Goal: Information Seeking & Learning: Learn about a topic

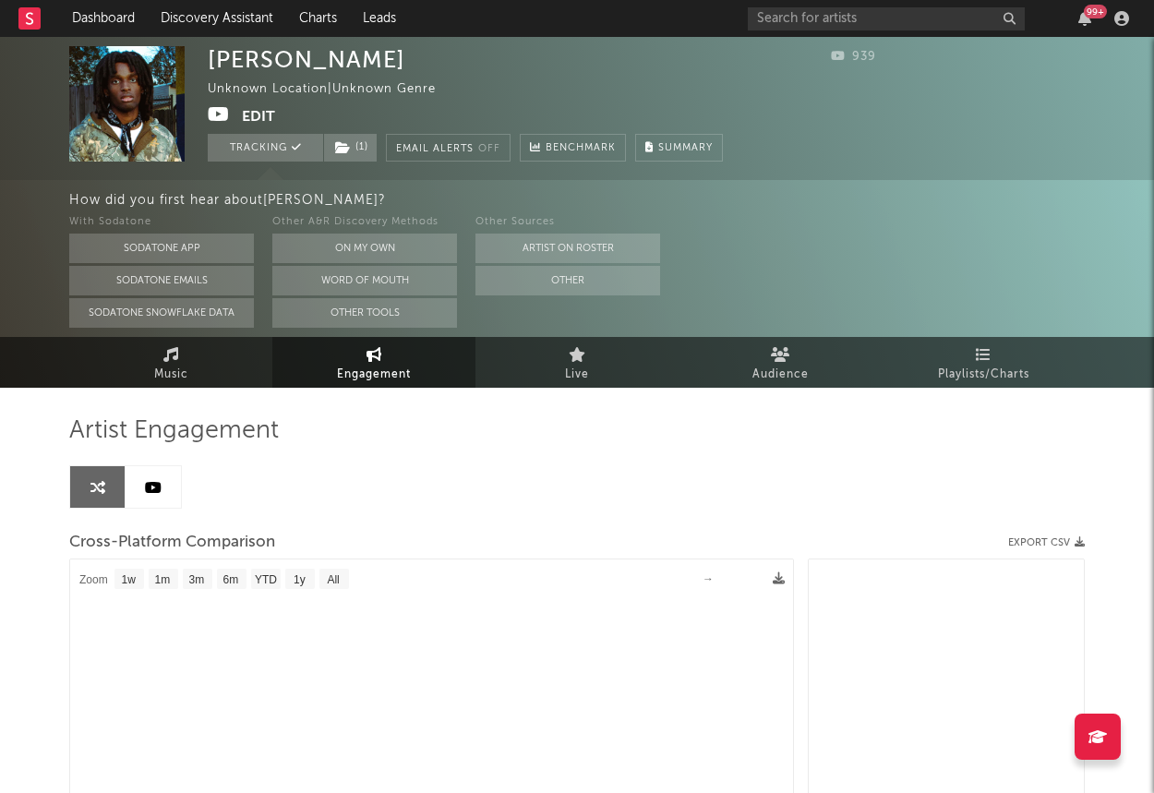
select select "1w"
click at [211, 29] on link "Discovery Assistant" at bounding box center [217, 18] width 138 height 37
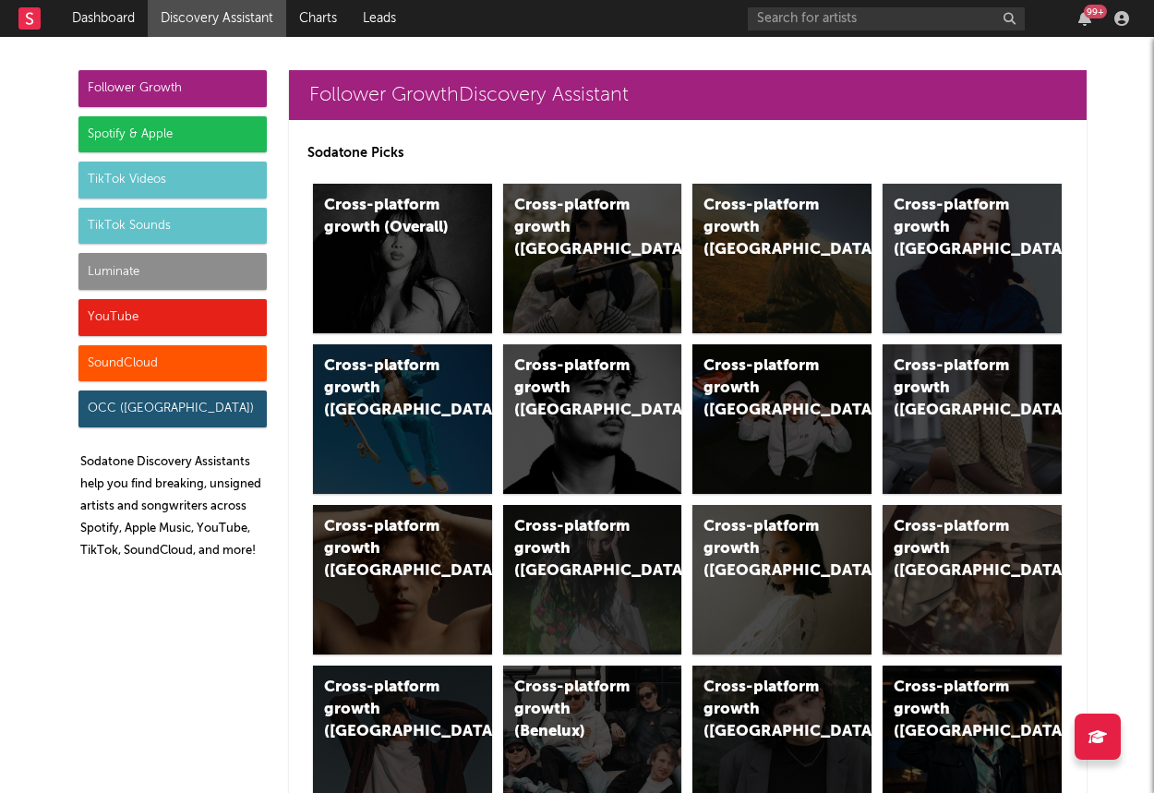
click at [185, 257] on div "Luminate" at bounding box center [172, 271] width 188 height 37
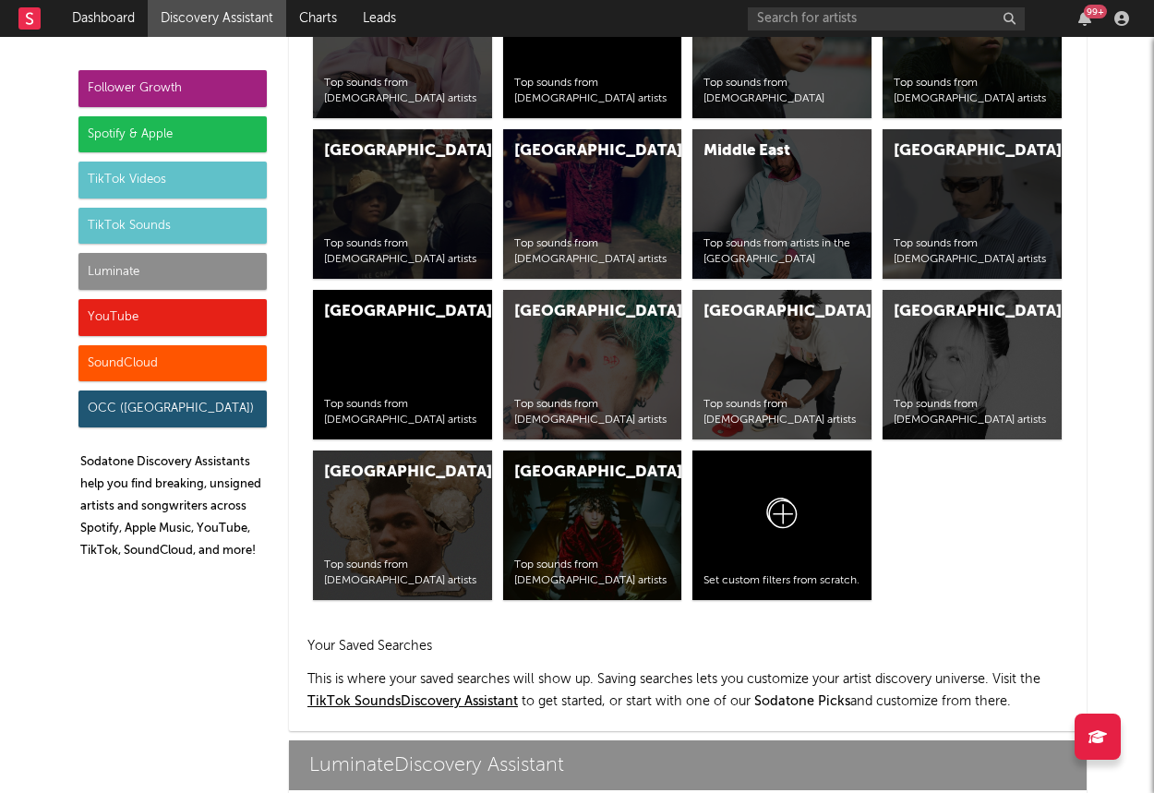
scroll to position [8192, 0]
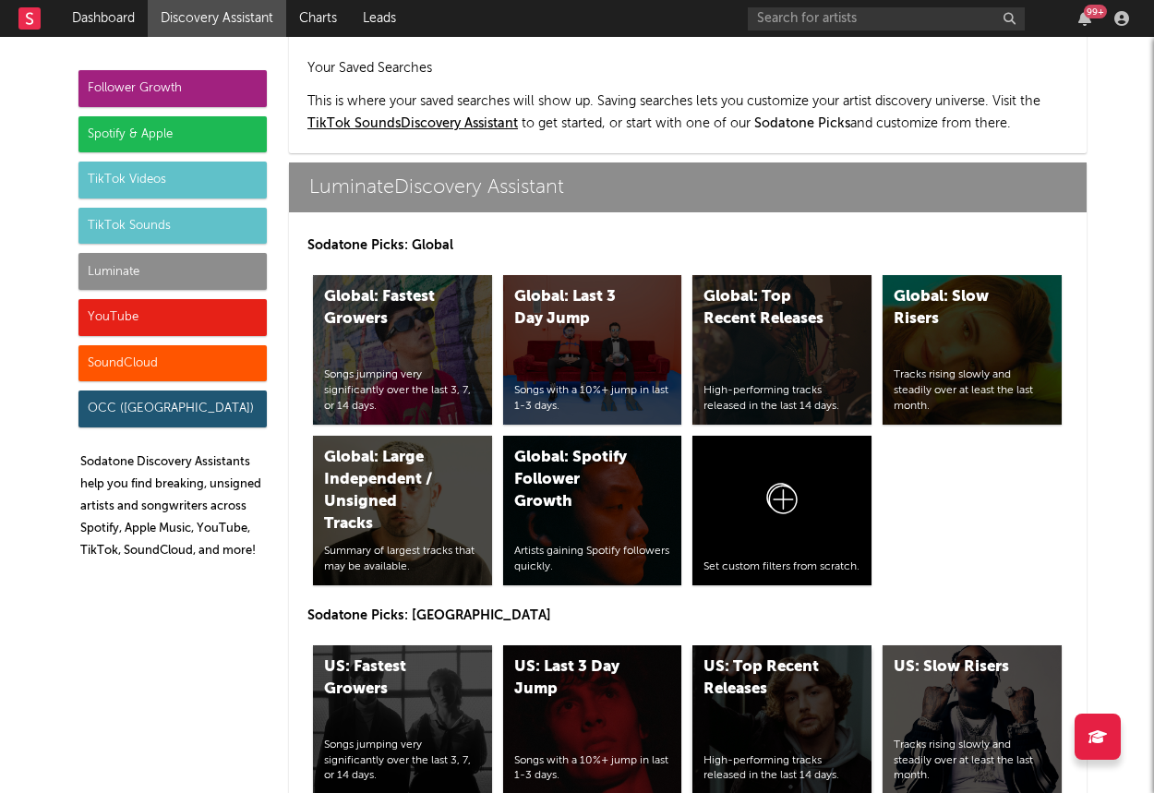
click at [760, 645] on div "US: Top Recent Releases High-performing tracks released in the last 14 days." at bounding box center [781, 719] width 179 height 149
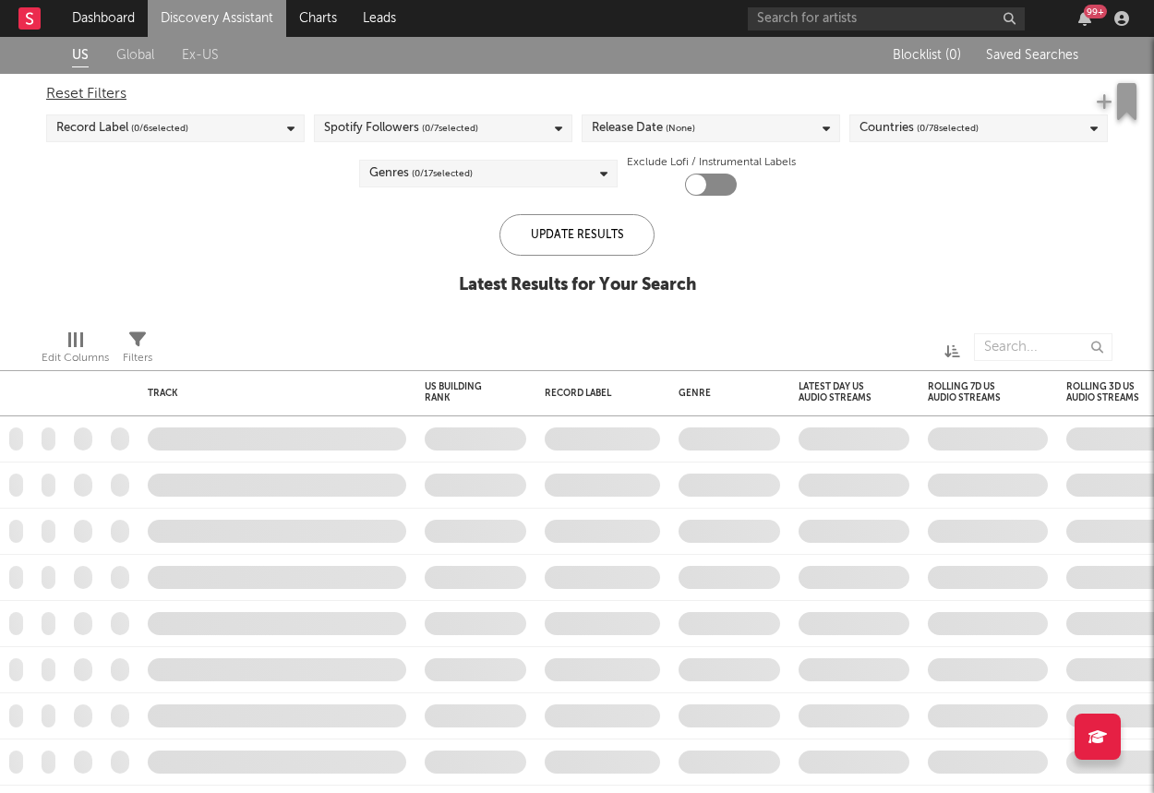
checkbox input "true"
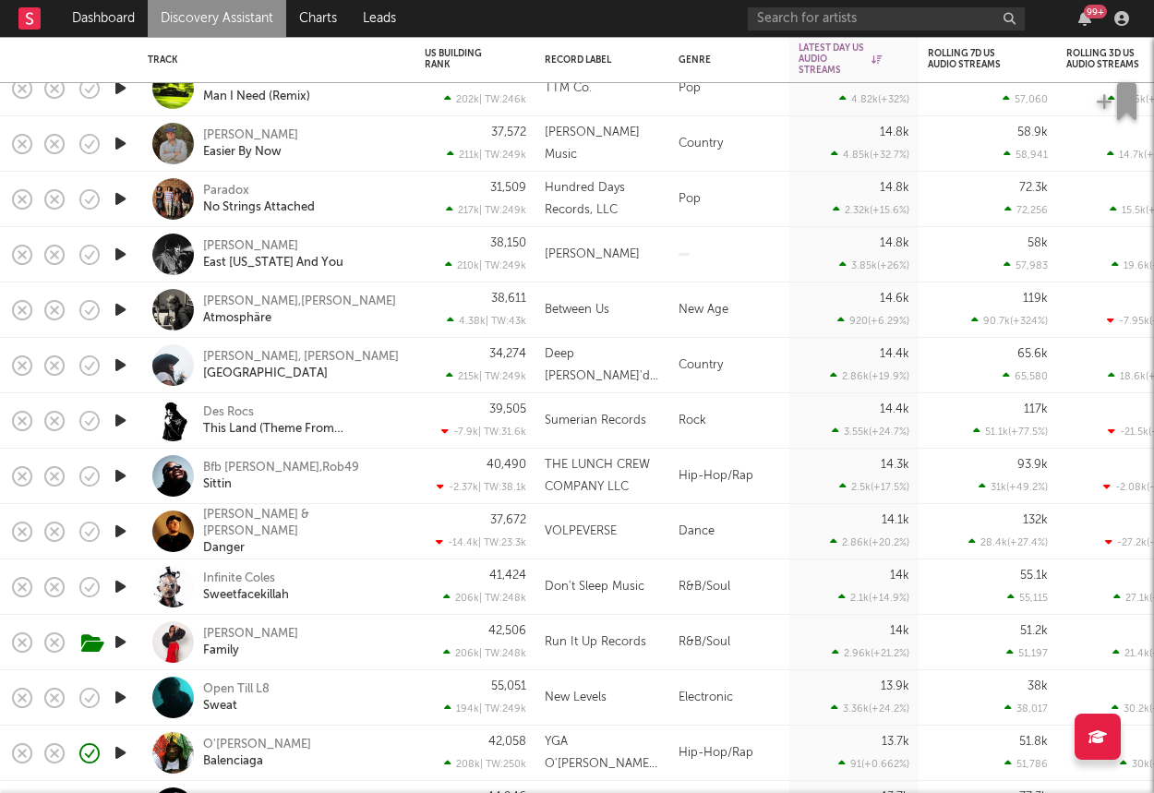
click at [124, 588] on icon "button" at bounding box center [120, 586] width 19 height 23
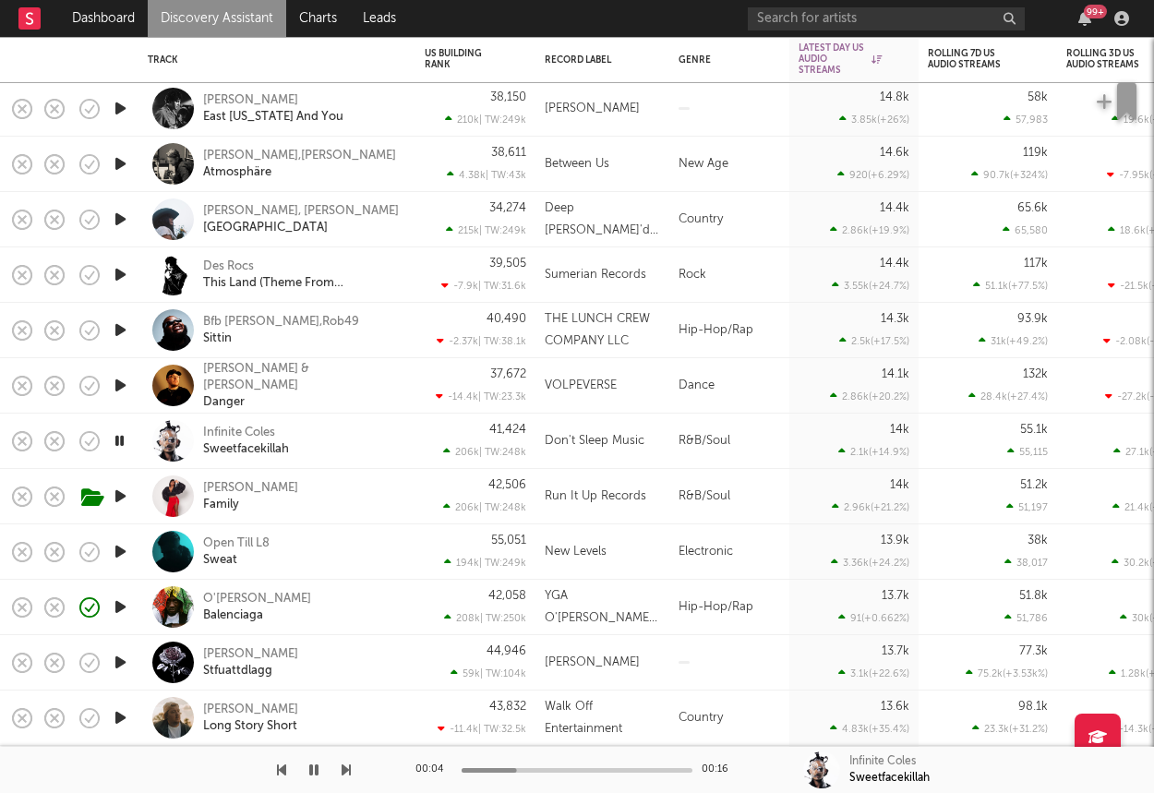
click at [367, 444] on div "Infinite Coles Sweetfacekillah" at bounding box center [302, 440] width 198 height 33
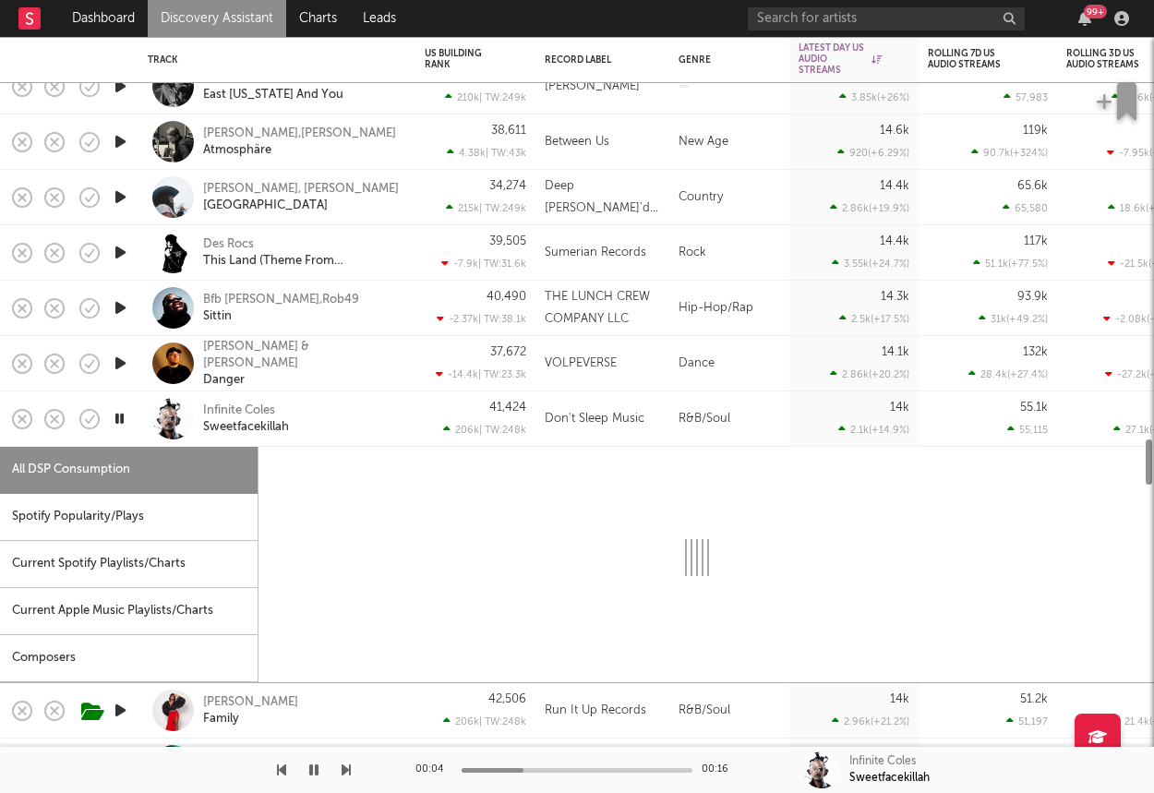
select select "1w"
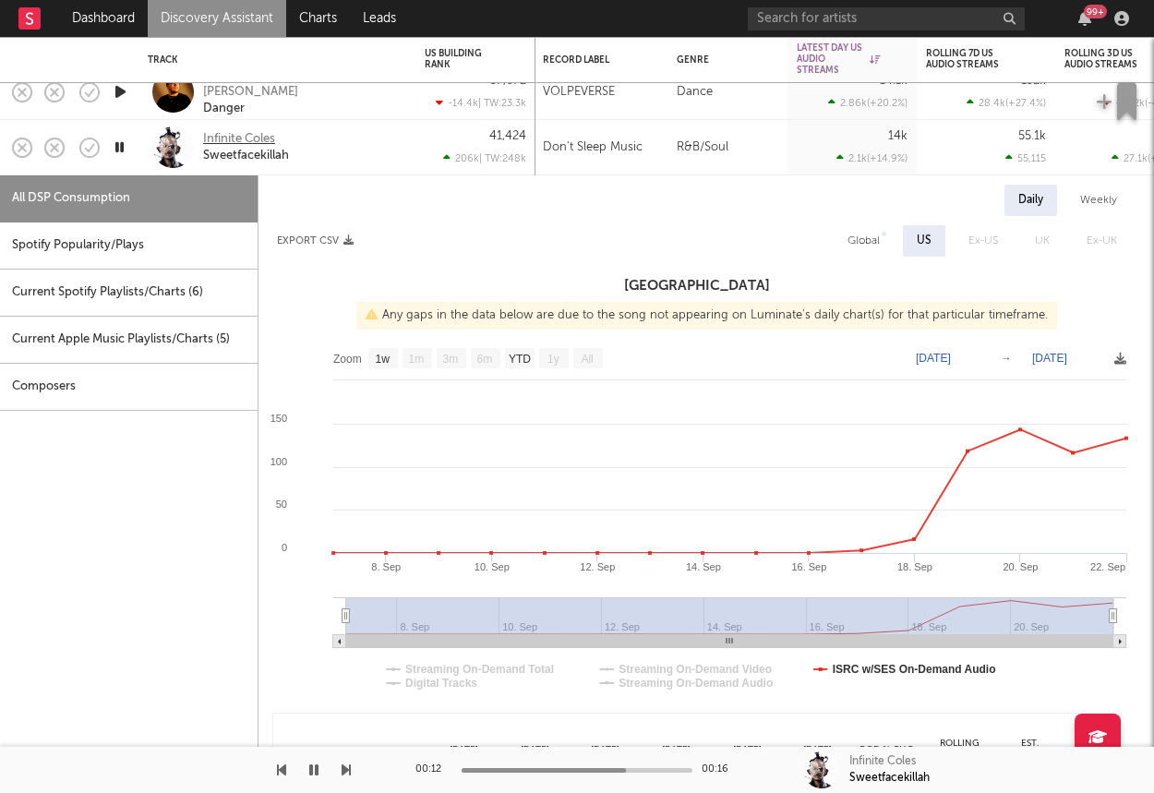
click at [252, 136] on div "Infinite Coles" at bounding box center [239, 139] width 72 height 17
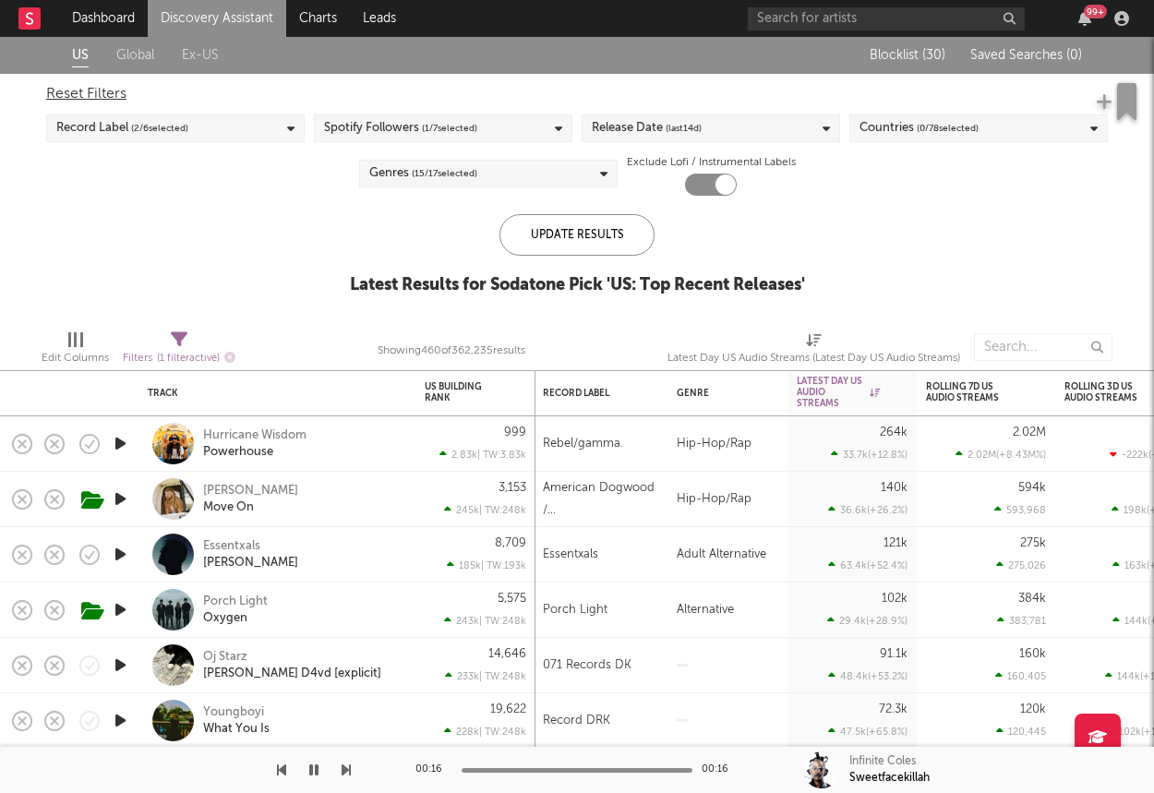
click at [118, 712] on icon "button" at bounding box center [120, 720] width 19 height 23
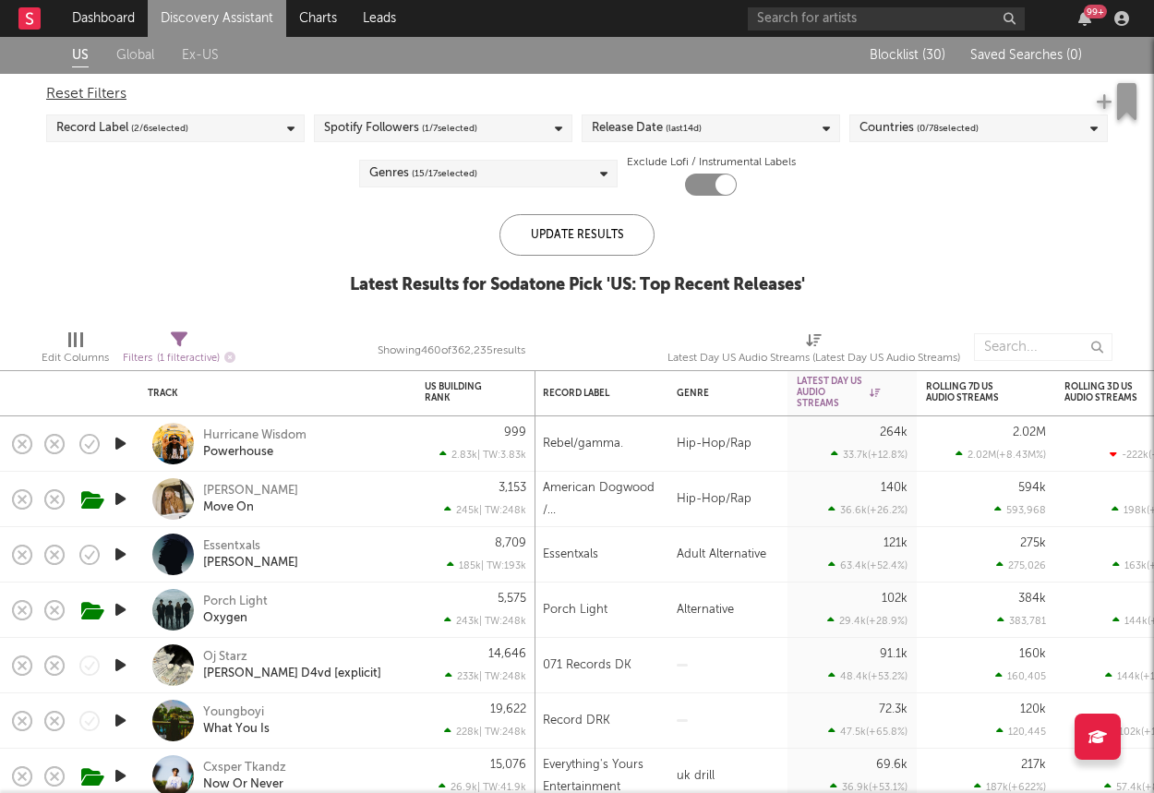
click at [232, 11] on link "Discovery Assistant" at bounding box center [217, 18] width 138 height 37
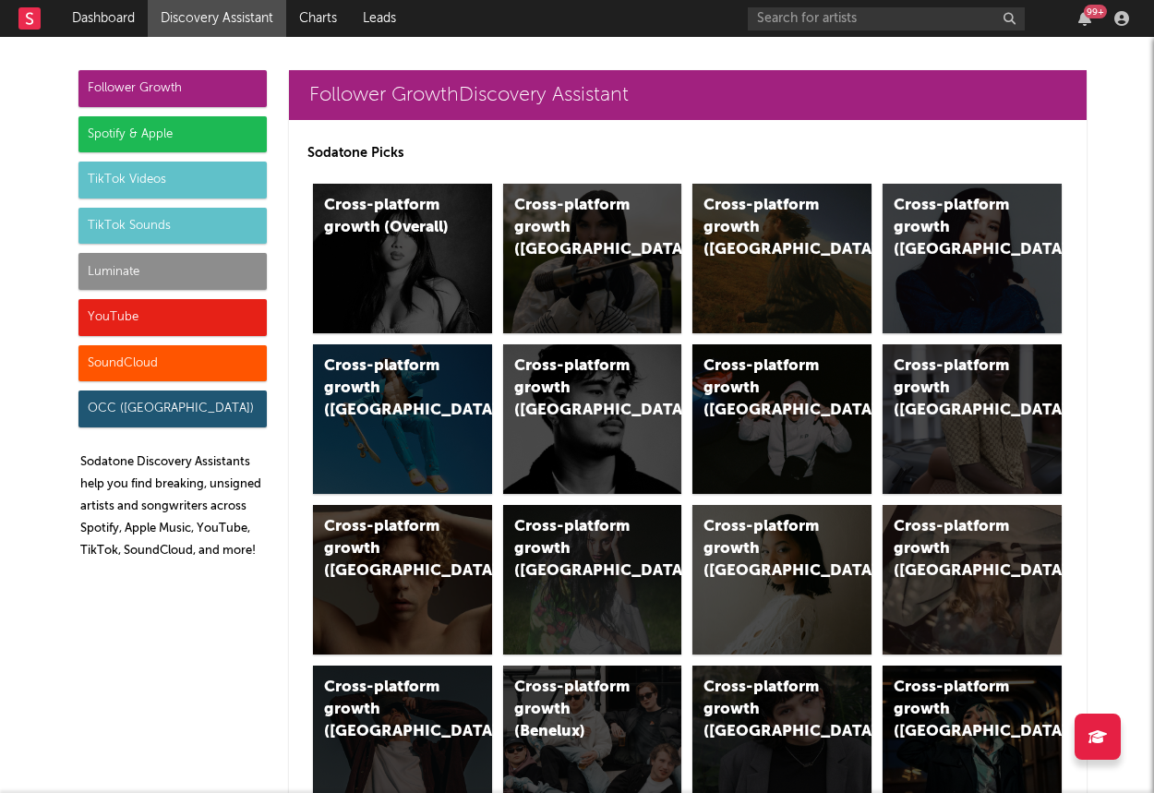
click at [110, 263] on div "Luminate" at bounding box center [172, 271] width 188 height 37
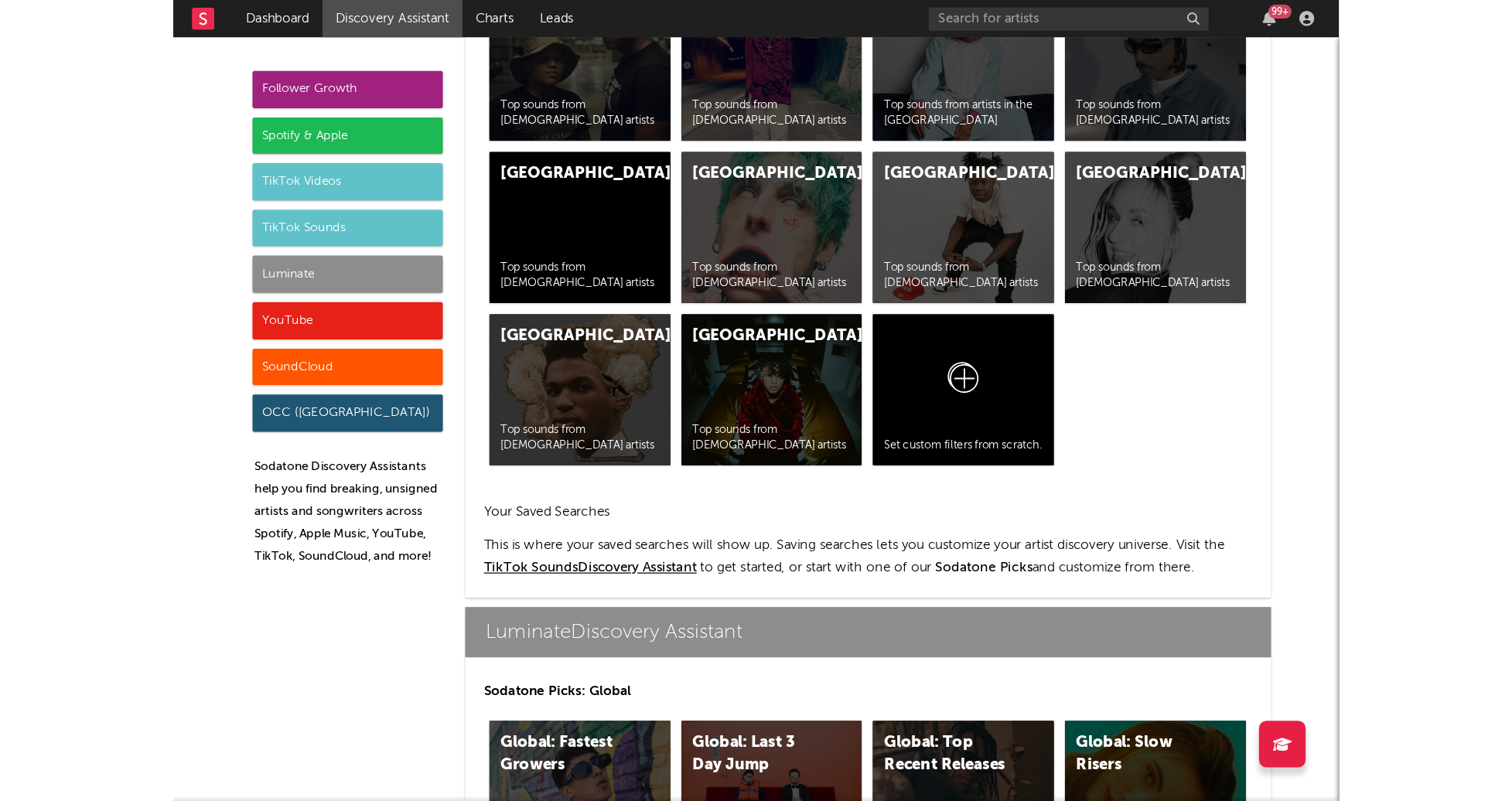
scroll to position [6864, 0]
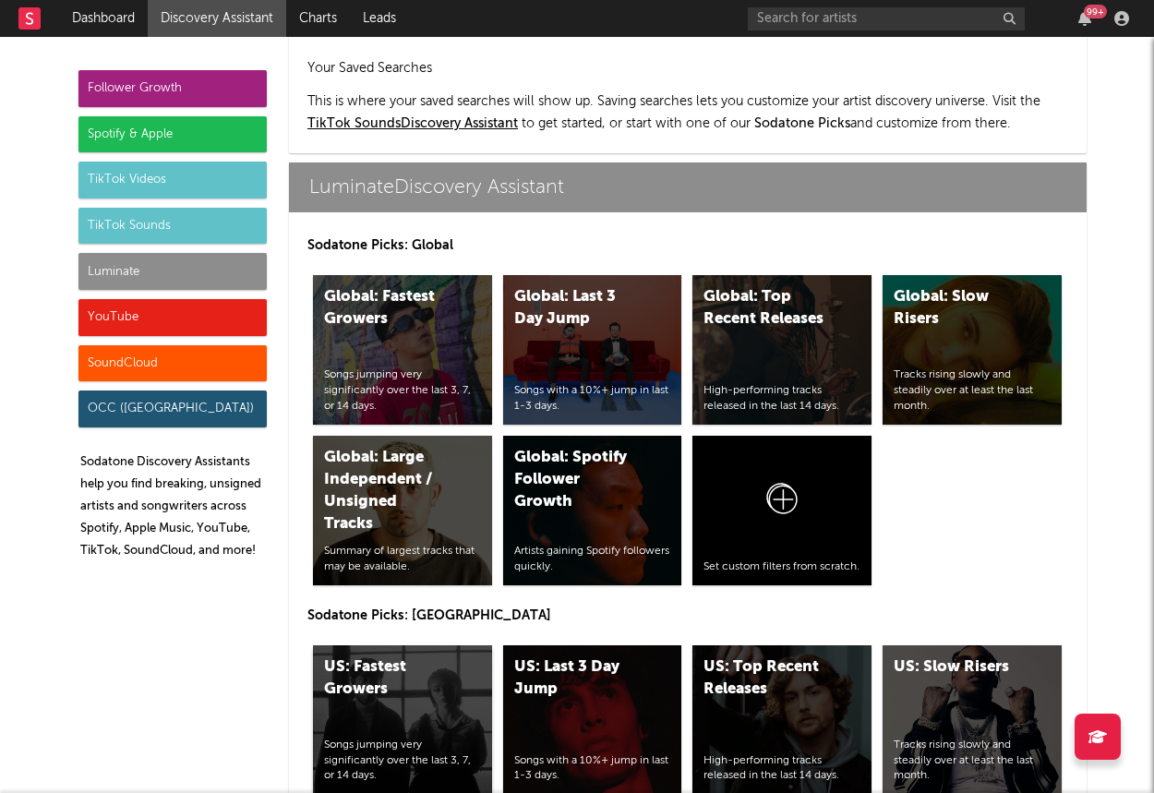
click at [442, 645] on div "US: Fastest Growers Songs jumping very significantly over the last 3, 7, or 14 …" at bounding box center [402, 719] width 179 height 149
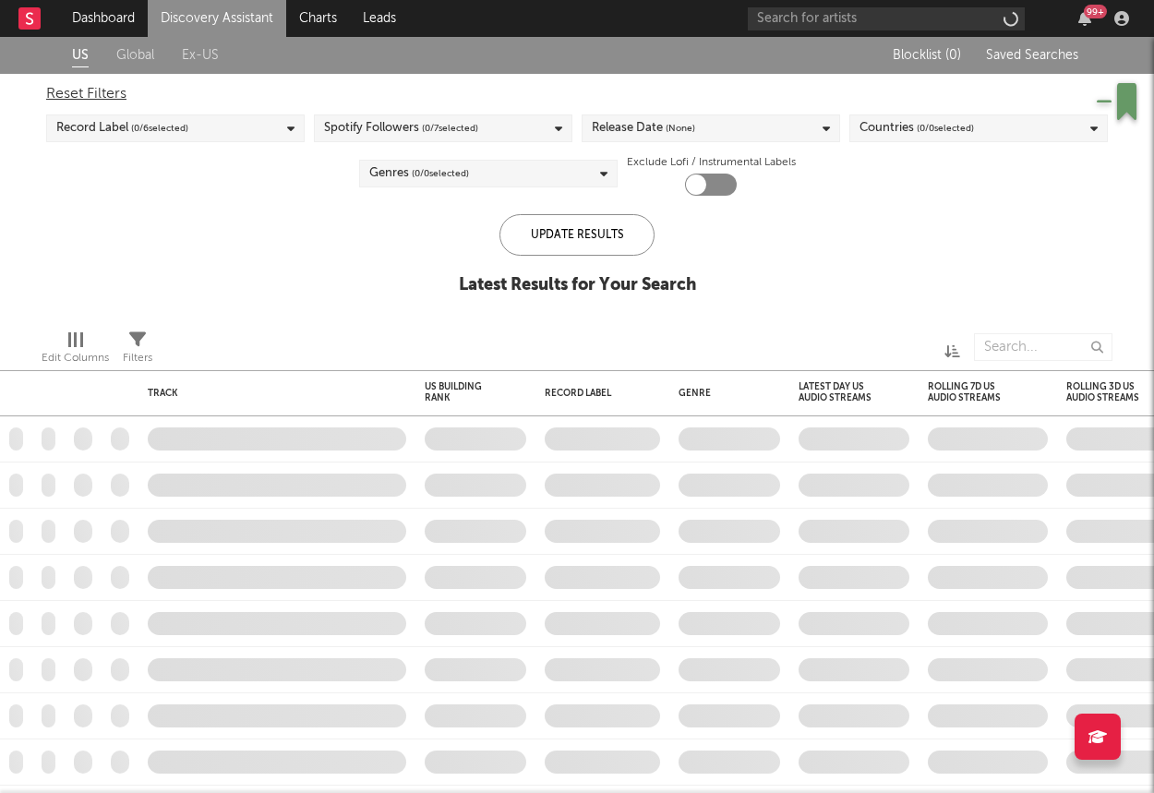
checkbox input "true"
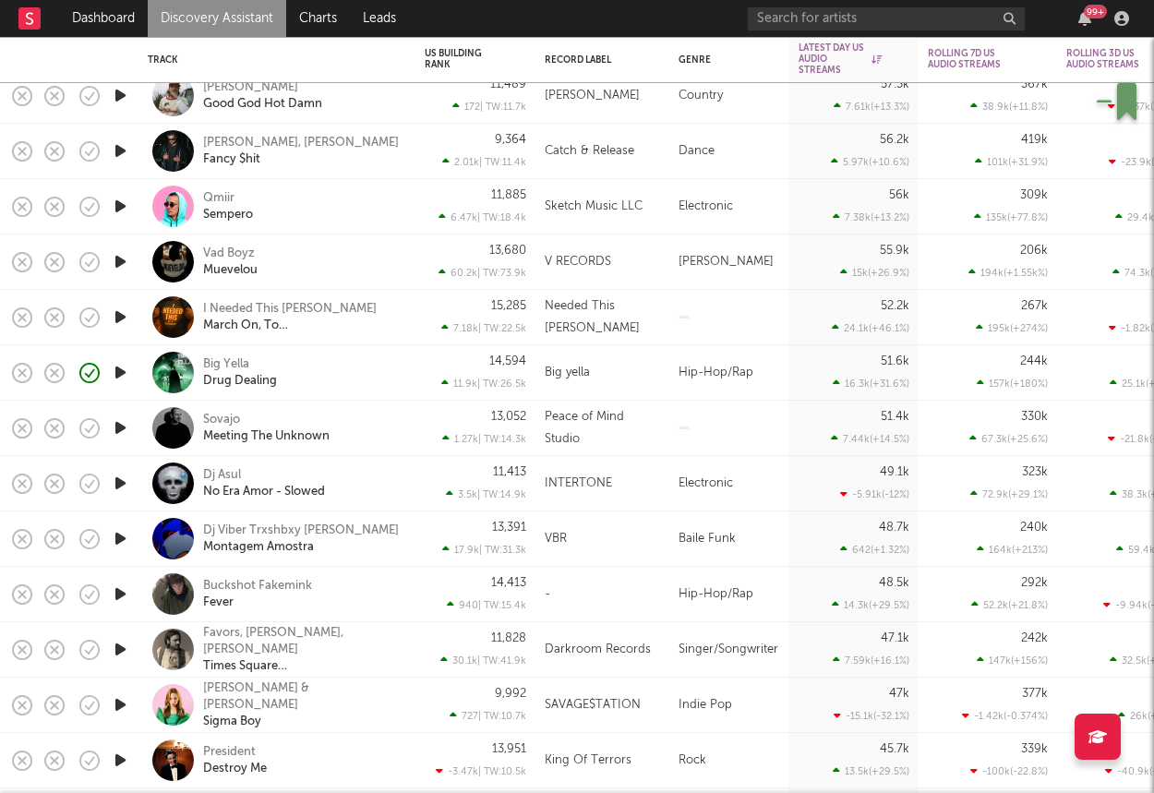
click at [335, 368] on div "Big Yella Drug Dealing" at bounding box center [302, 372] width 198 height 33
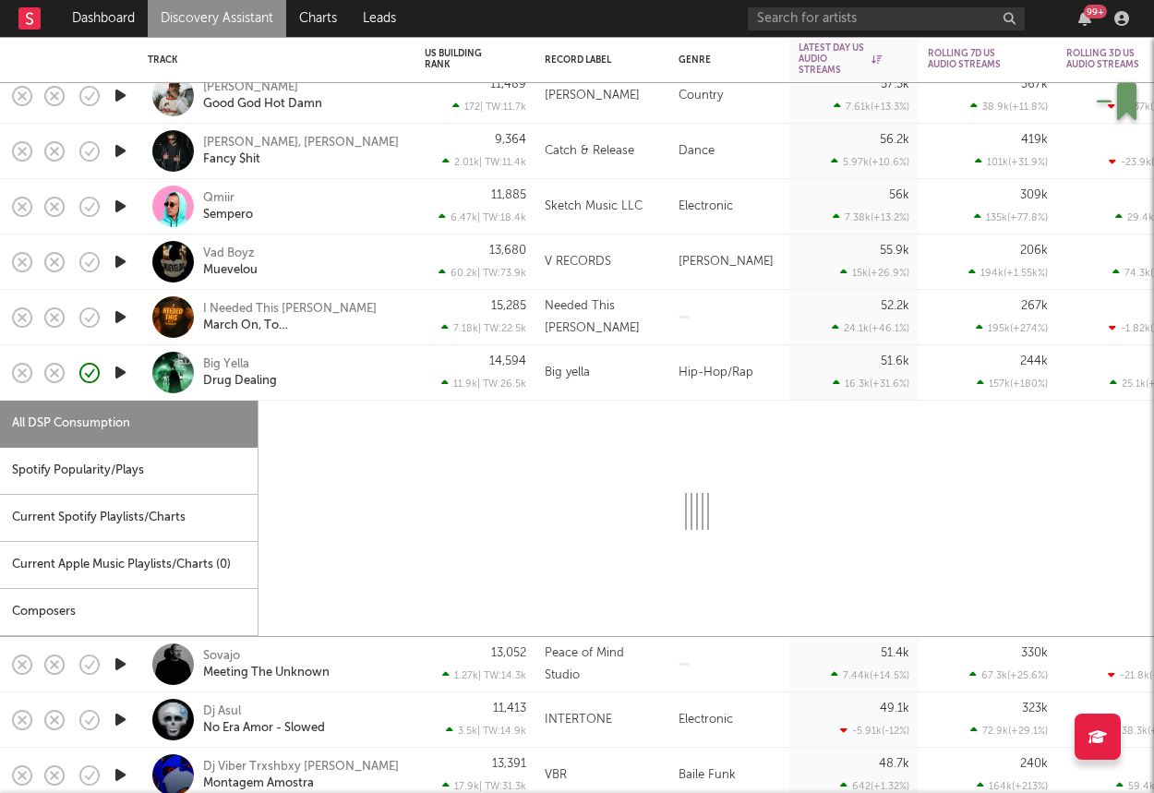
select select "1w"
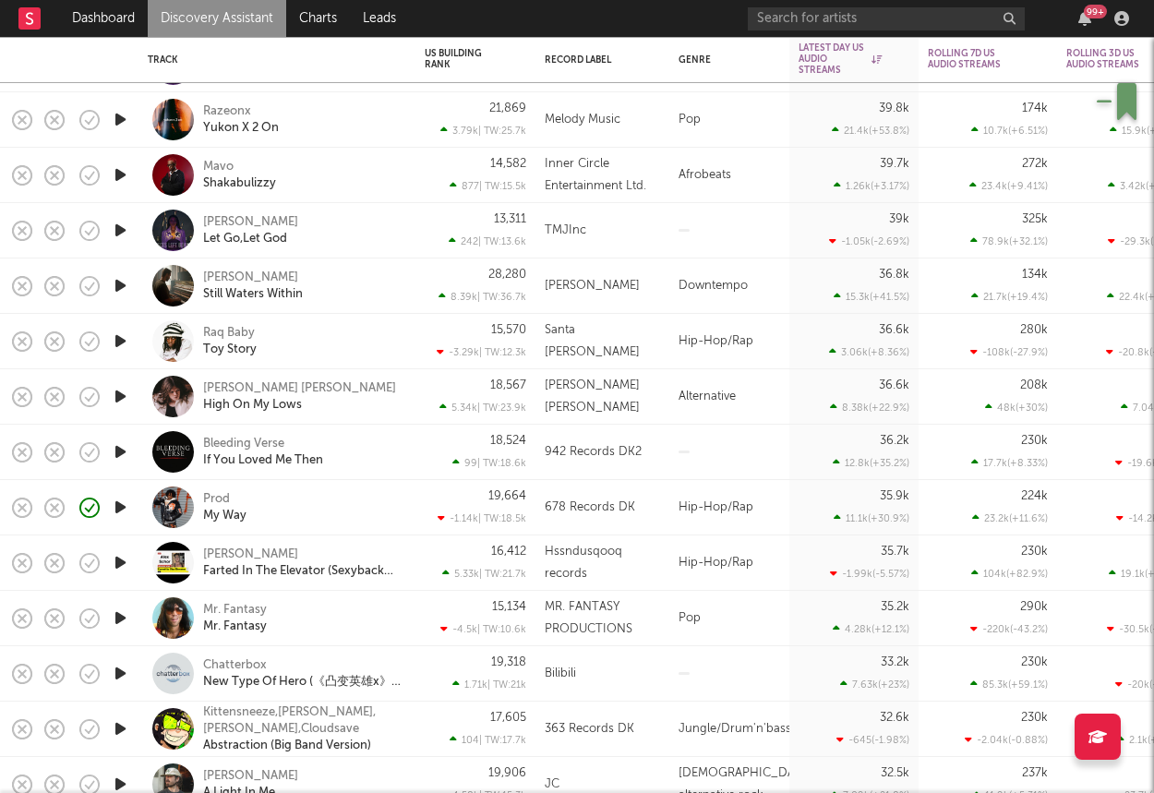
click at [113, 454] on icon "button" at bounding box center [120, 451] width 19 height 23
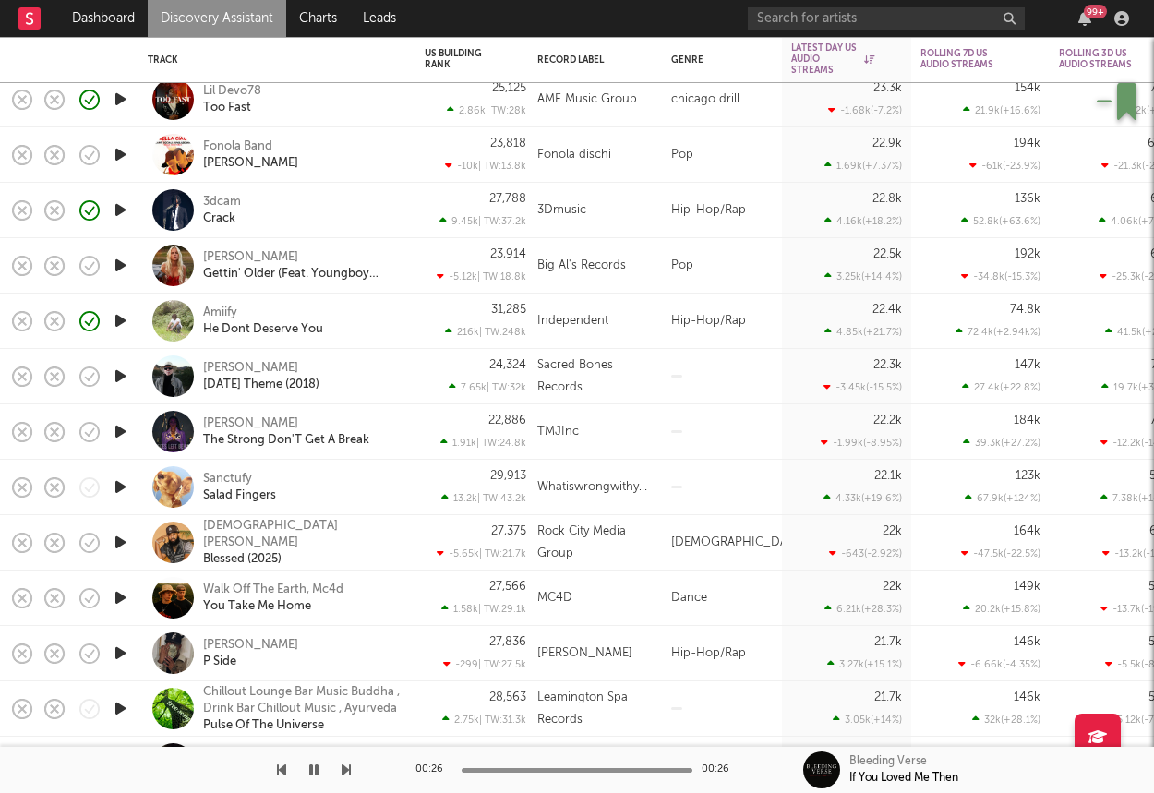
click at [303, 206] on div "3dcam Crack" at bounding box center [302, 210] width 198 height 33
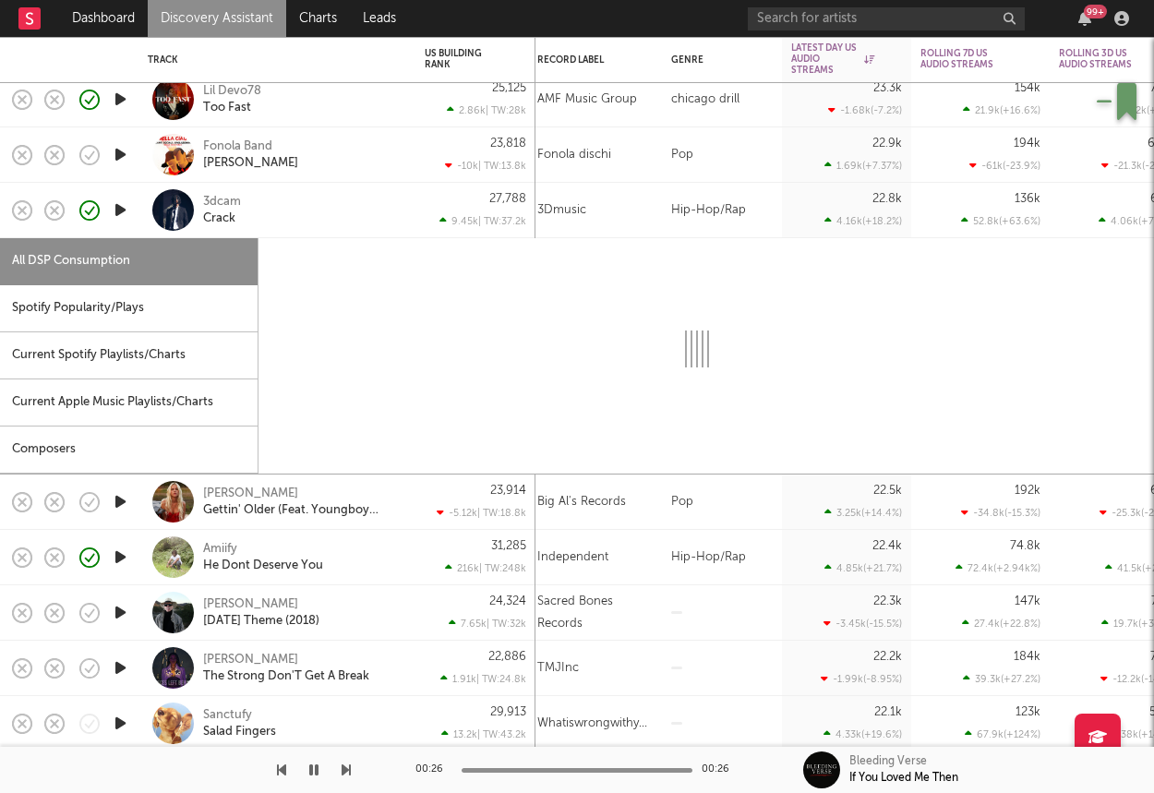
select select "1w"
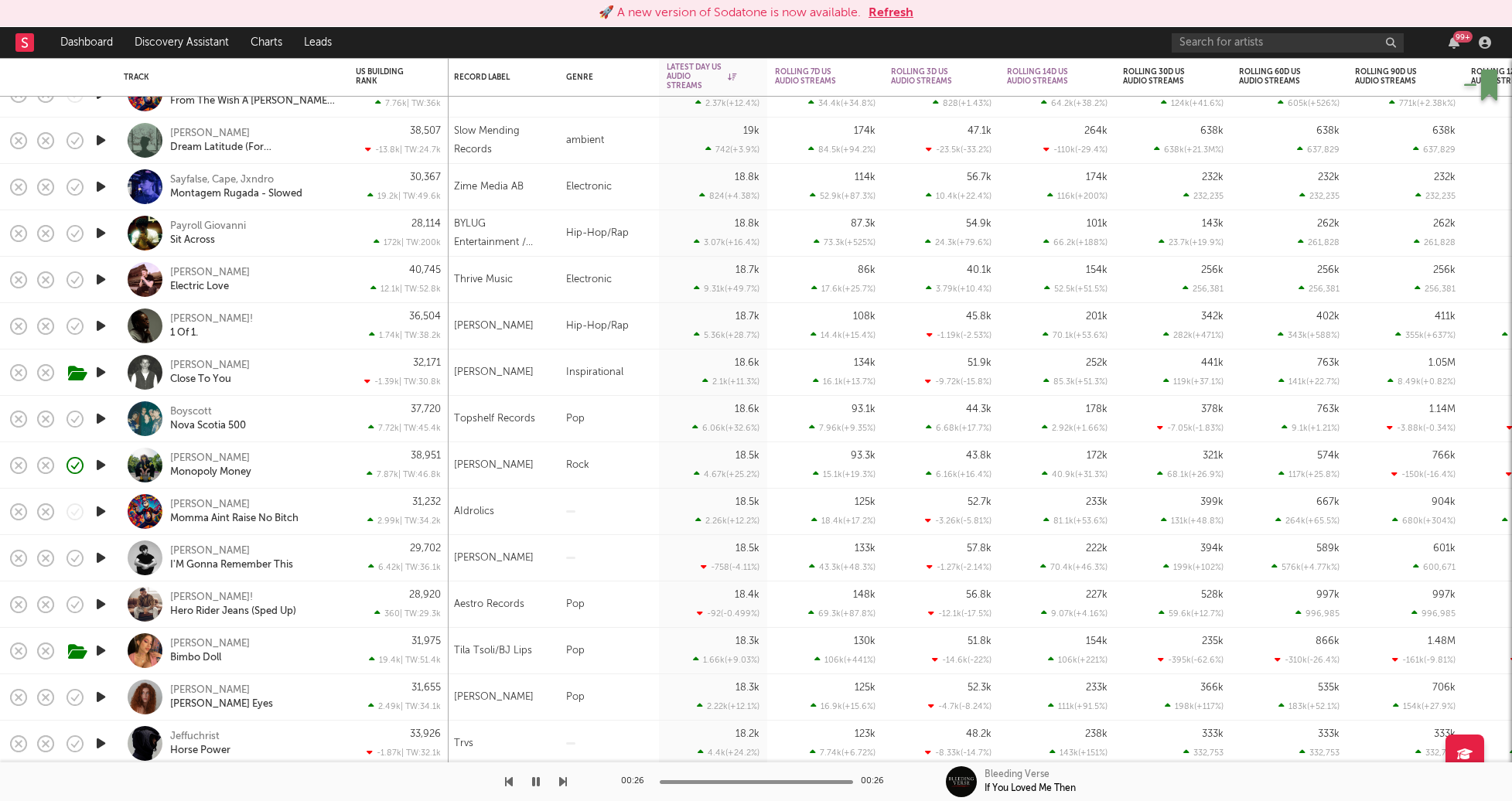
click at [906, 4] on button "Refresh" at bounding box center [891, 13] width 45 height 18
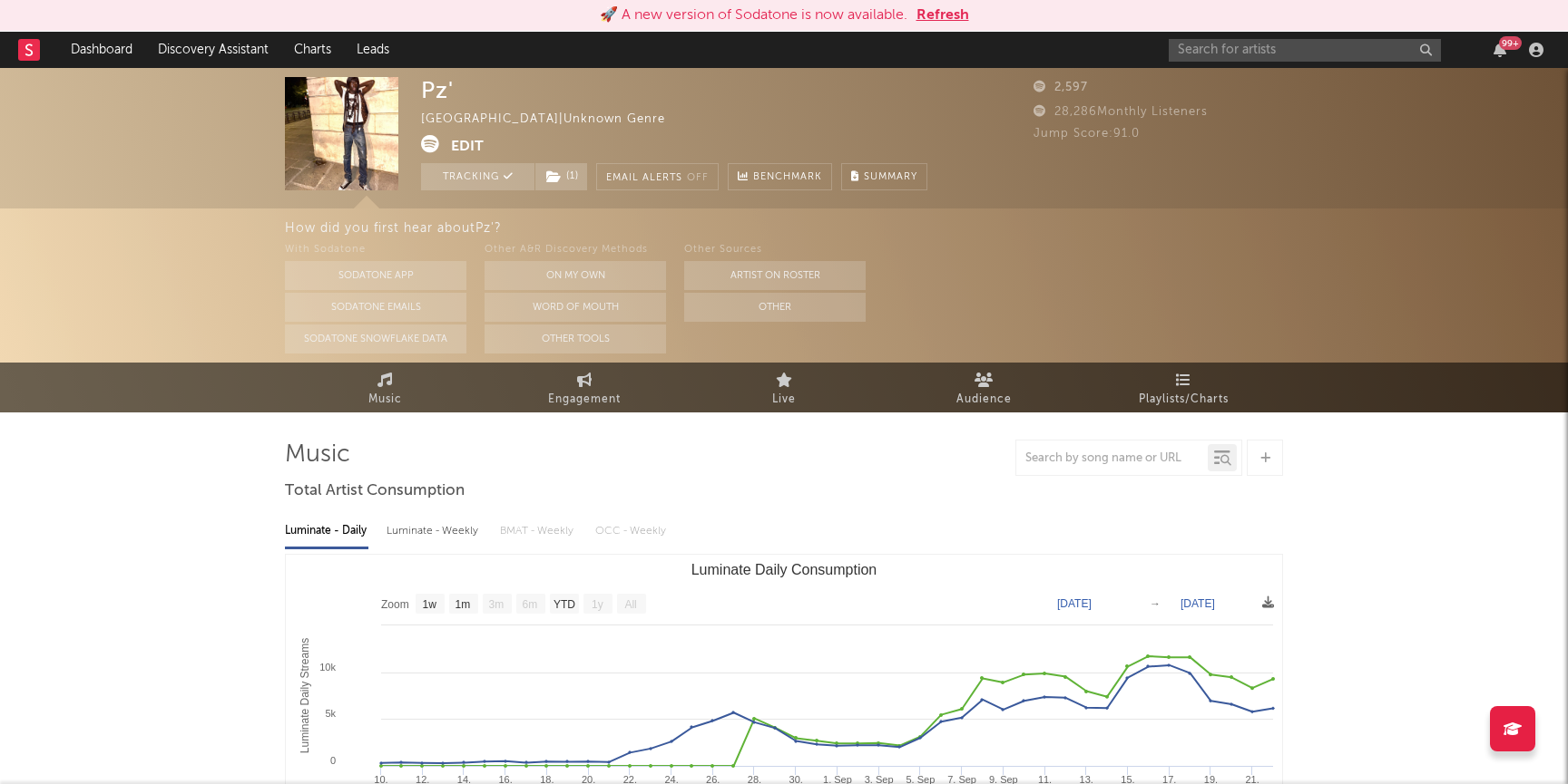
select select "1w"
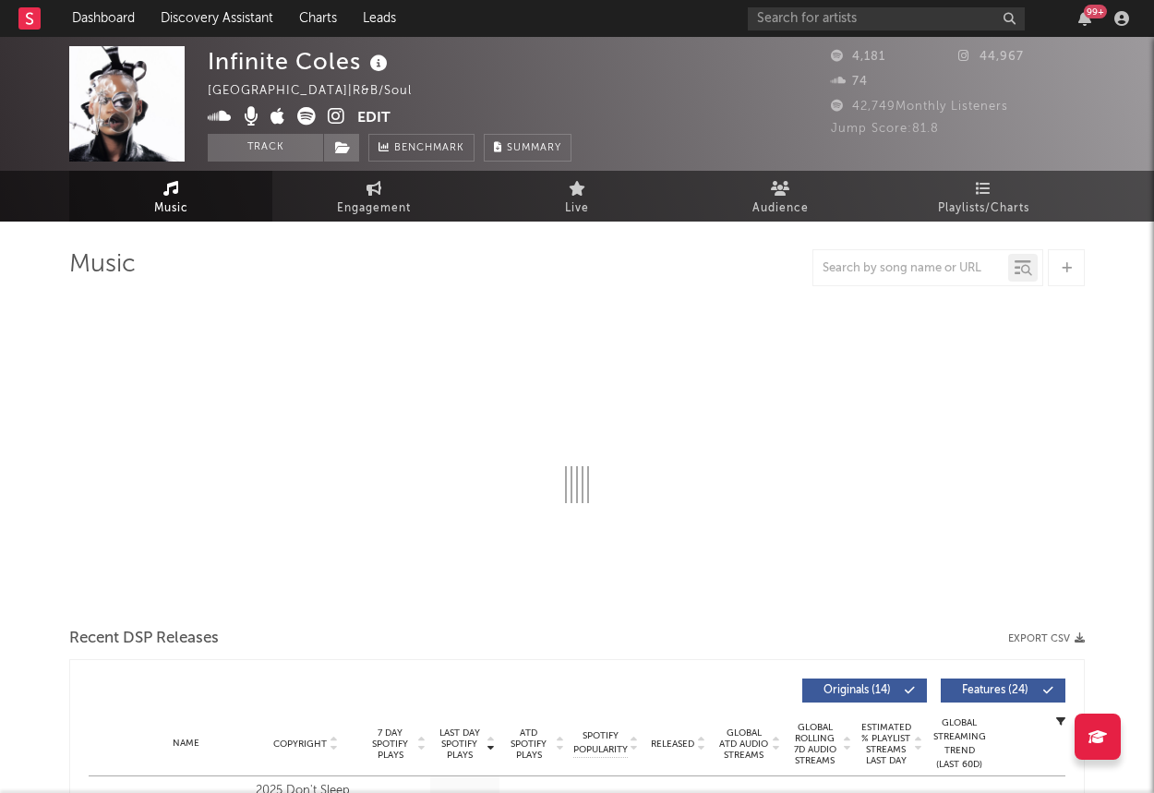
select select "1w"
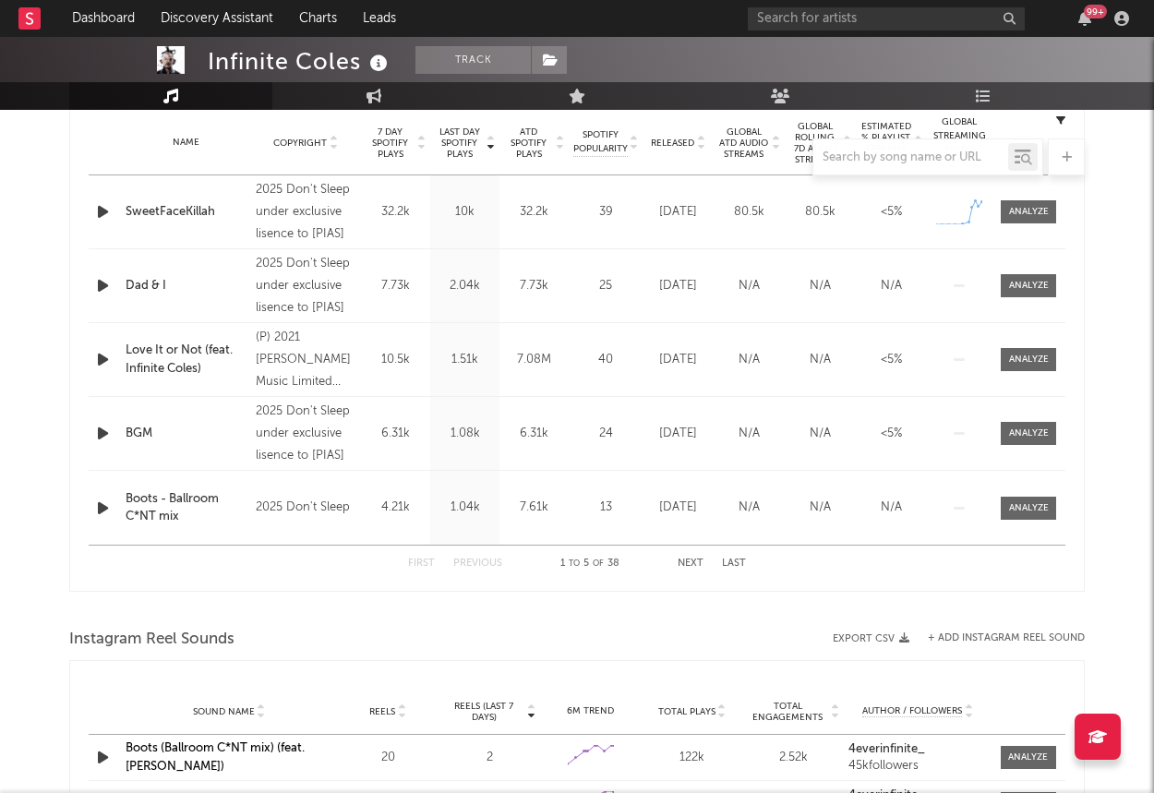
scroll to position [711, 0]
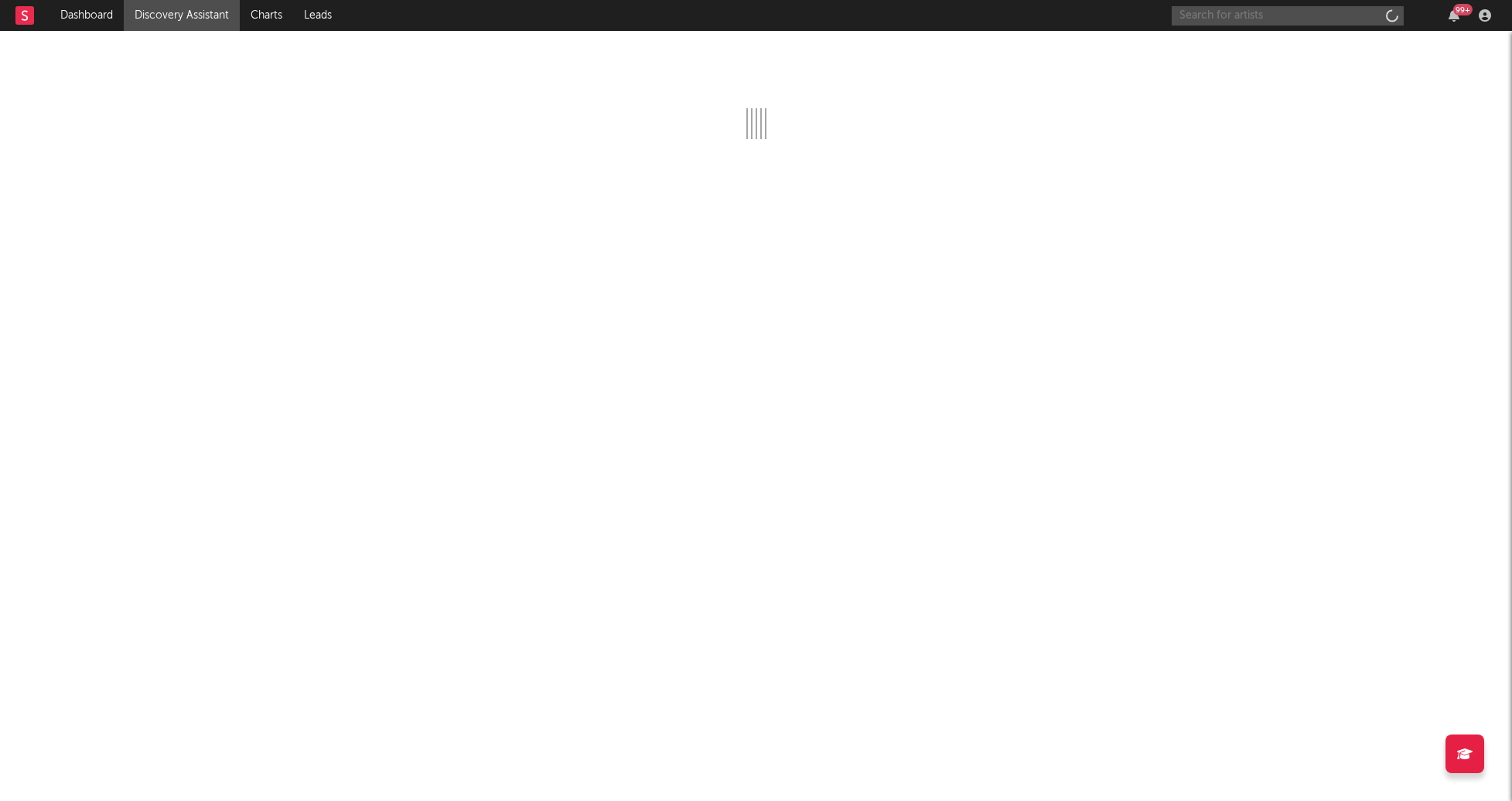
click at [1279, 21] on input "text" at bounding box center [1287, 15] width 232 height 19
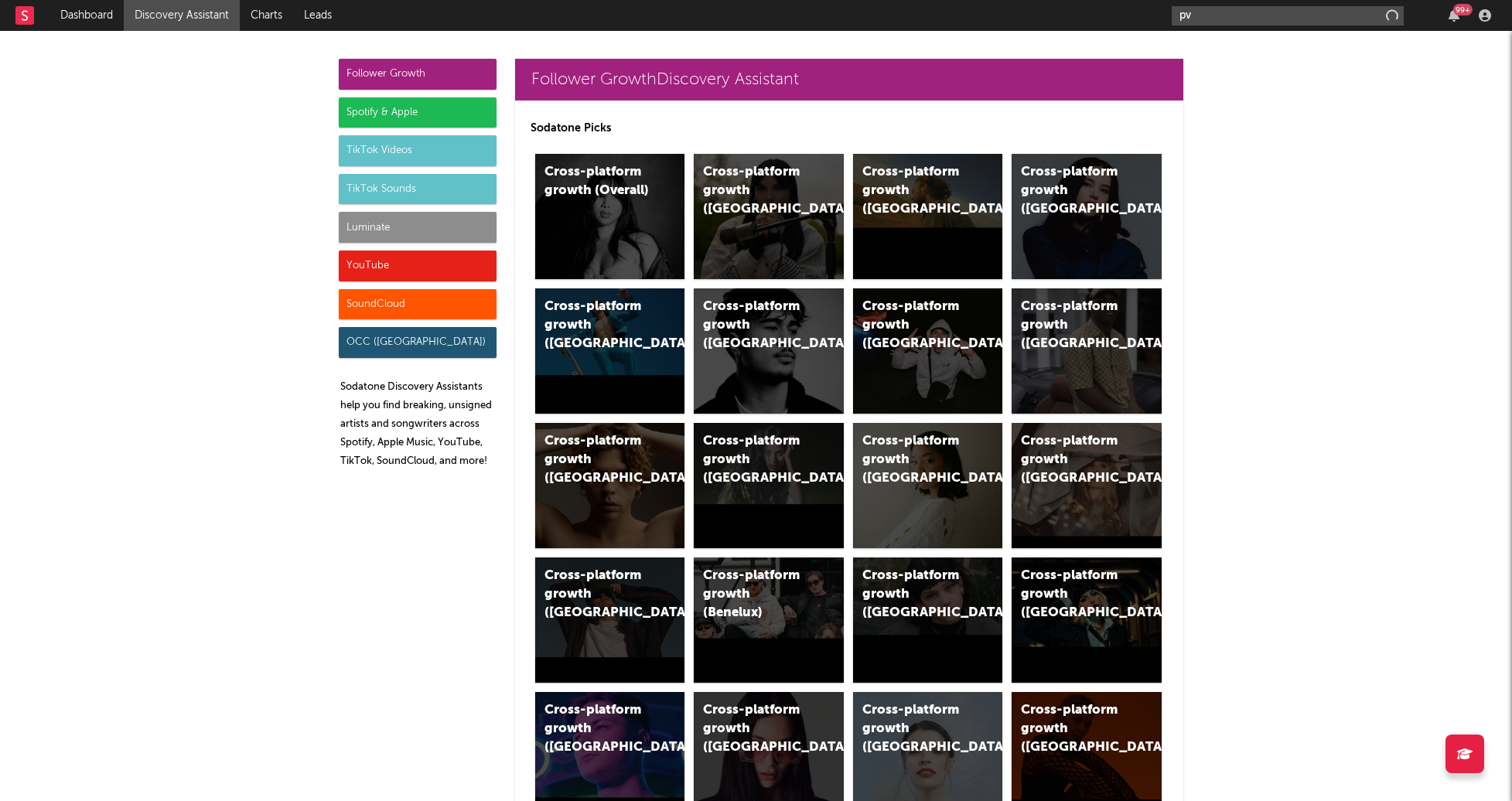
type input "p"
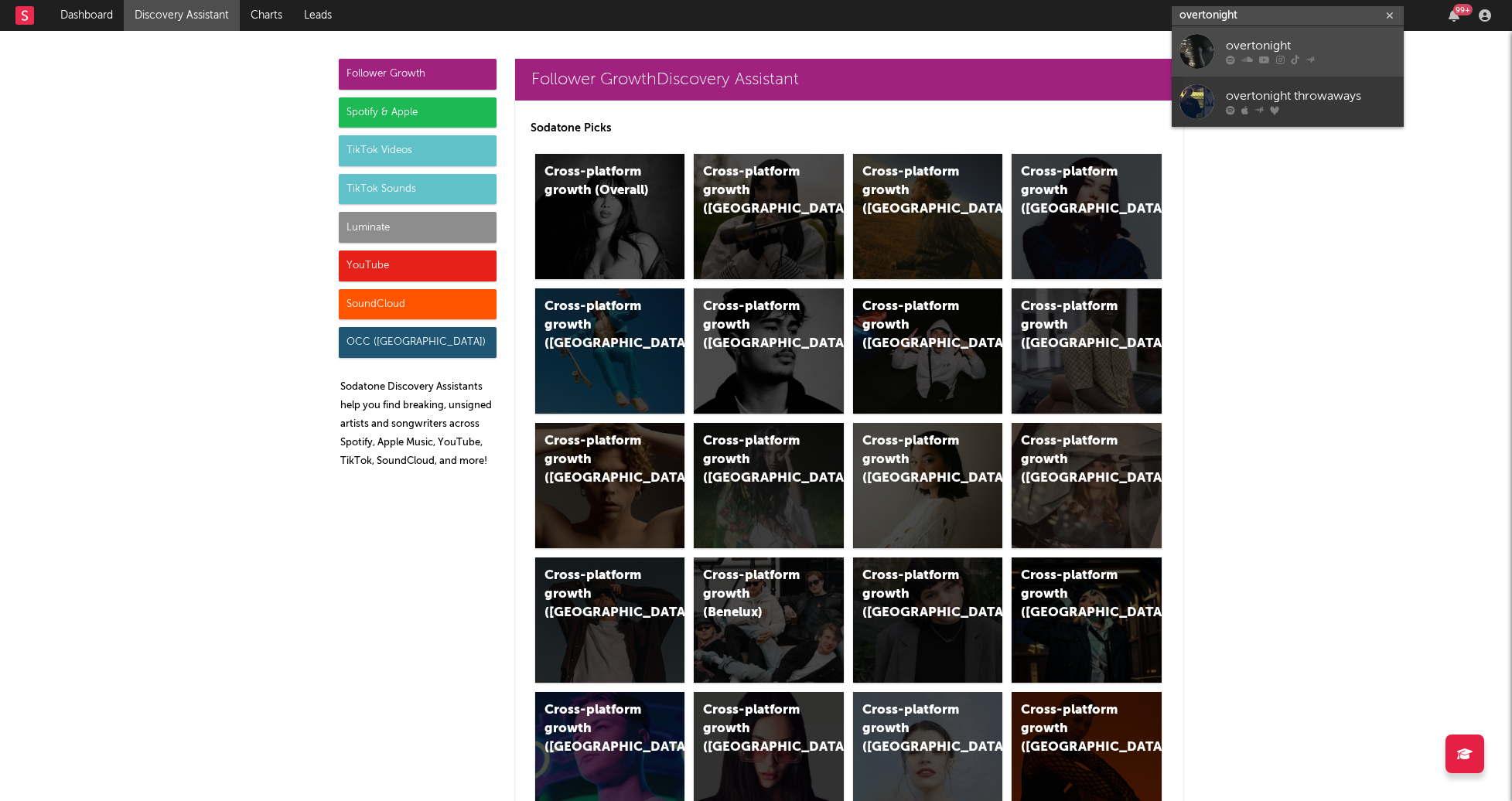
type input "overtonight"
click at [1290, 54] on div "overtonight" at bounding box center [1311, 46] width 170 height 18
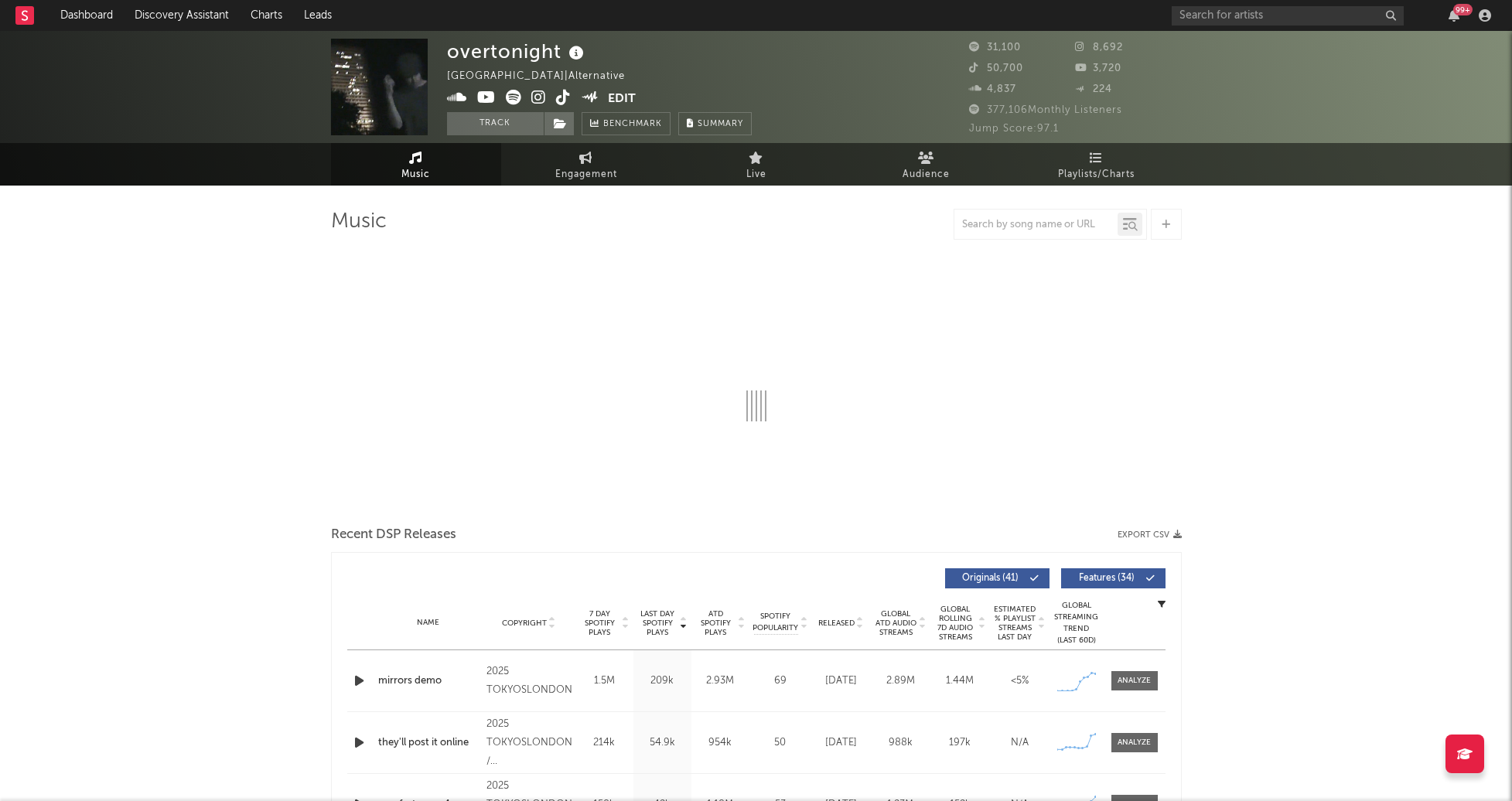
select select "6m"
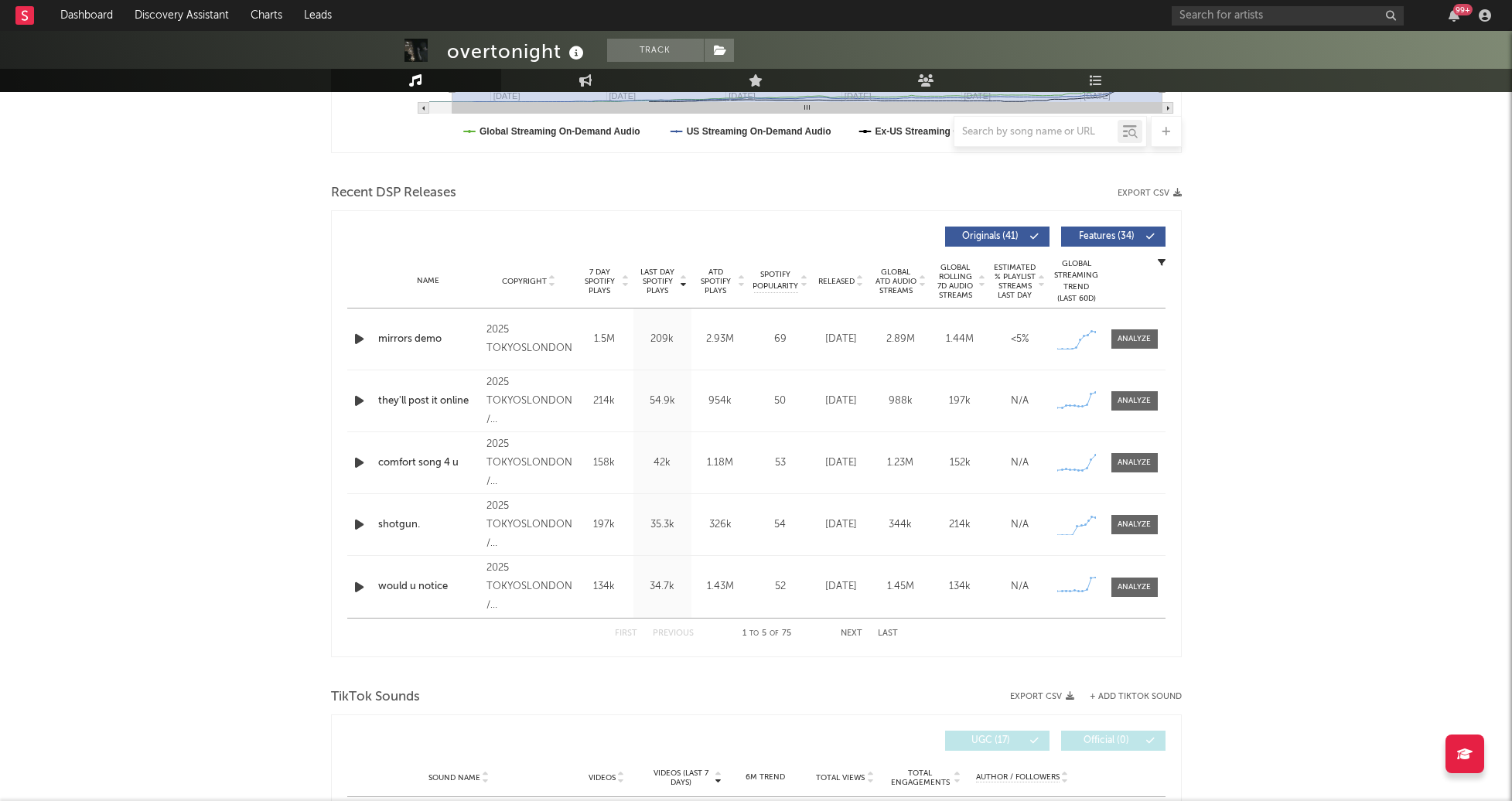
scroll to position [478, 0]
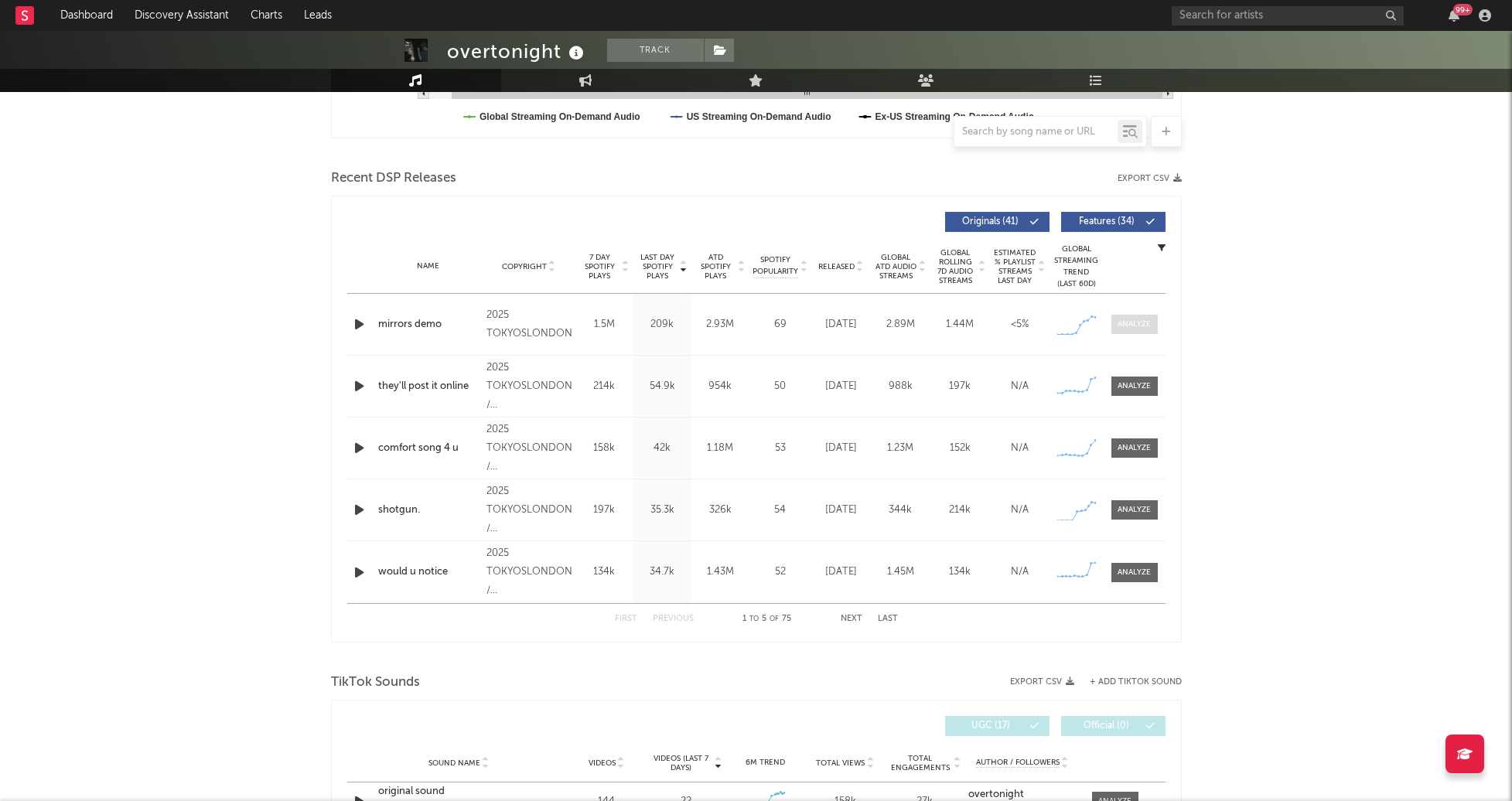
click at [1140, 320] on div at bounding box center [1134, 324] width 34 height 12
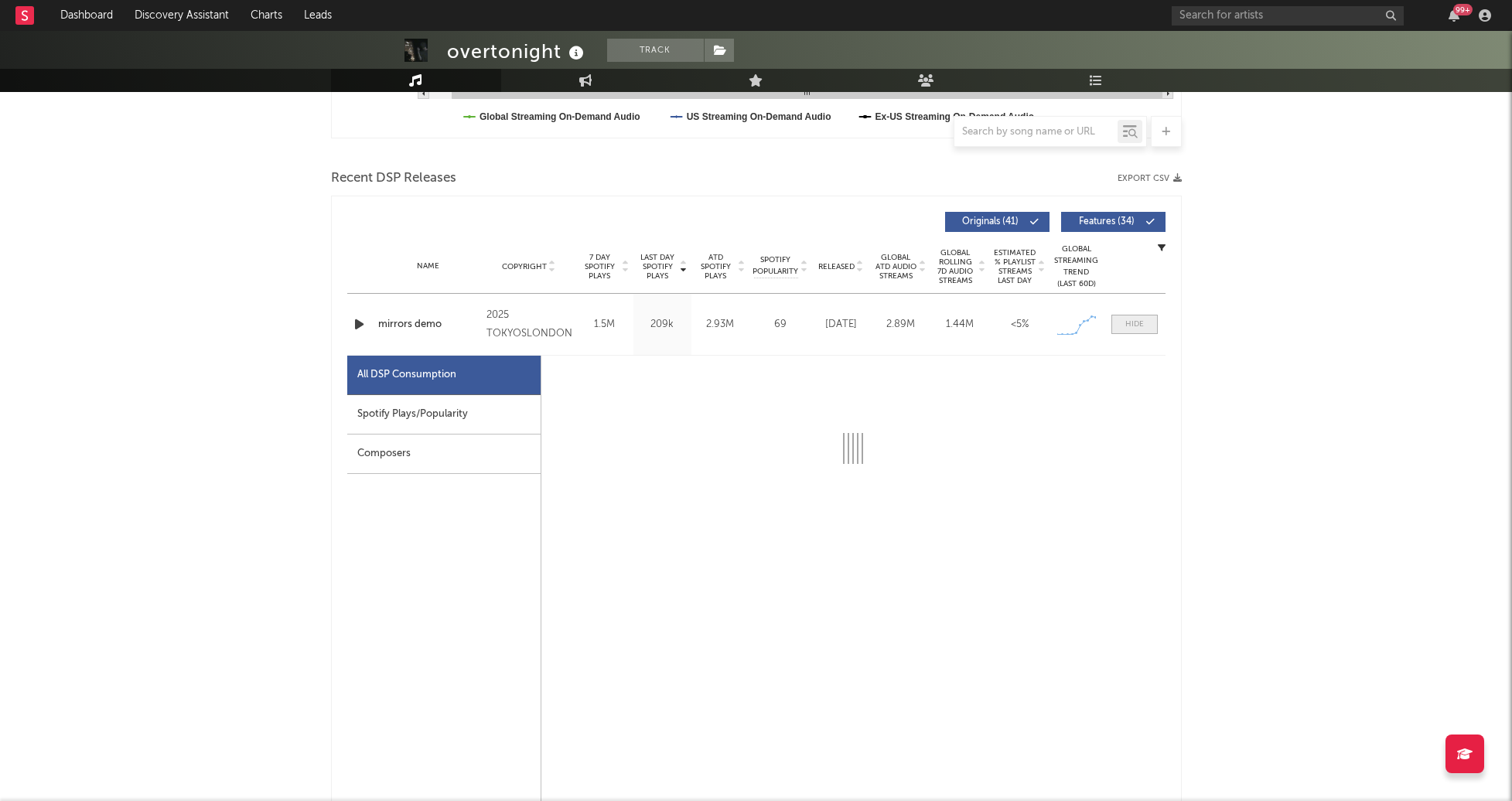
select select "1w"
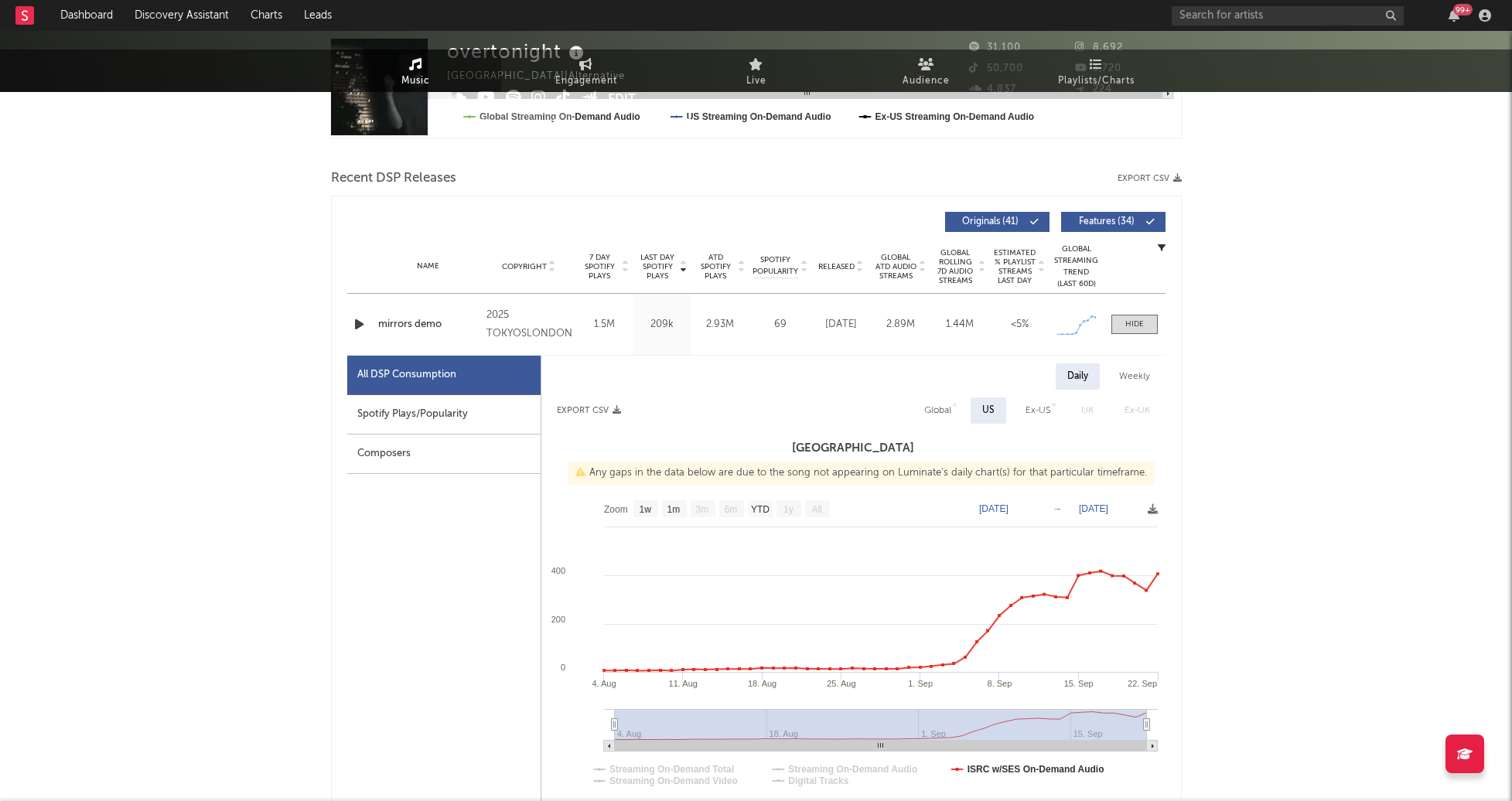
scroll to position [0, 0]
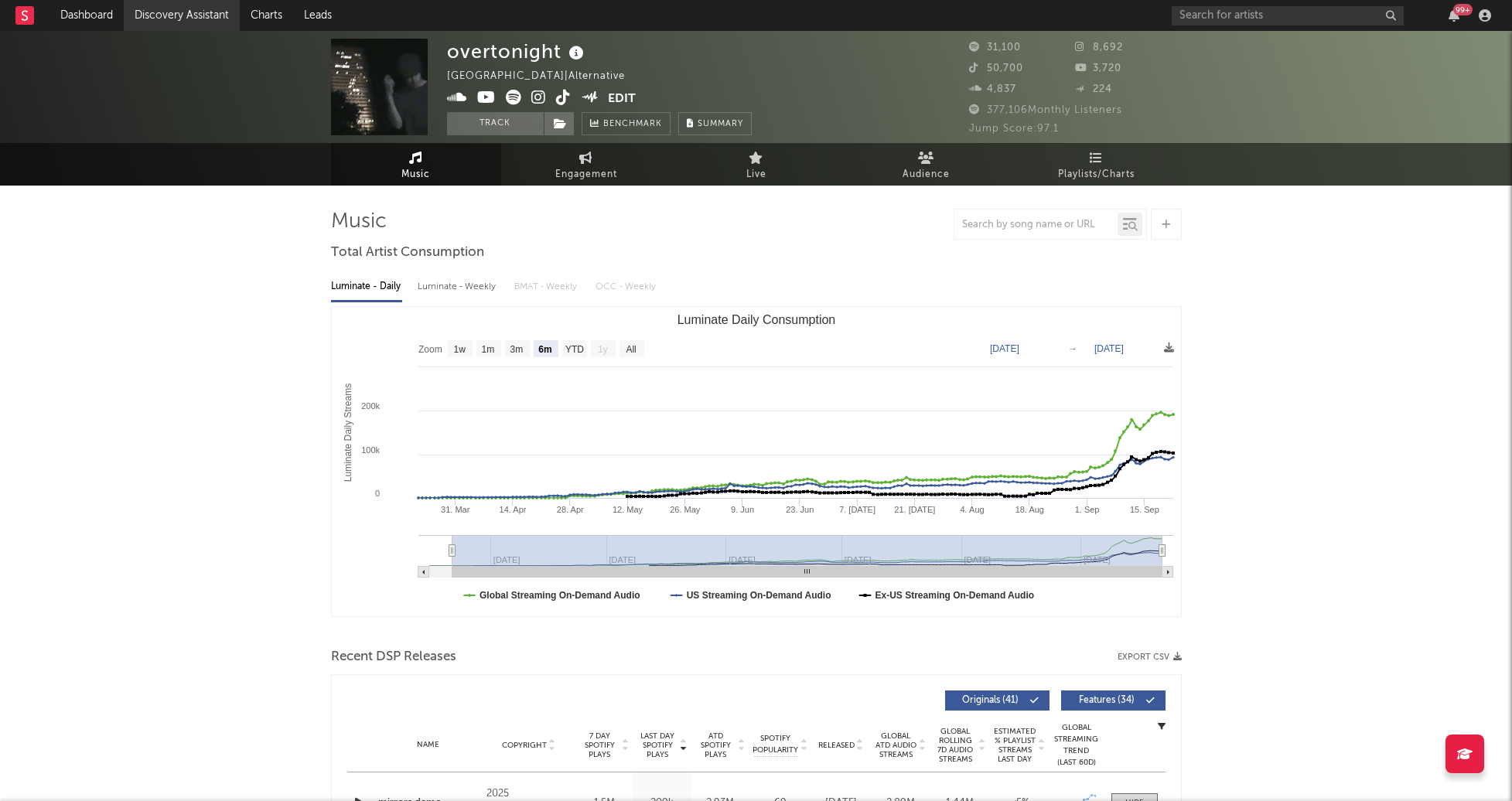
click at [219, 9] on link "Discovery Assistant" at bounding box center [182, 15] width 116 height 31
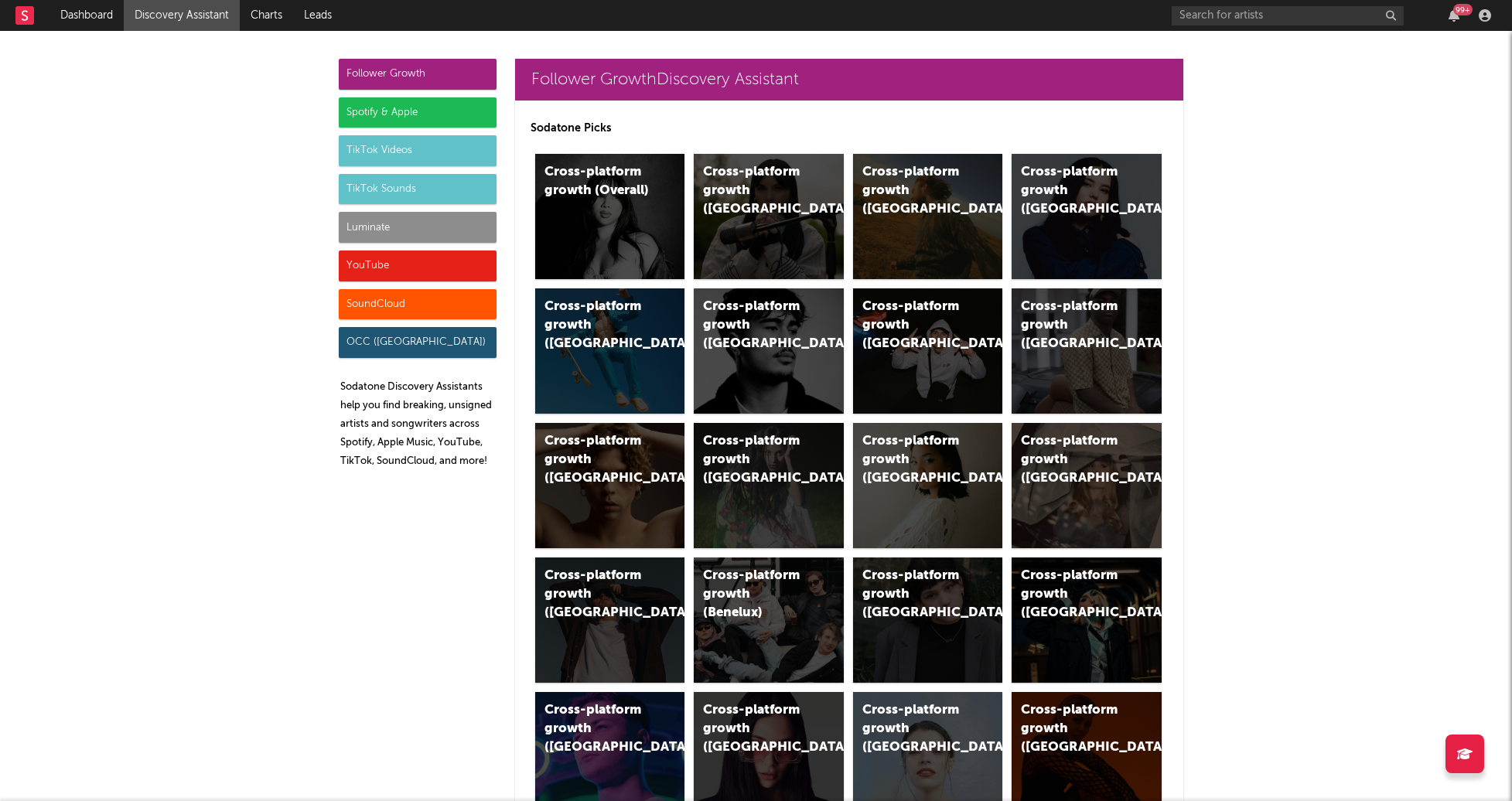
click at [363, 218] on div "Luminate" at bounding box center [417, 227] width 158 height 31
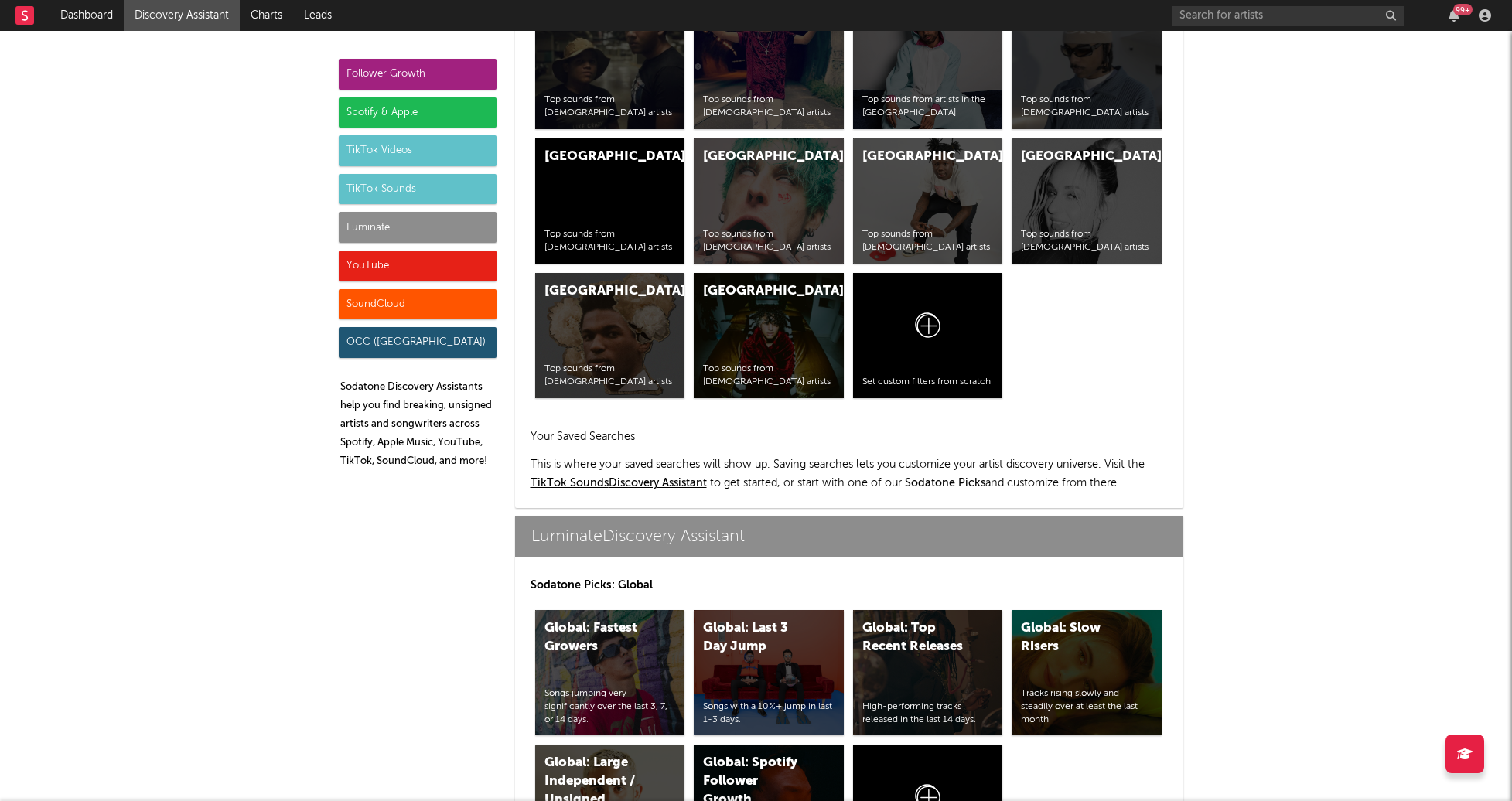
scroll to position [6864, 0]
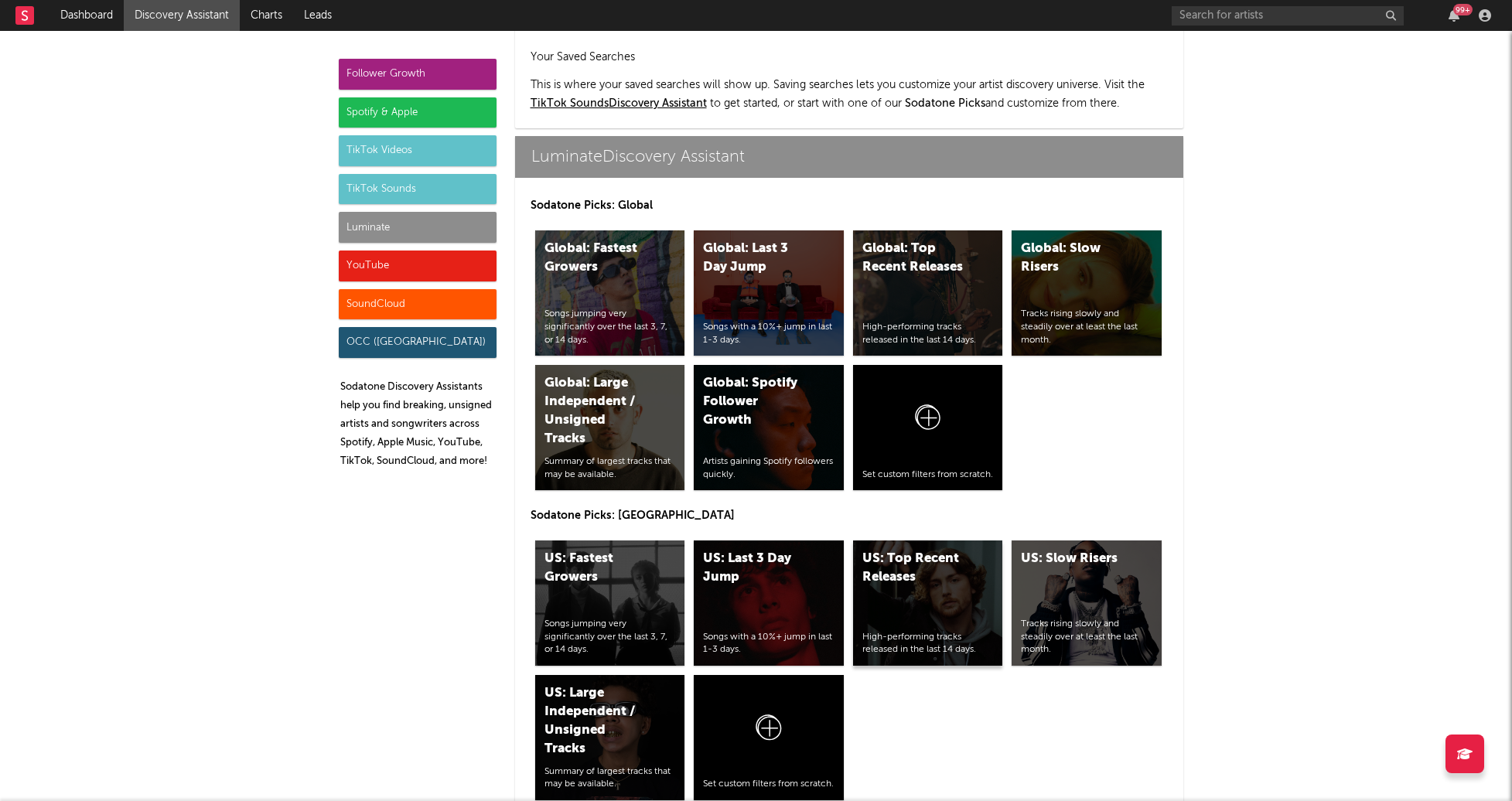
click at [947, 540] on div "US: Top Recent Releases High-performing tracks released in the last 14 days." at bounding box center [928, 602] width 150 height 125
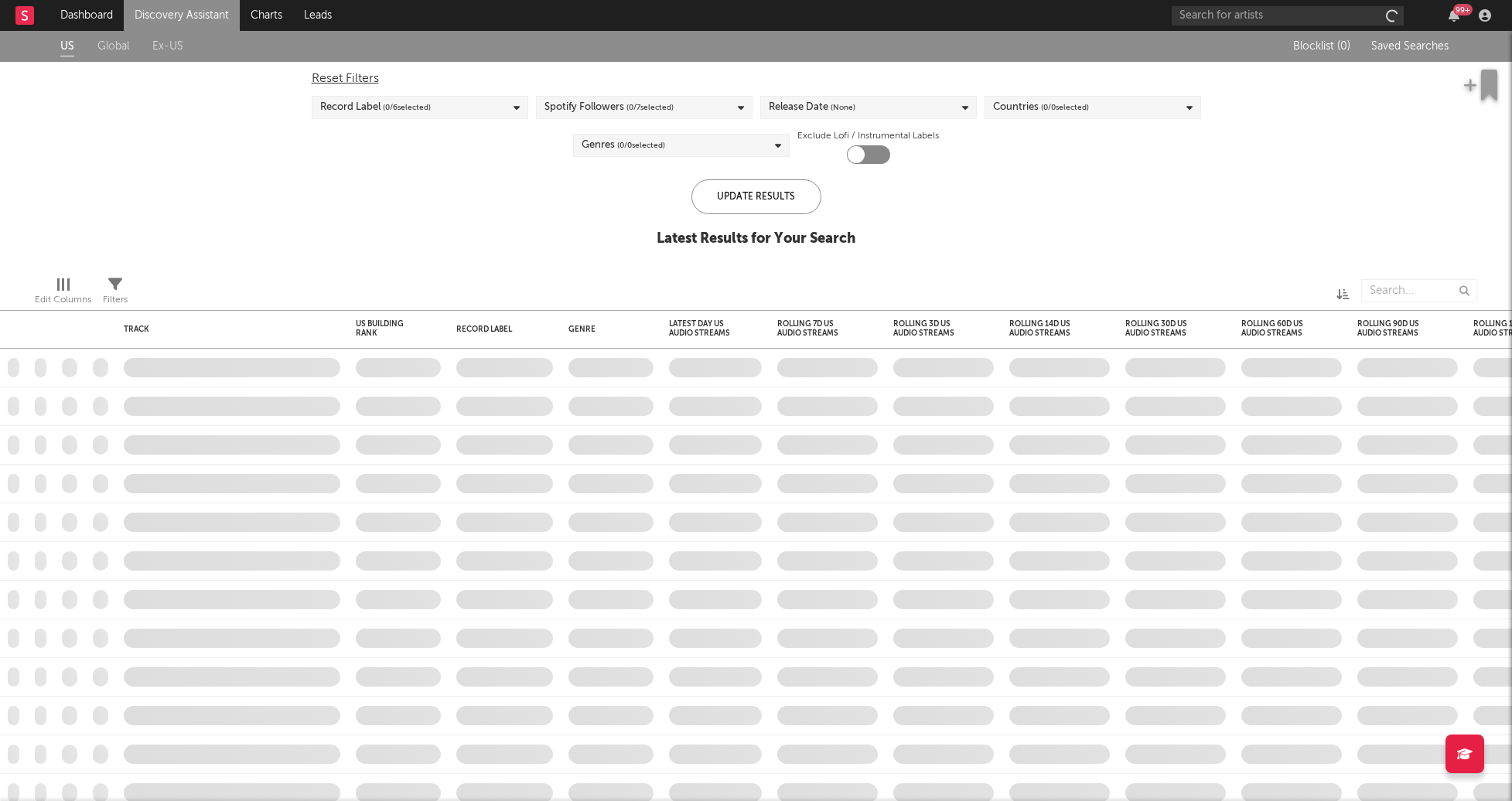
checkbox input "true"
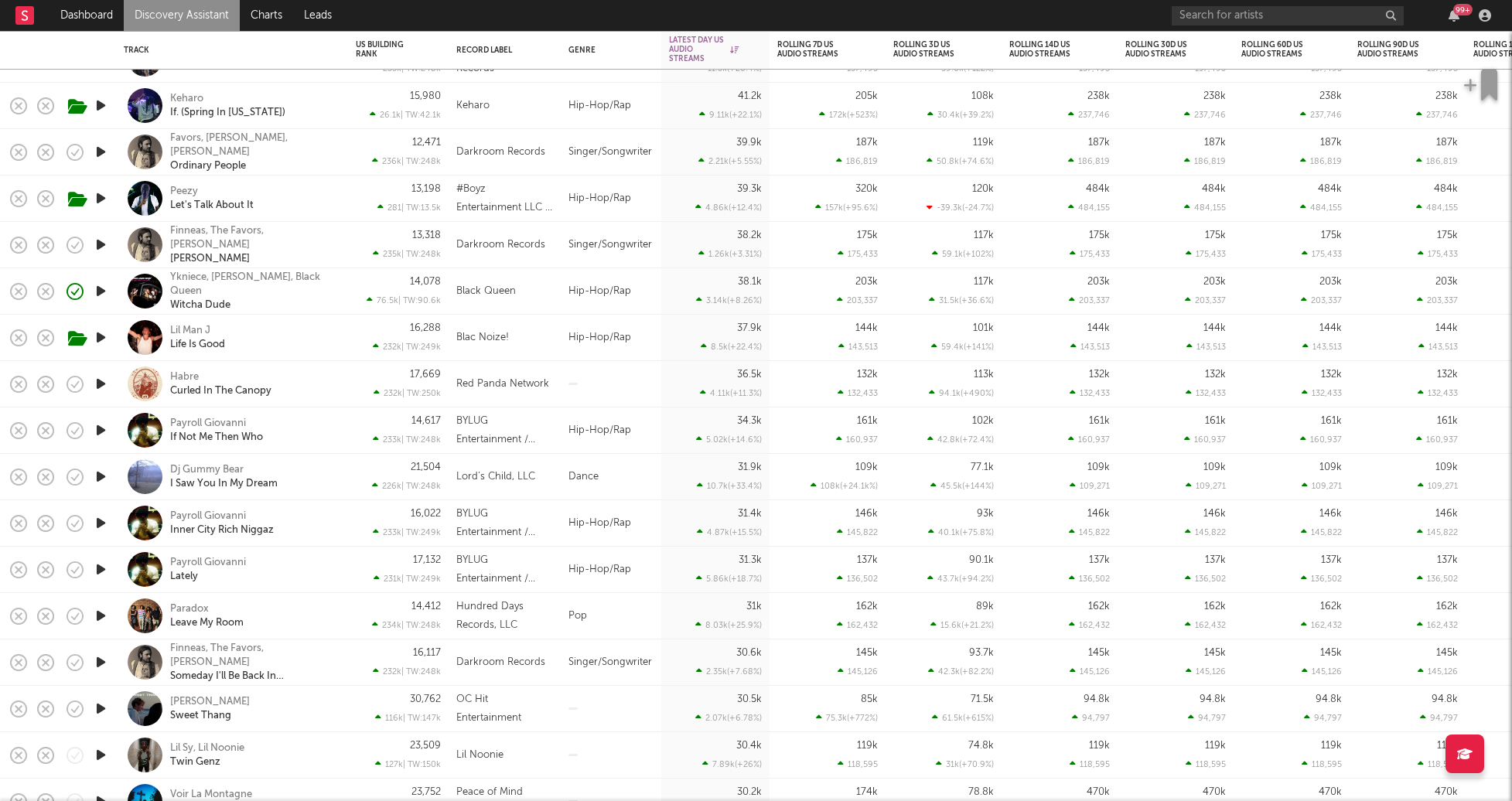
click at [93, 706] on icon "button" at bounding box center [101, 708] width 16 height 19
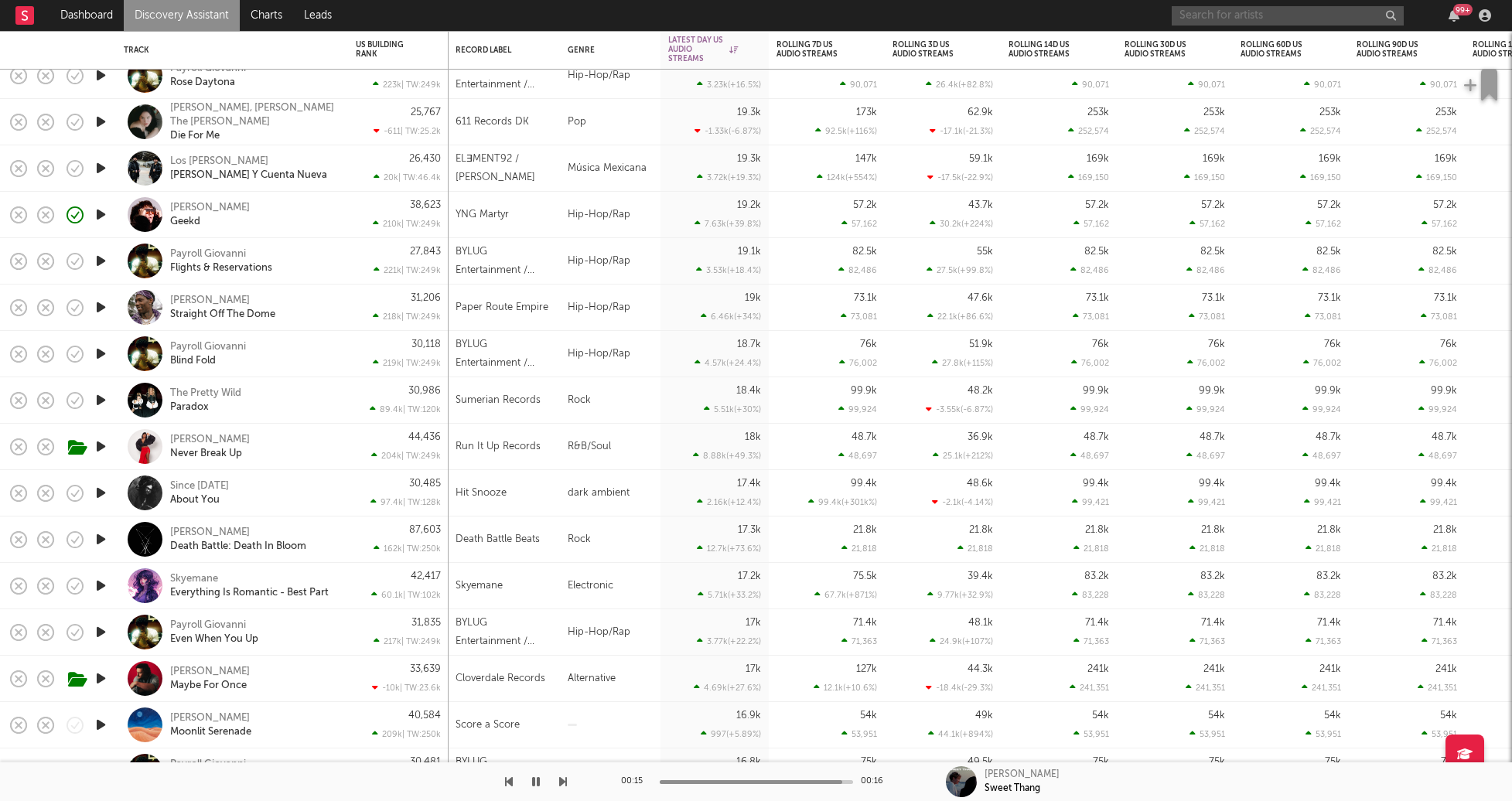
click at [1229, 16] on input "text" at bounding box center [1287, 15] width 232 height 19
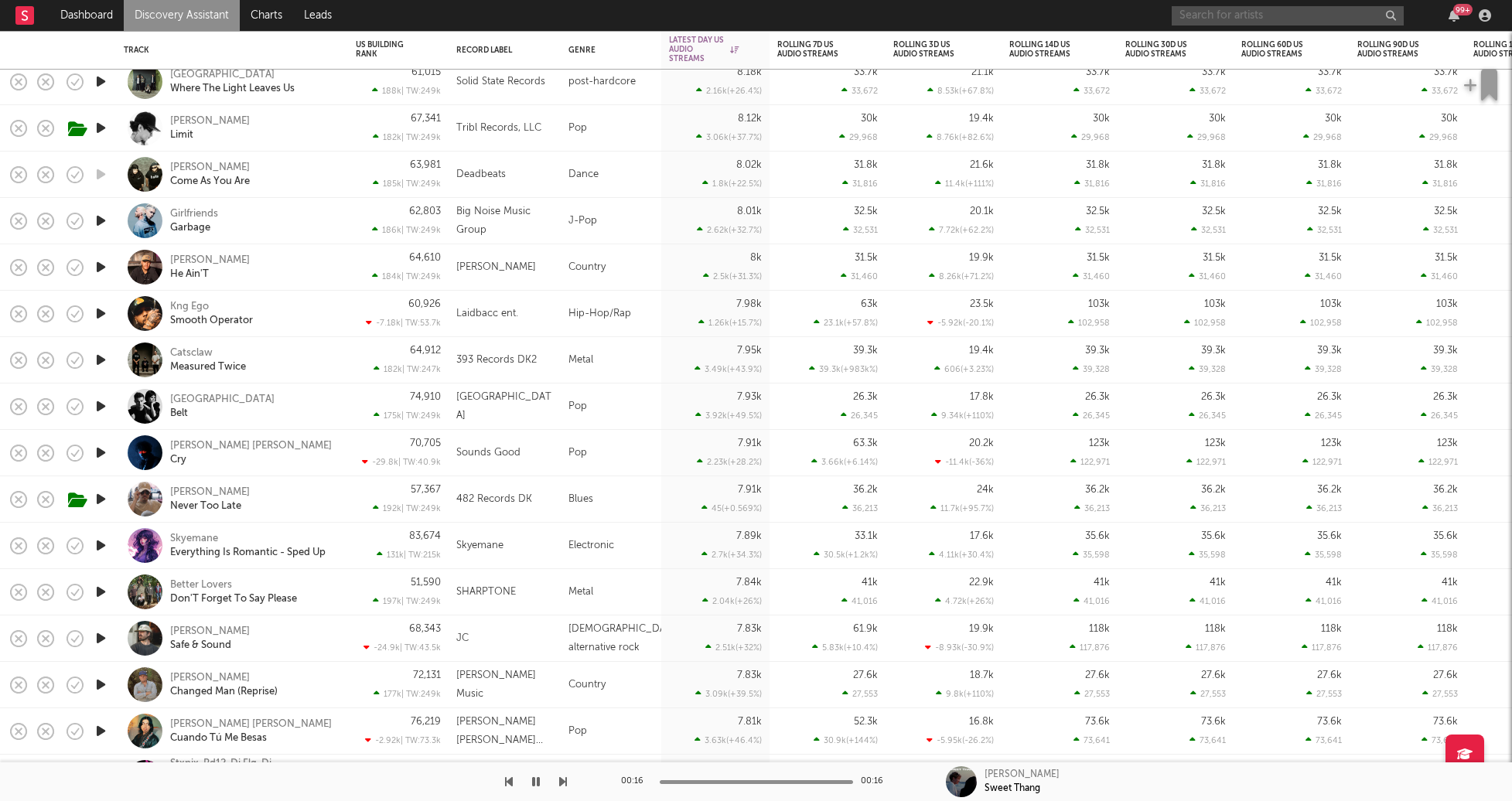
click at [101, 359] on icon "button" at bounding box center [101, 359] width 16 height 19
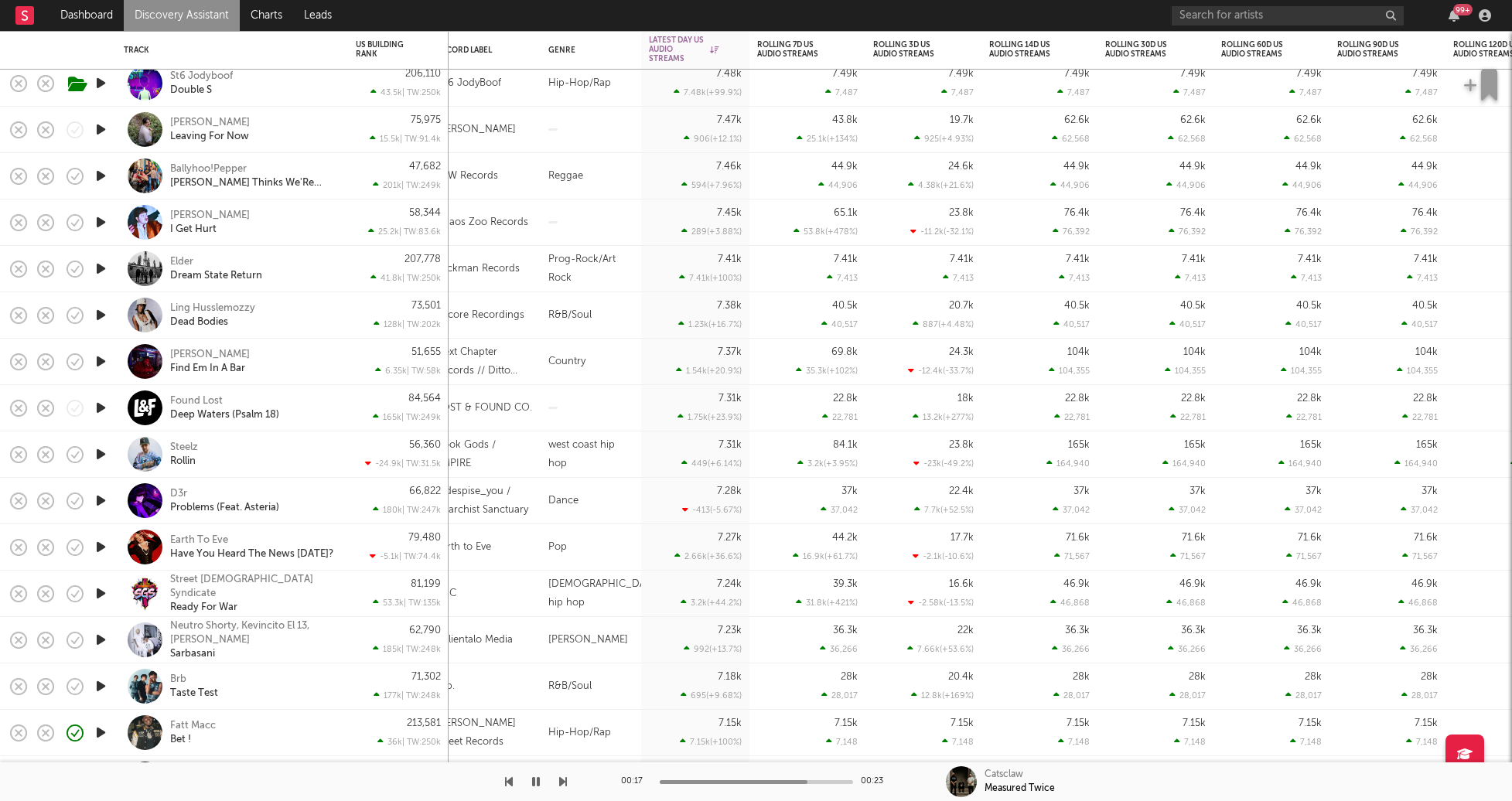
click at [347, 766] on div at bounding box center [283, 782] width 567 height 39
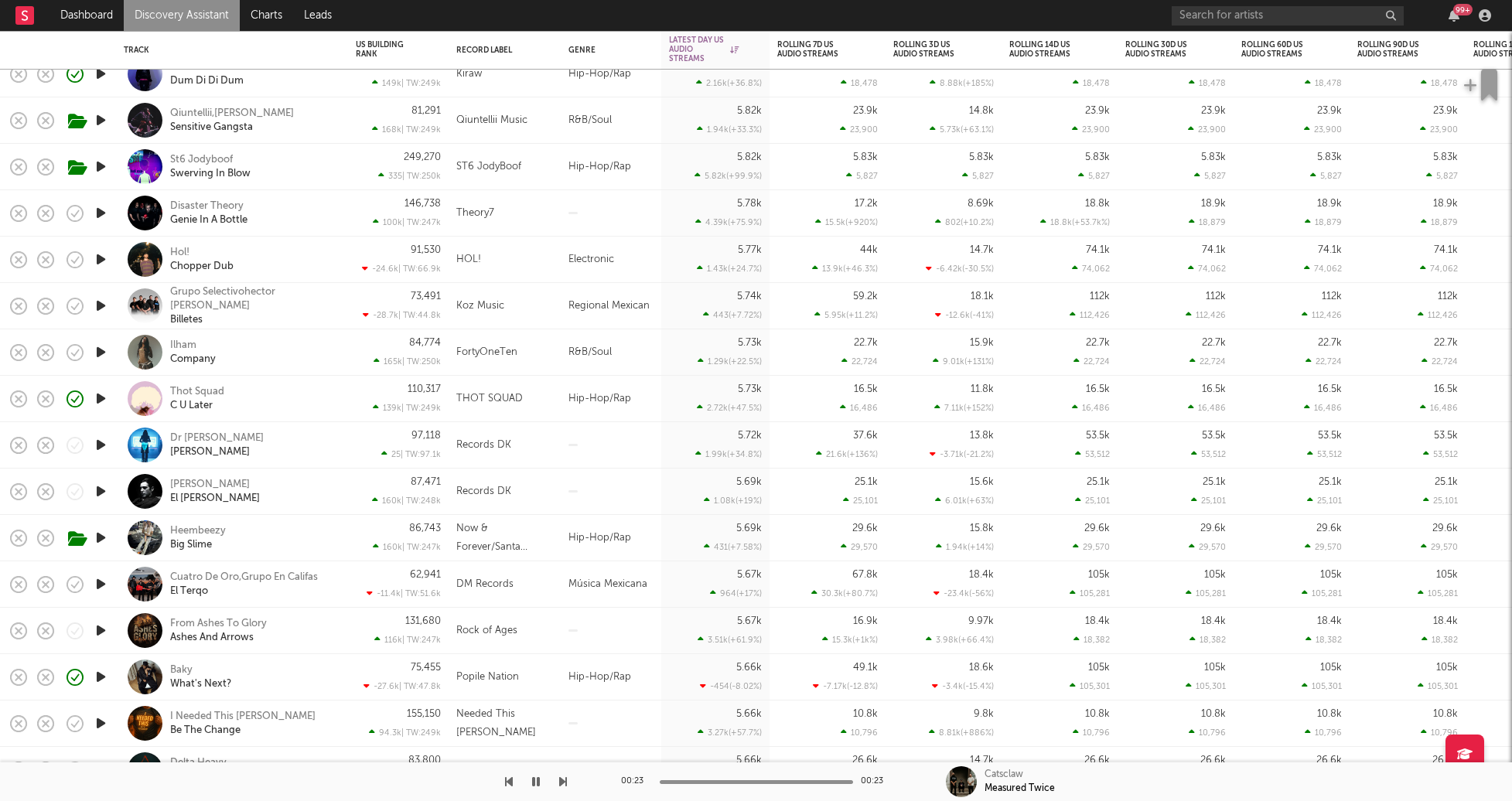
click at [101, 261] on icon "button" at bounding box center [101, 259] width 16 height 19
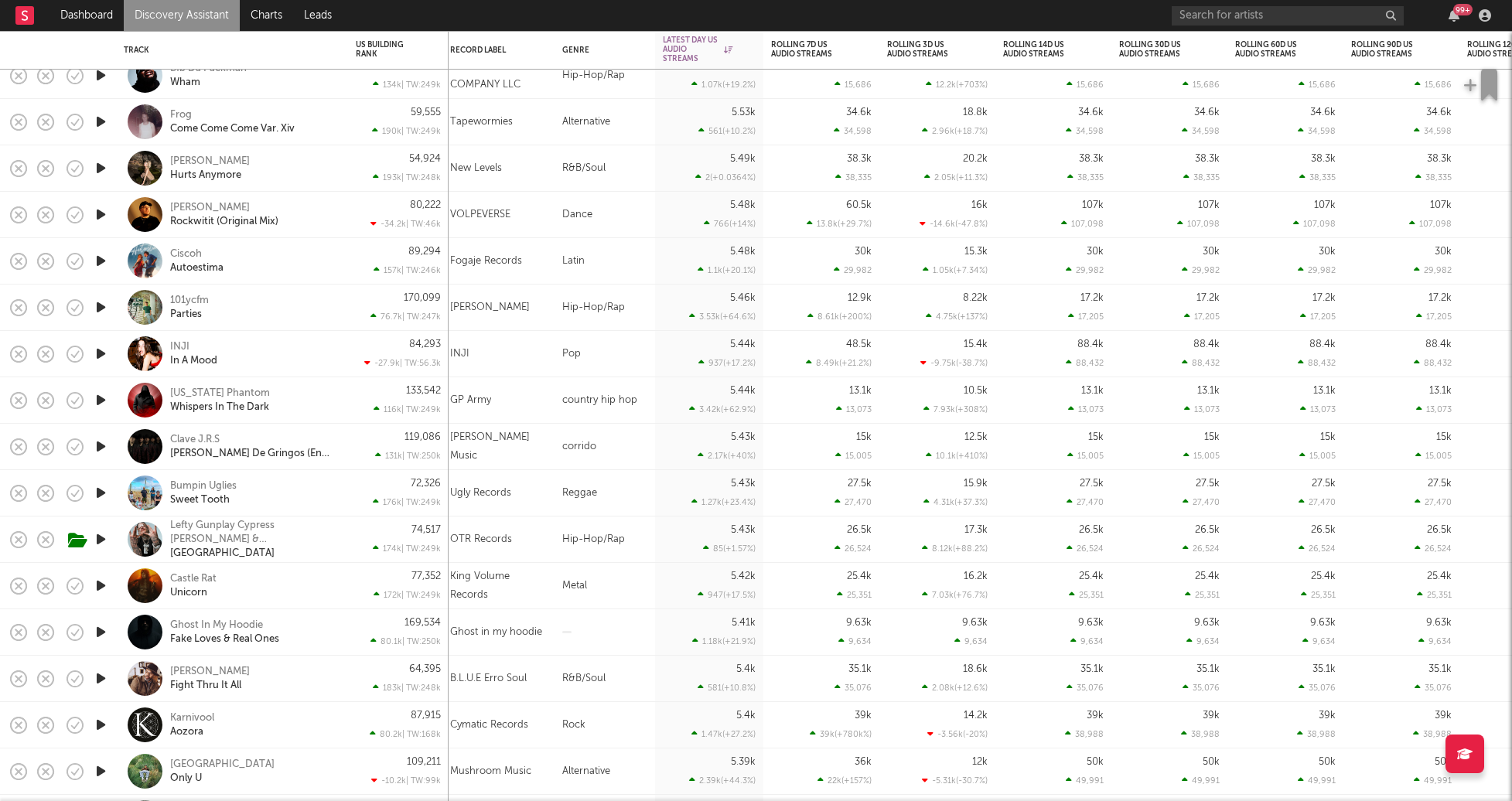
click at [101, 305] on icon "button" at bounding box center [101, 307] width 16 height 19
click at [267, 299] on div "101ycfm Parties" at bounding box center [253, 307] width 166 height 28
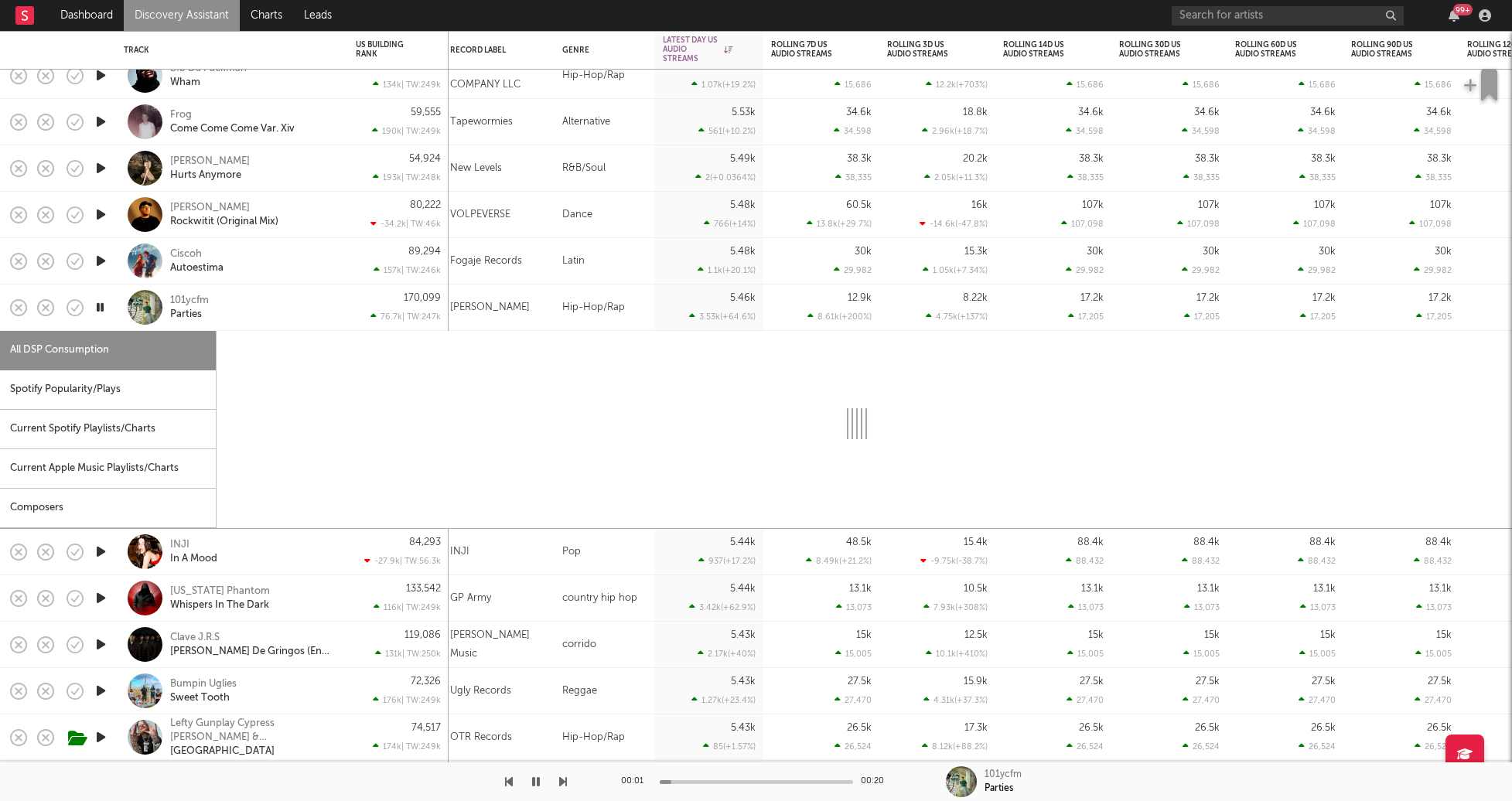
select select "1w"
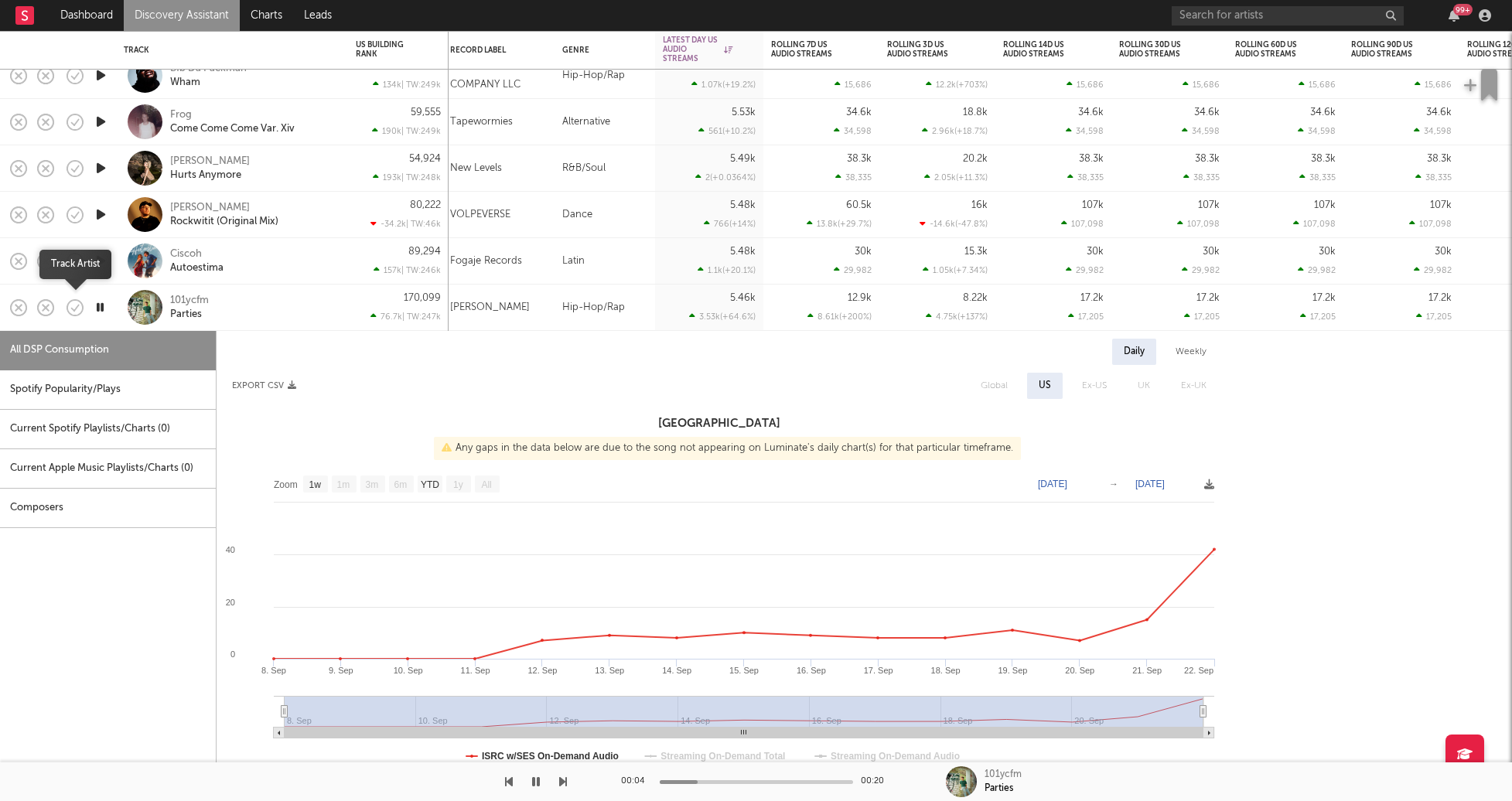
click at [73, 302] on icon "button" at bounding box center [75, 307] width 22 height 22
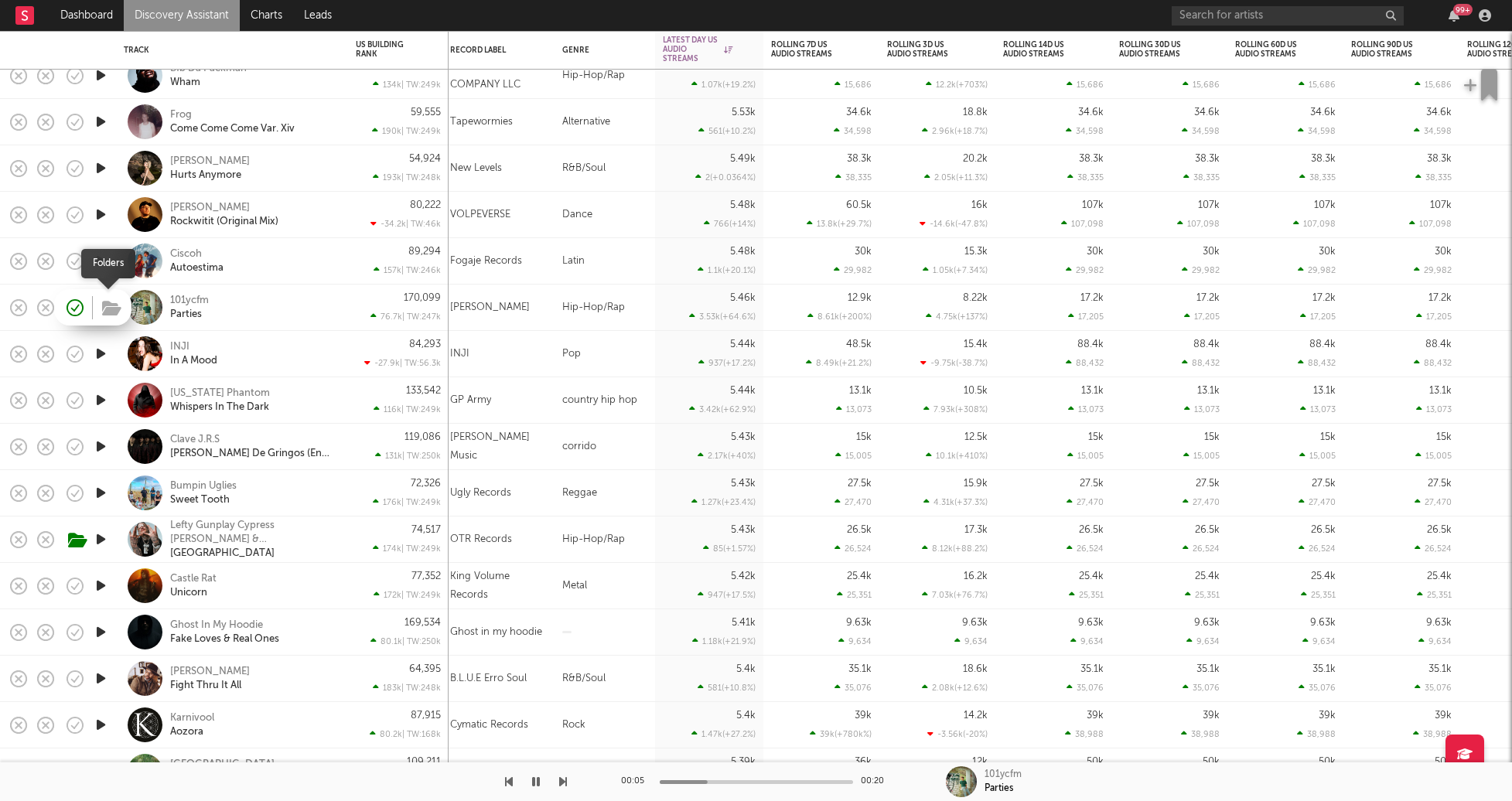
click at [101, 305] on button "button" at bounding box center [111, 309] width 24 height 23
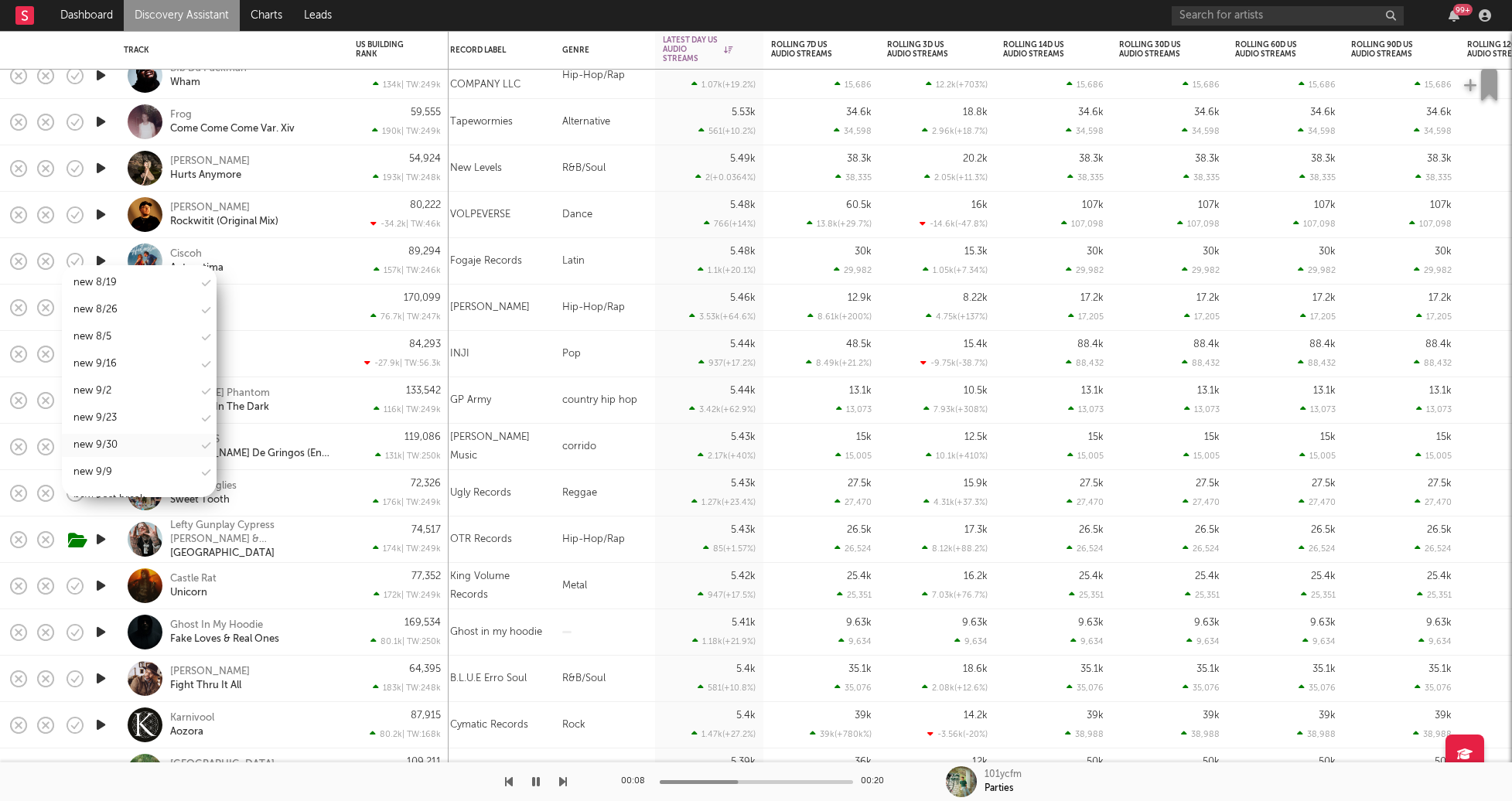
click at [148, 434] on div "new 9/30" at bounding box center [139, 446] width 155 height 23
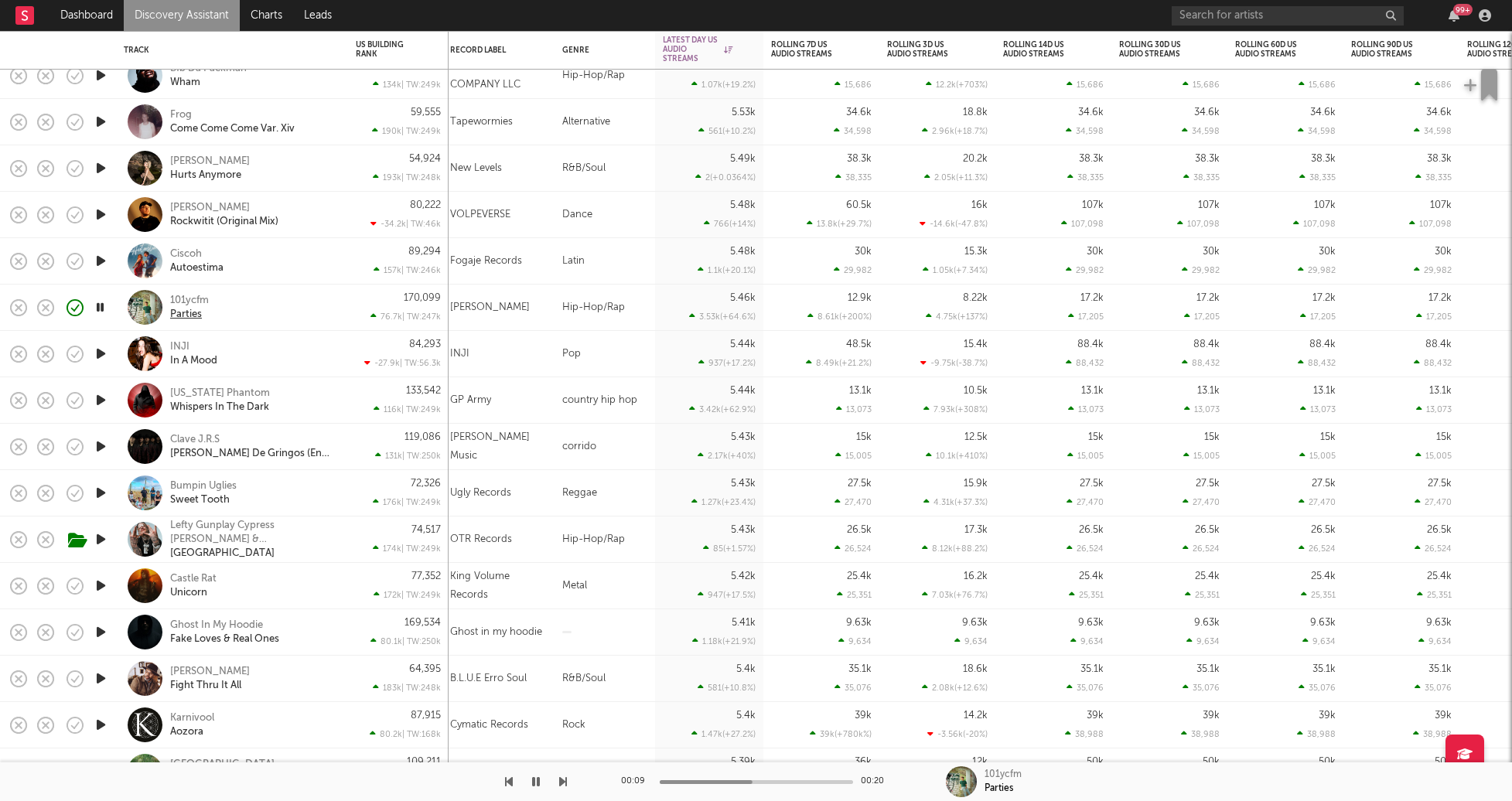
click at [193, 313] on div "Parties" at bounding box center [186, 314] width 32 height 14
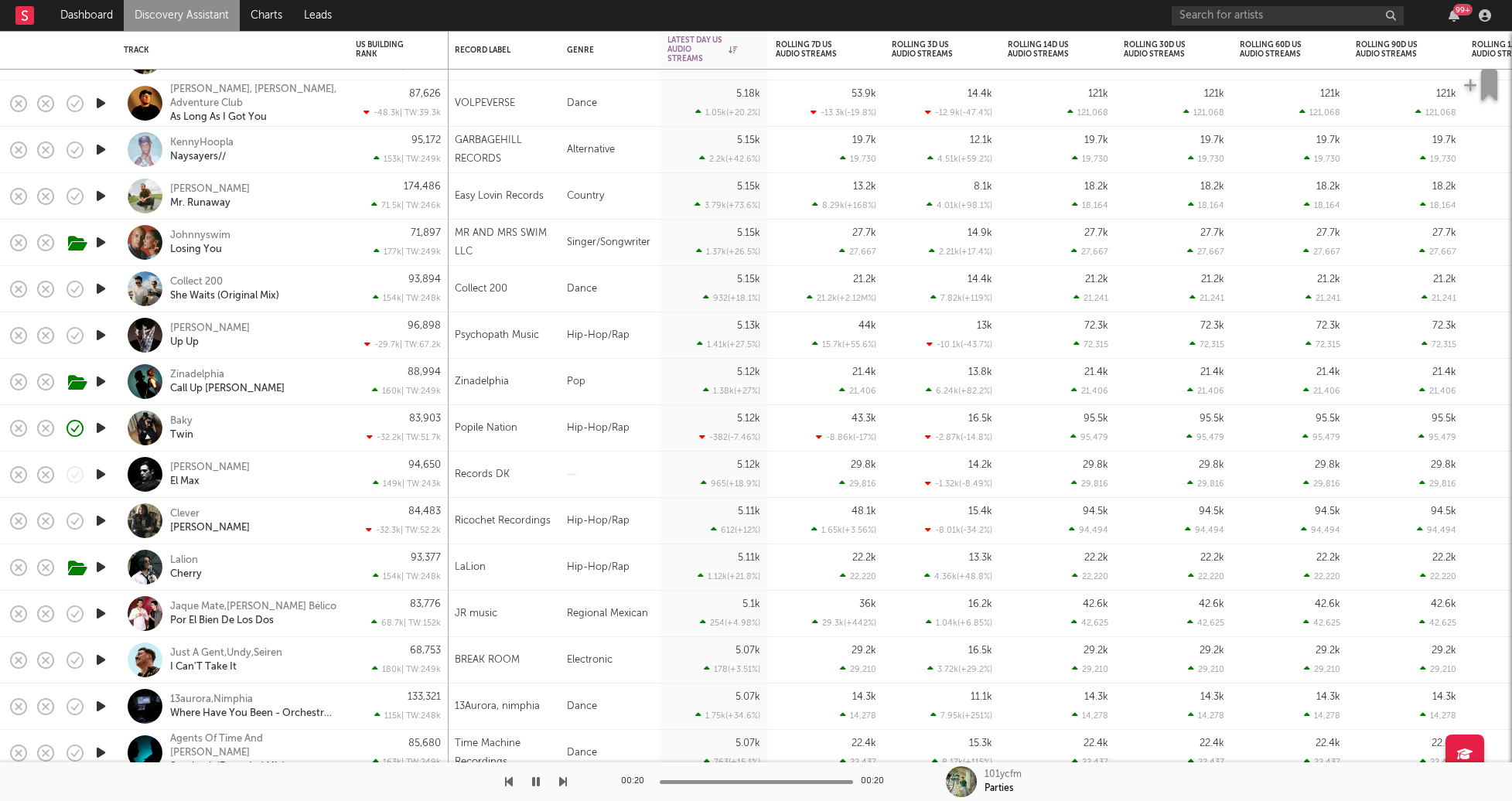
click at [178, 10] on link "Discovery Assistant" at bounding box center [182, 15] width 116 height 31
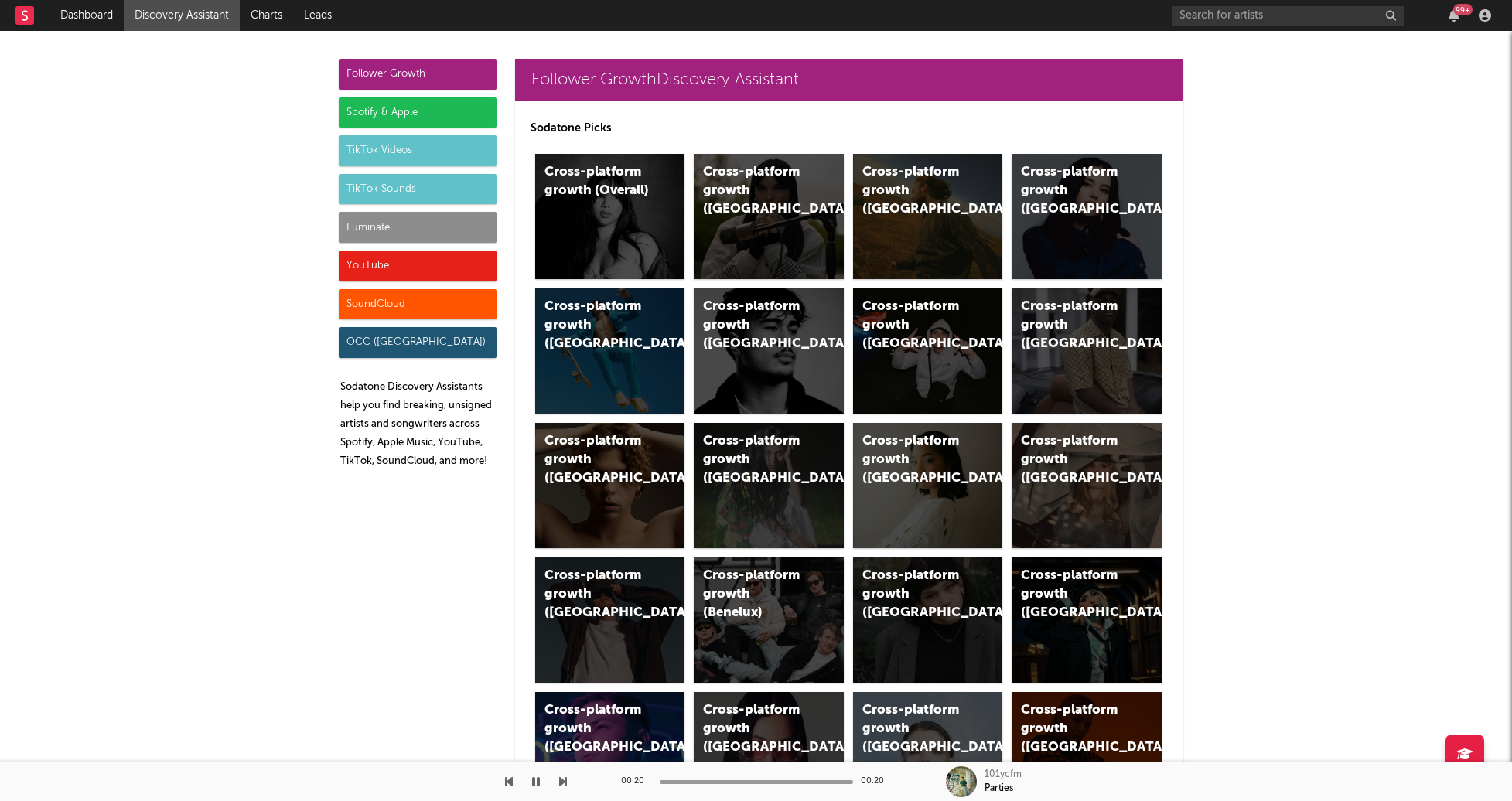
click at [414, 223] on div "Luminate" at bounding box center [417, 227] width 158 height 31
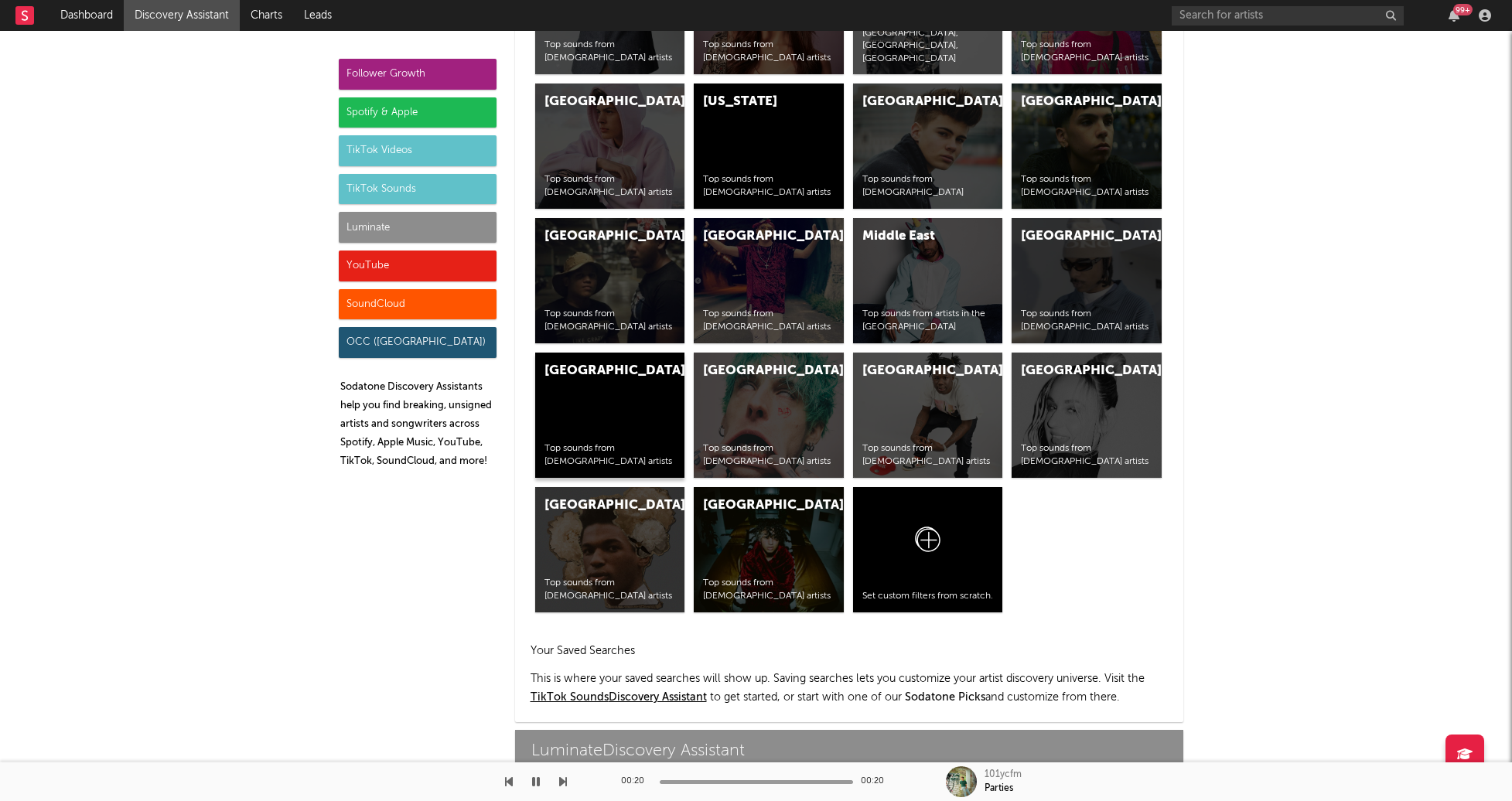
scroll to position [6864, 0]
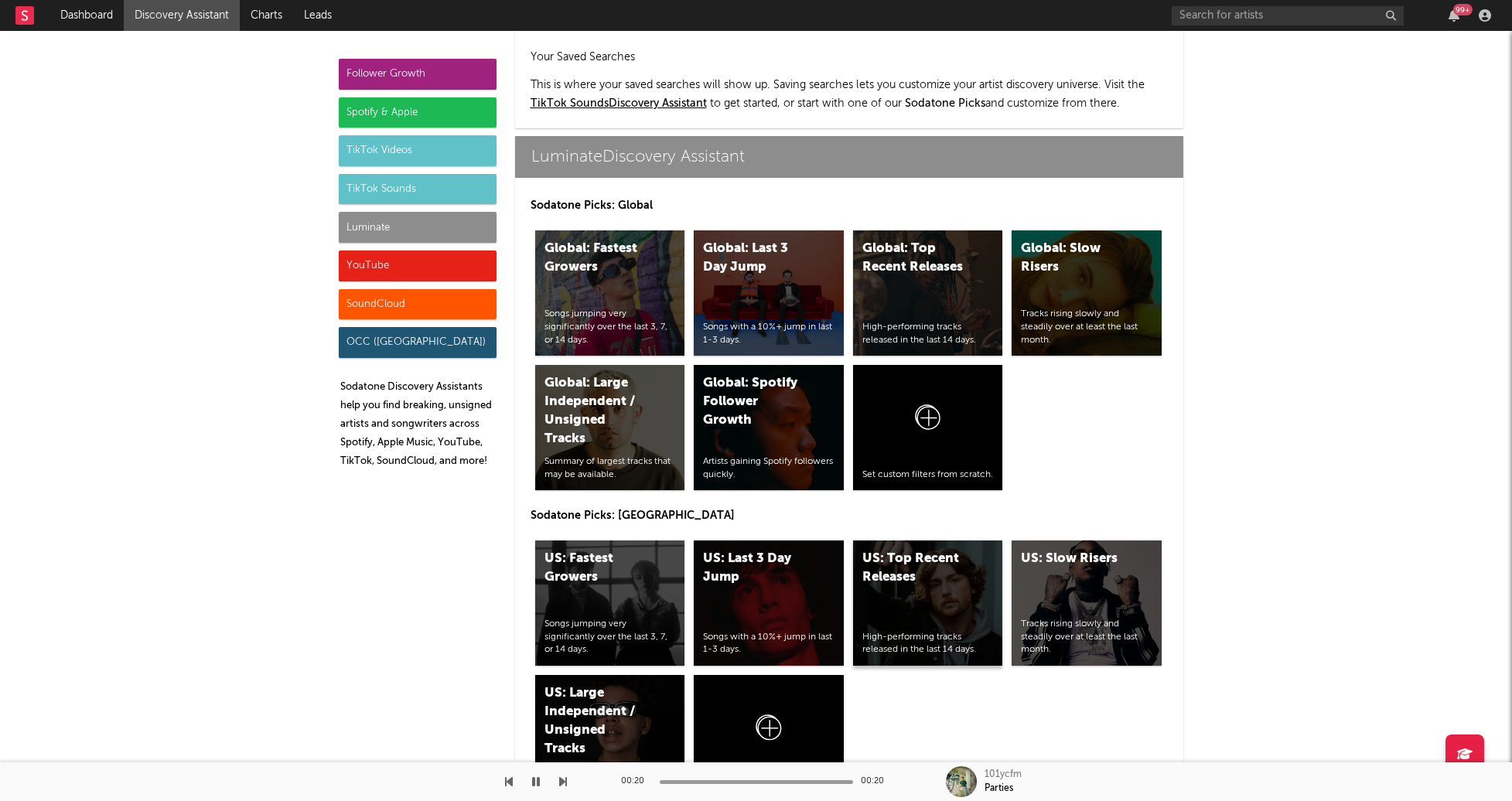
click at [924, 550] on div "US: Top Recent Releases" at bounding box center [915, 568] width 106 height 37
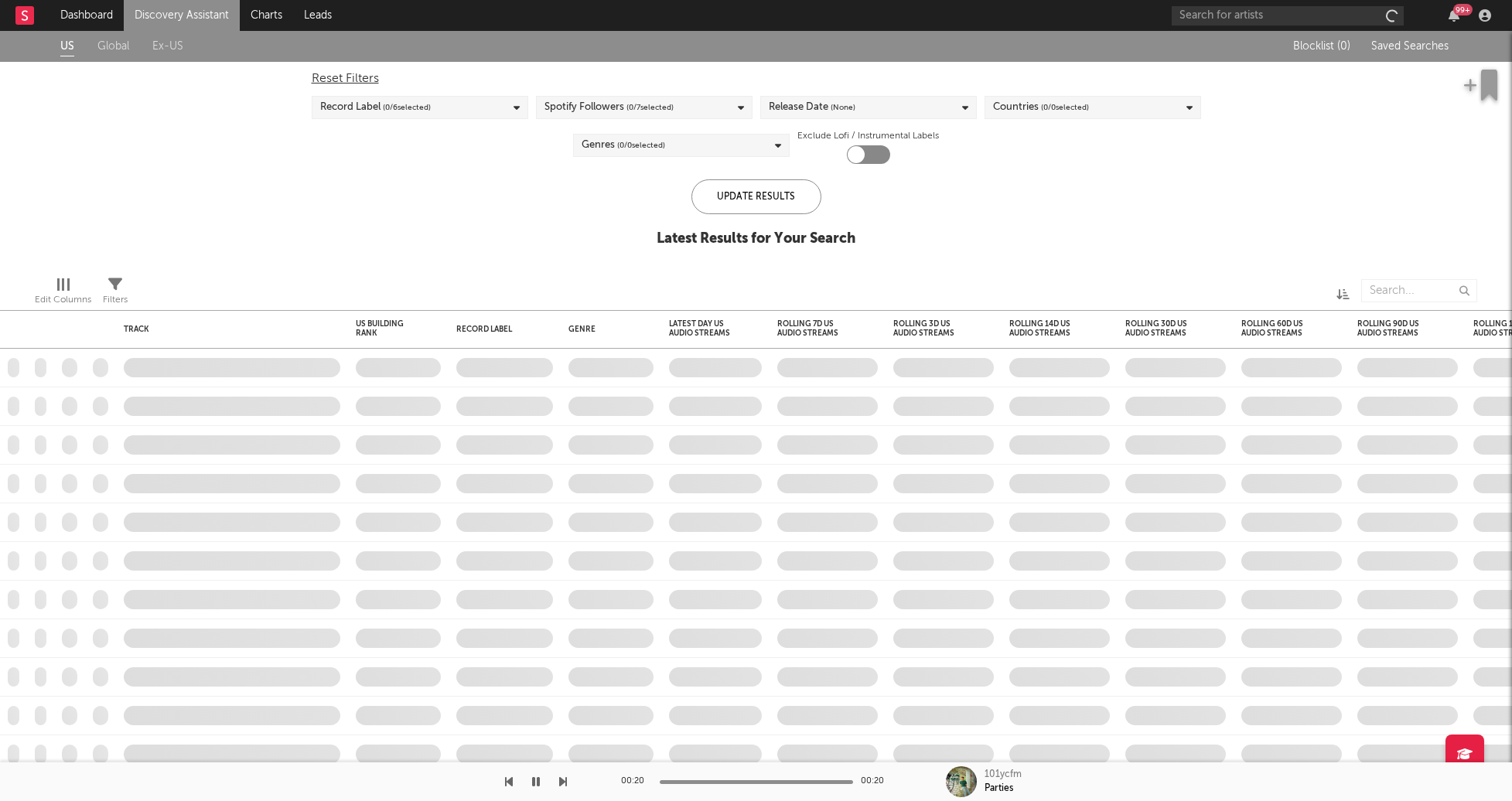
checkbox input "true"
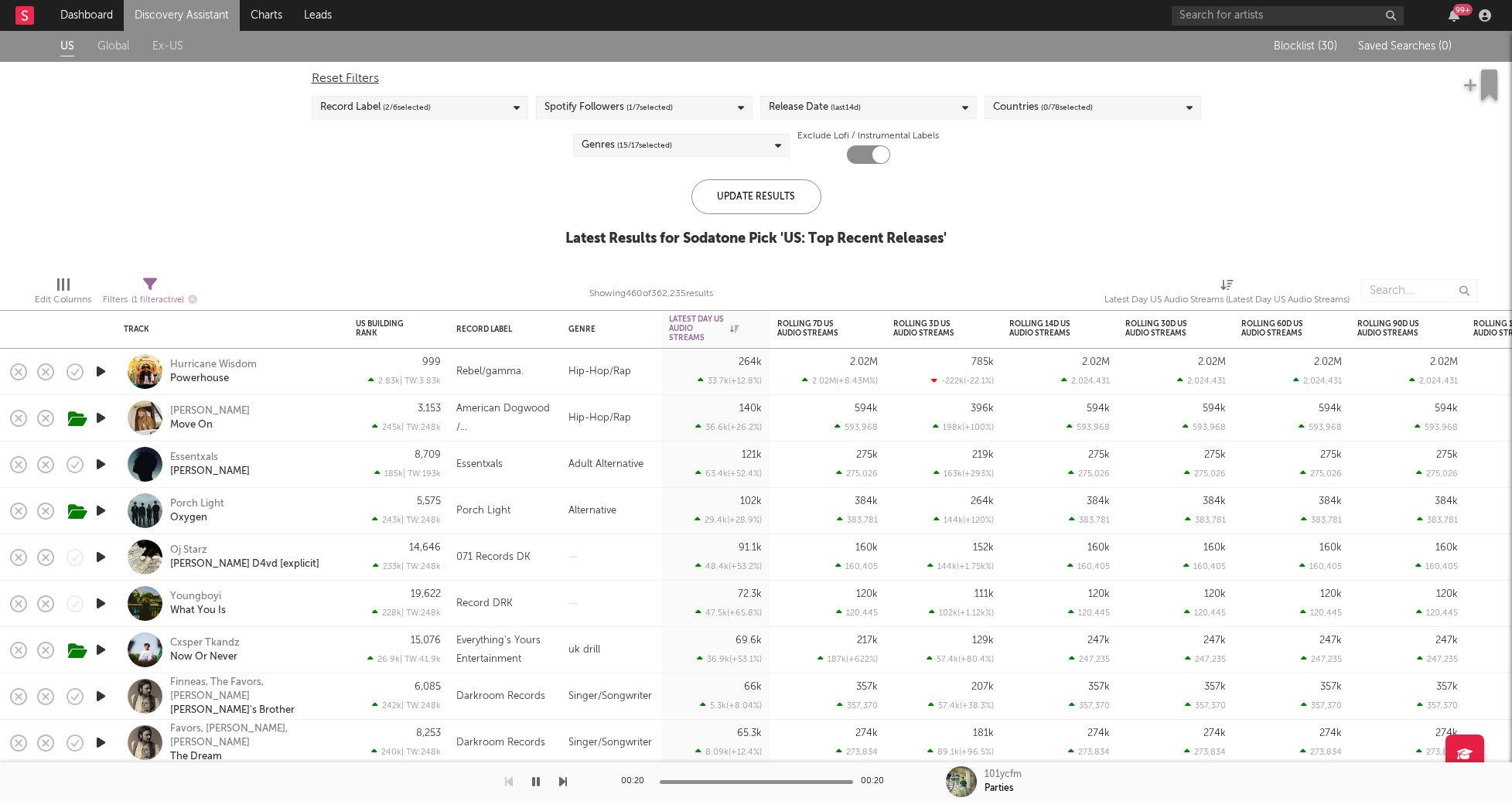
click at [144, 19] on link "Discovery Assistant" at bounding box center [182, 15] width 116 height 31
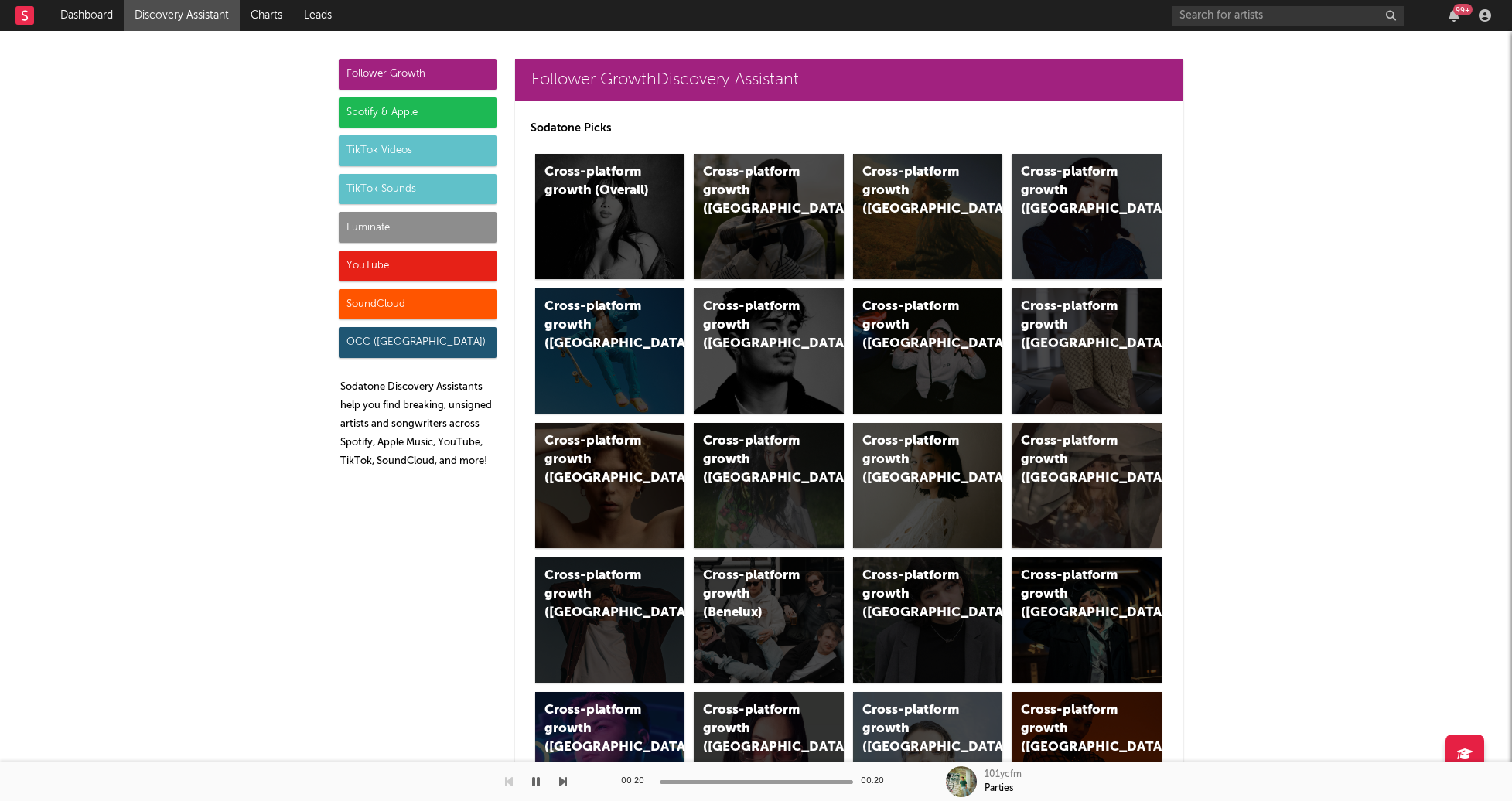
click at [401, 233] on div "Luminate" at bounding box center [417, 227] width 158 height 31
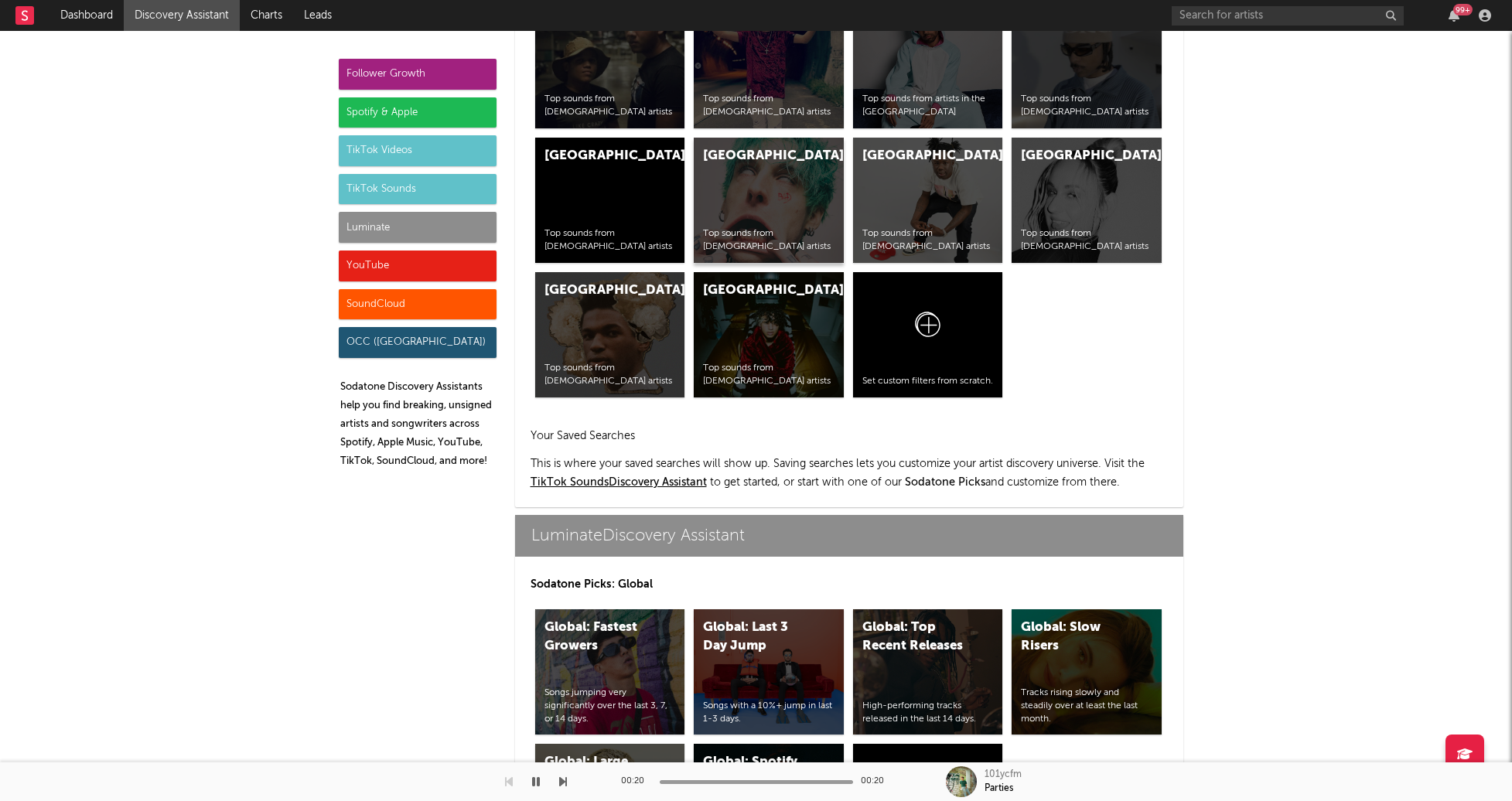
scroll to position [6864, 0]
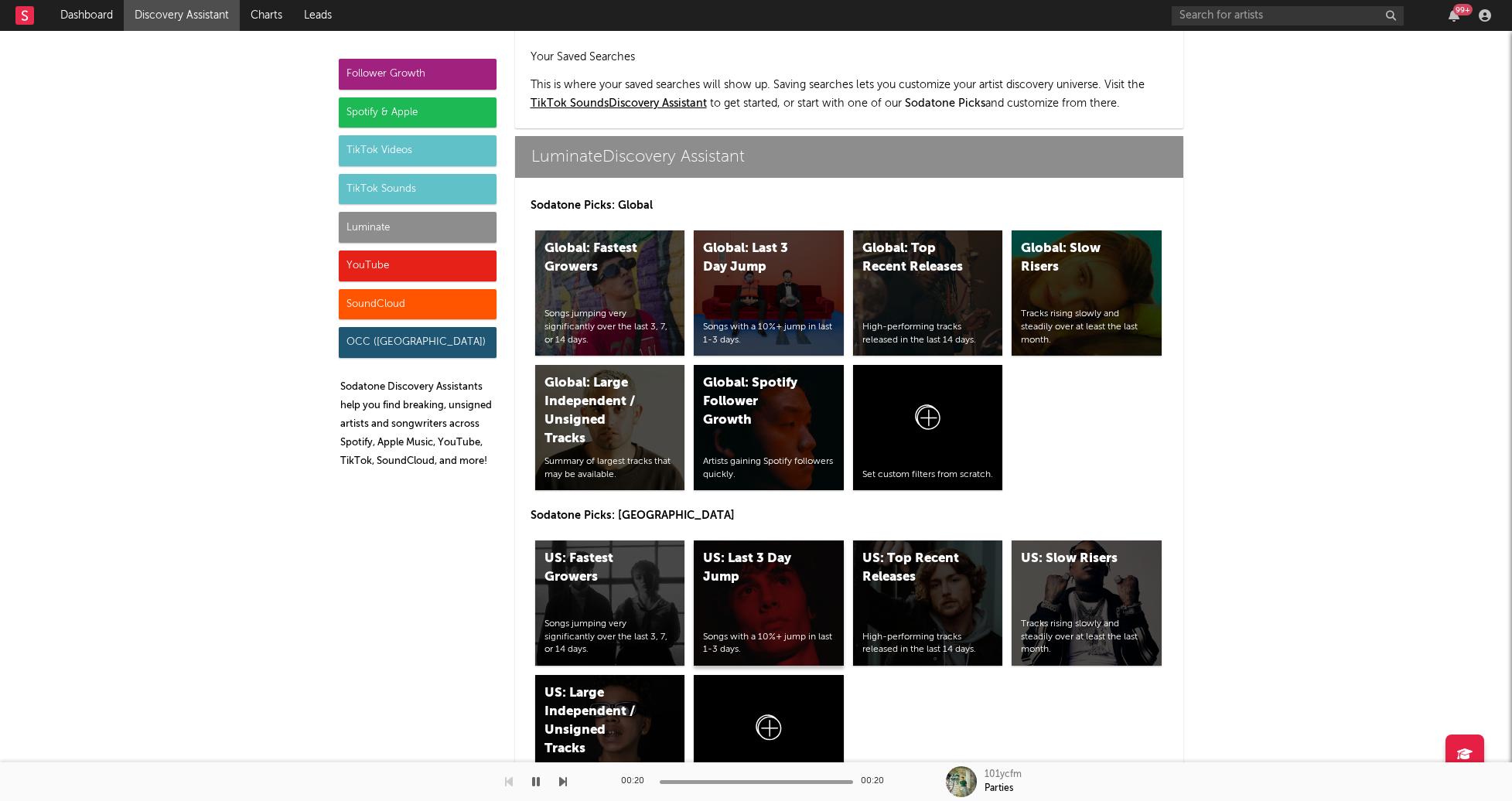
click at [767, 540] on div "US: Last 3 Day Jump Songs with a 10%+ jump in last 1-3 days." at bounding box center [769, 602] width 150 height 125
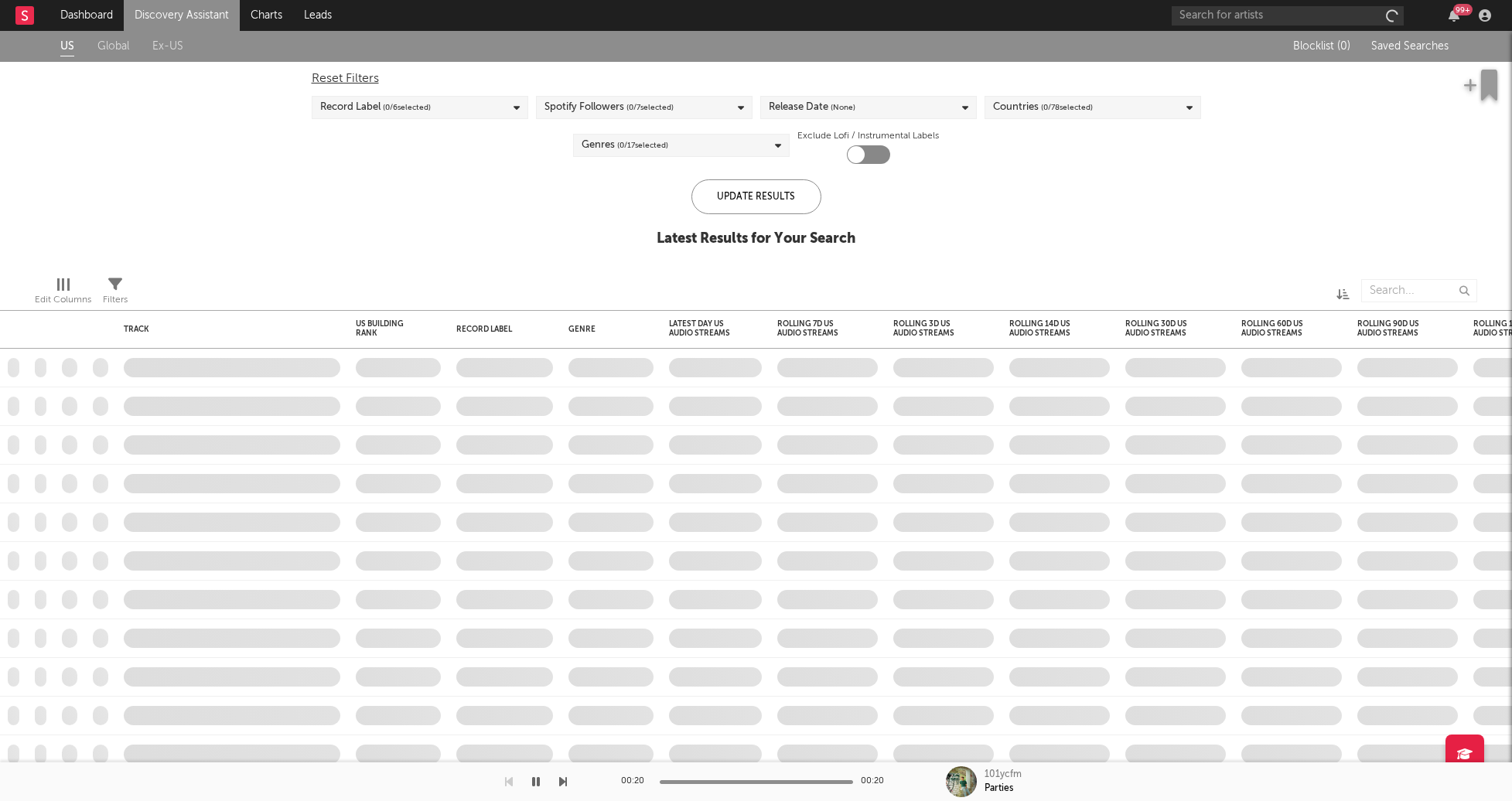
checkbox input "true"
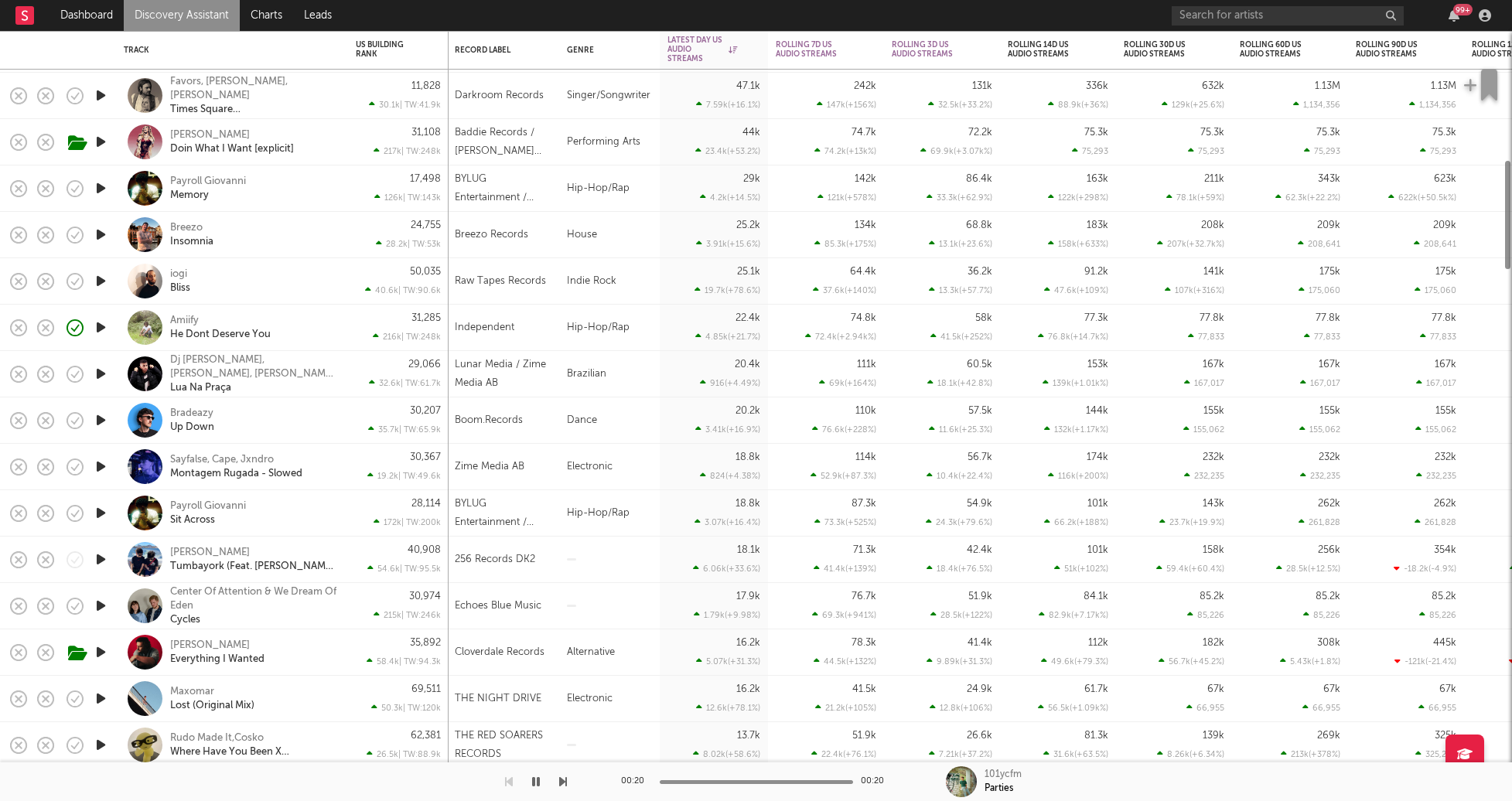
click at [304, 327] on div "Amiify He Dont Deserve You" at bounding box center [253, 328] width 166 height 28
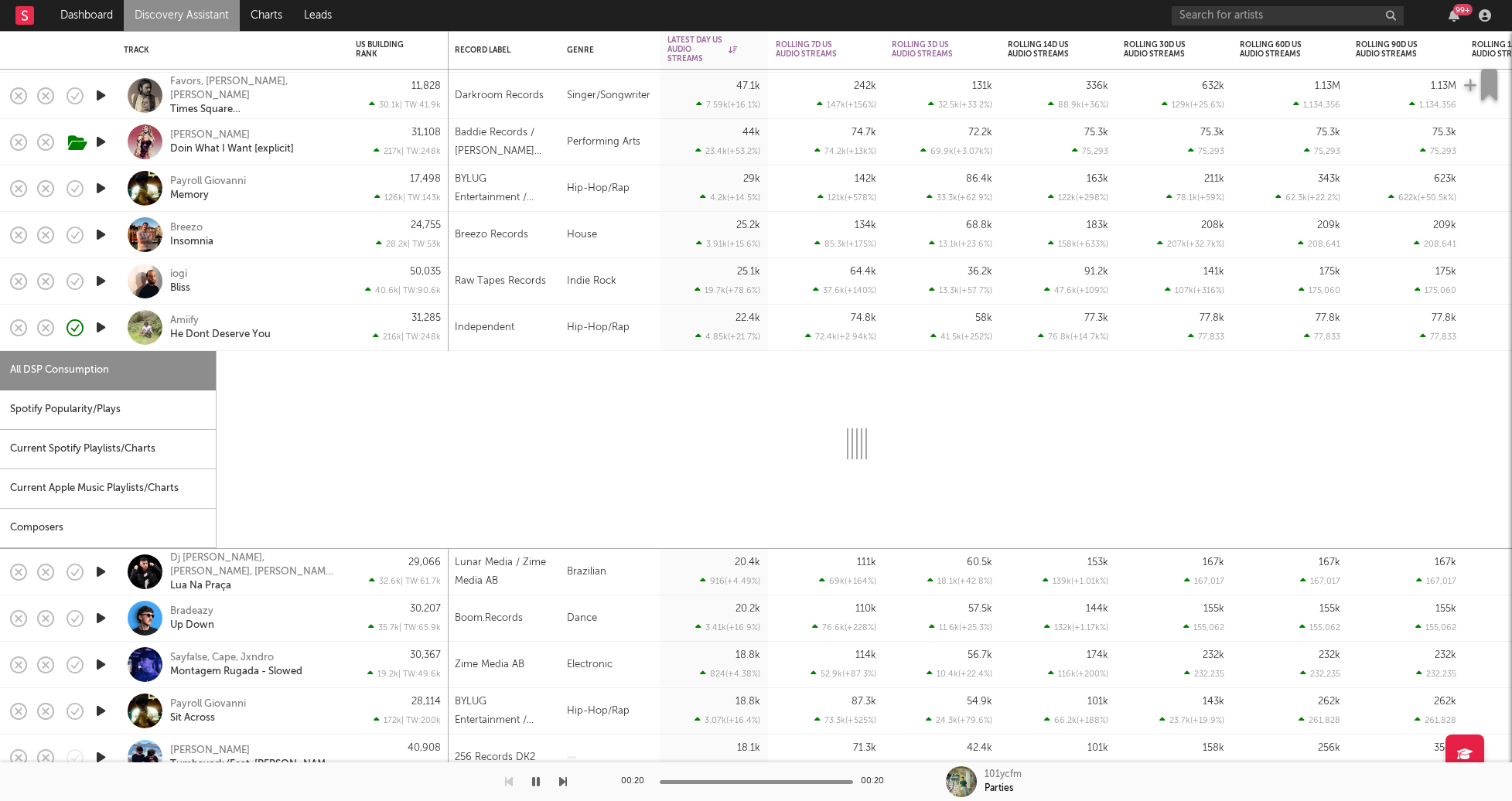
select select "1w"
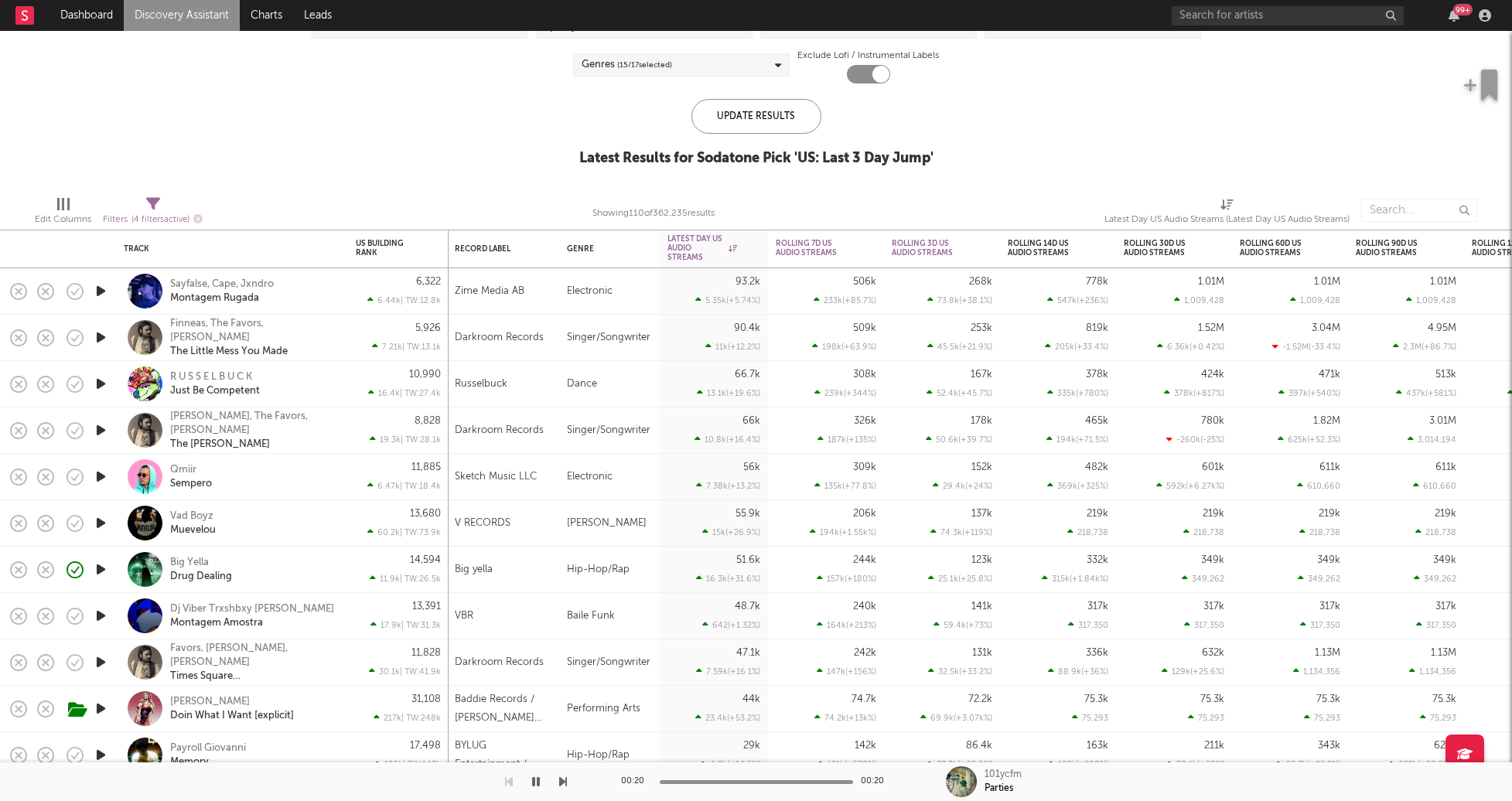
click at [293, 566] on div "Big Yella Drug Dealing" at bounding box center [253, 570] width 166 height 28
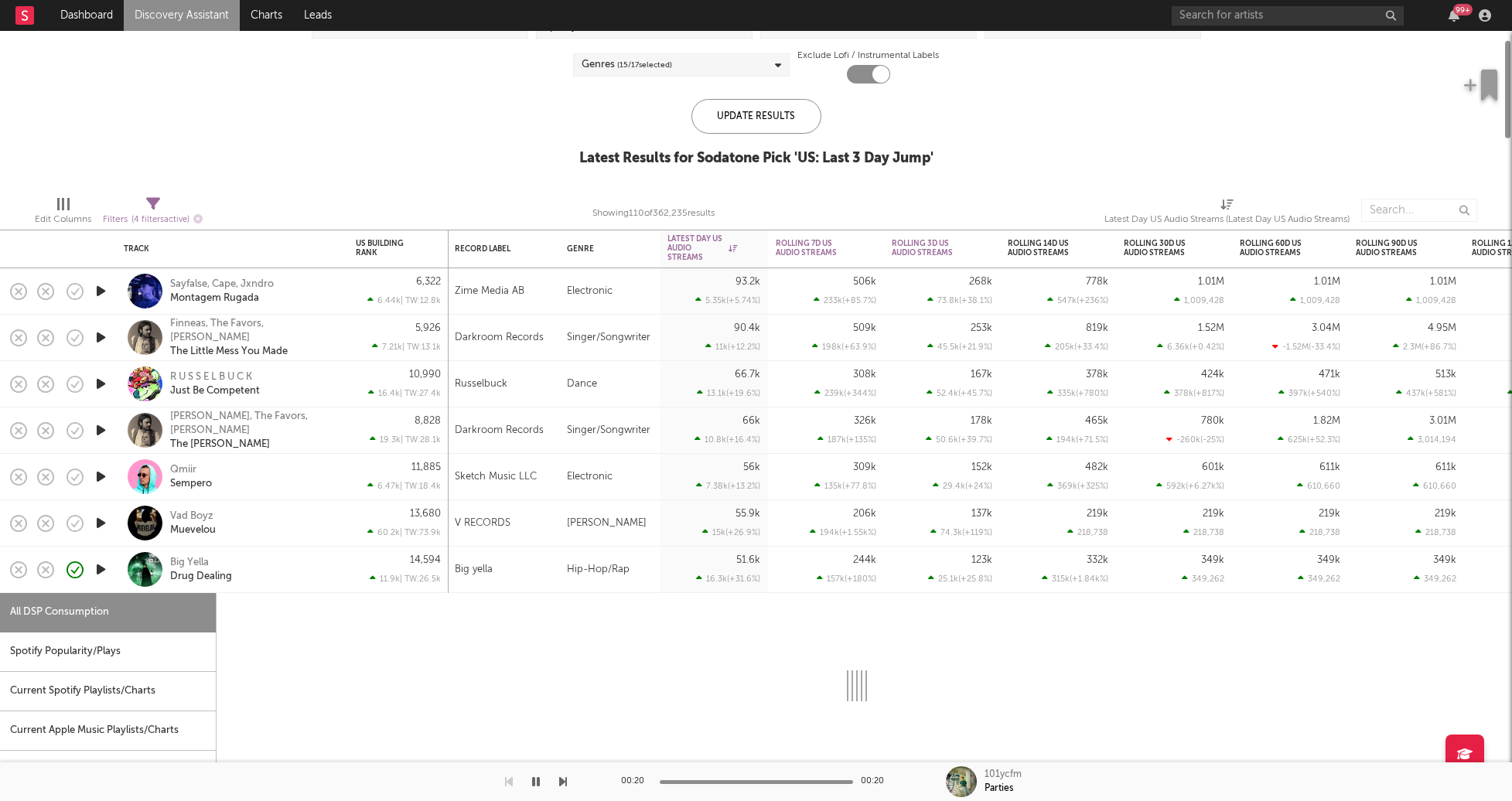
select select "1w"
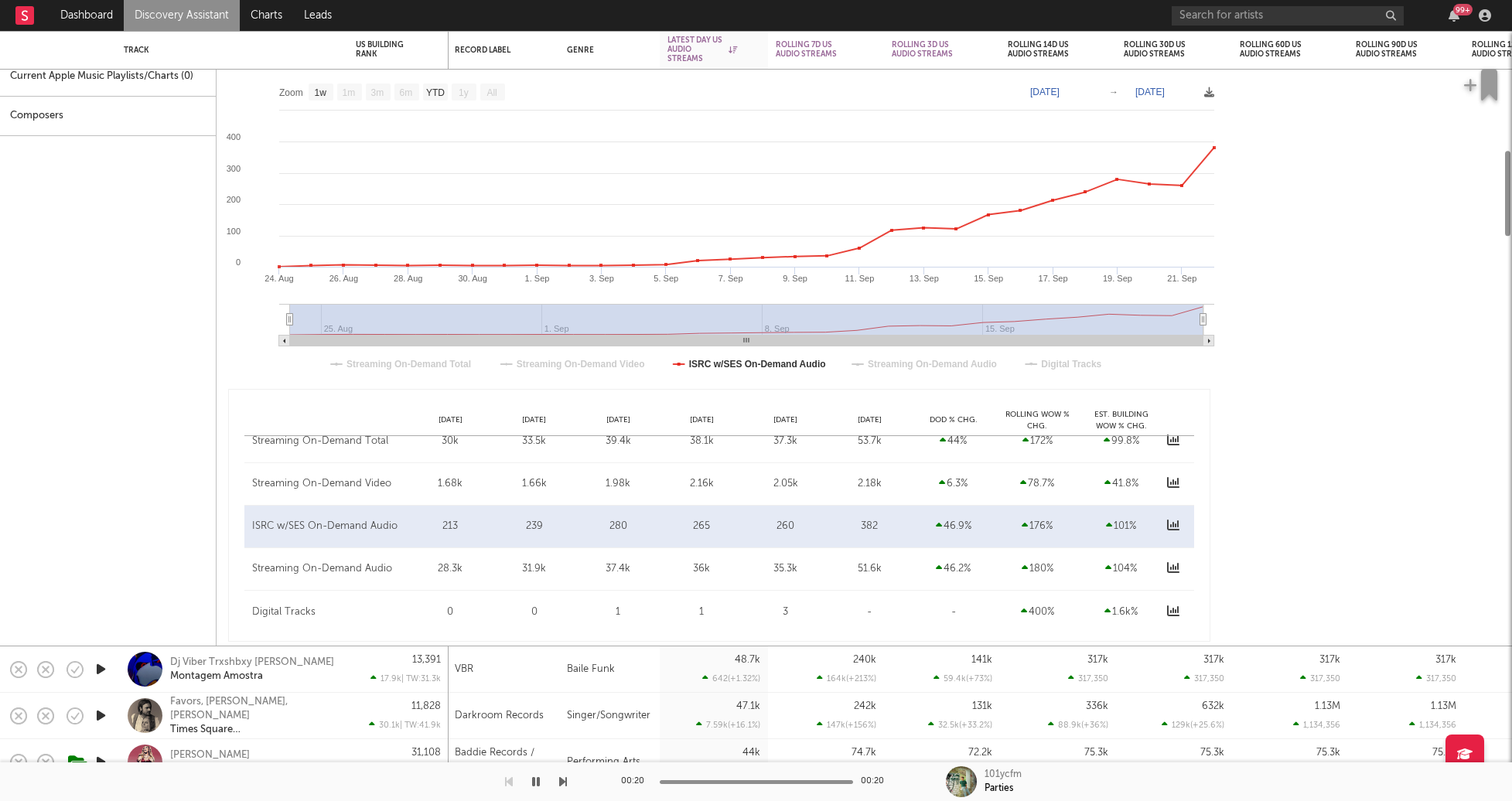
select select "1w"
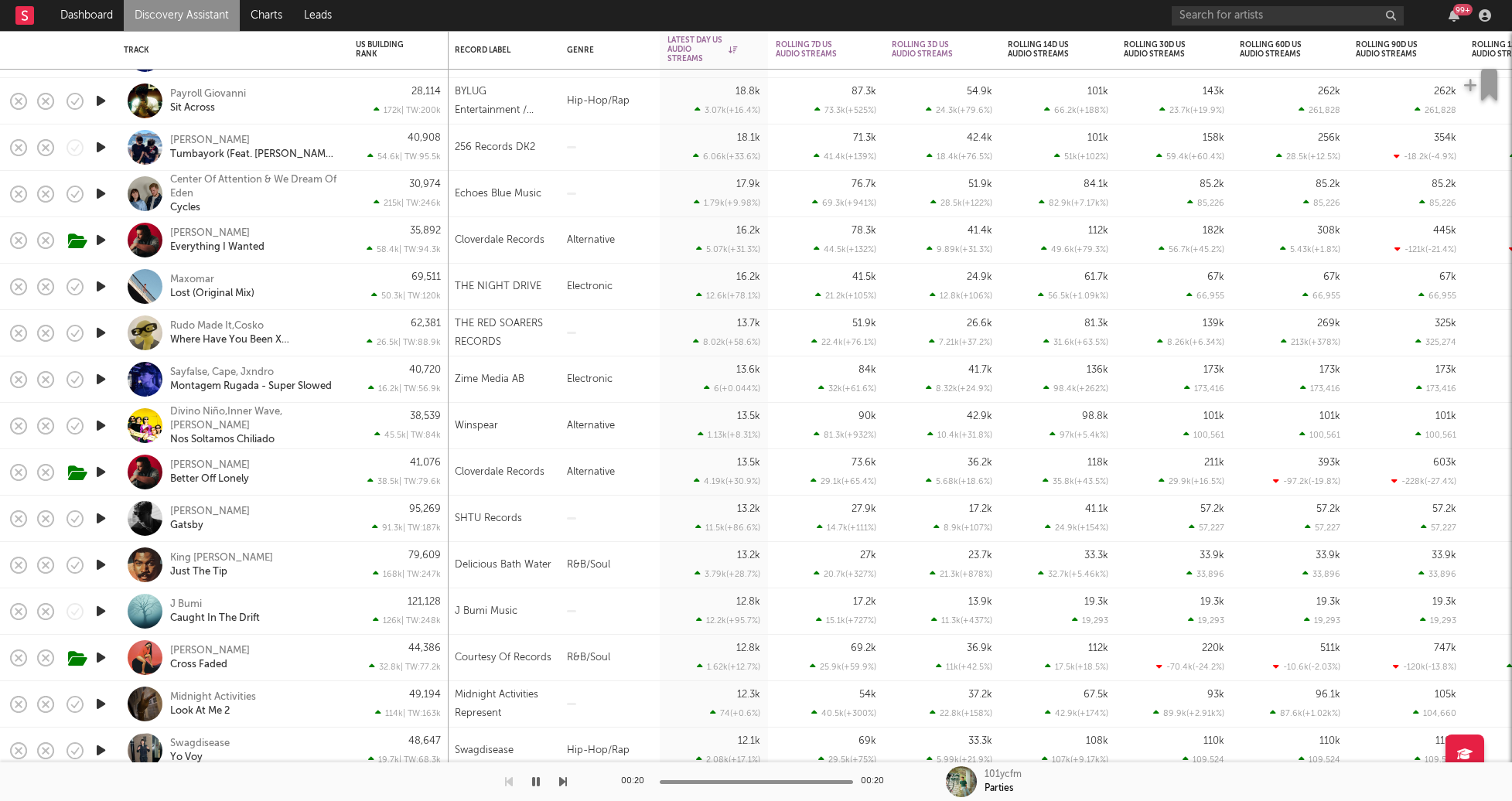
click at [101, 150] on icon "button" at bounding box center [101, 147] width 16 height 19
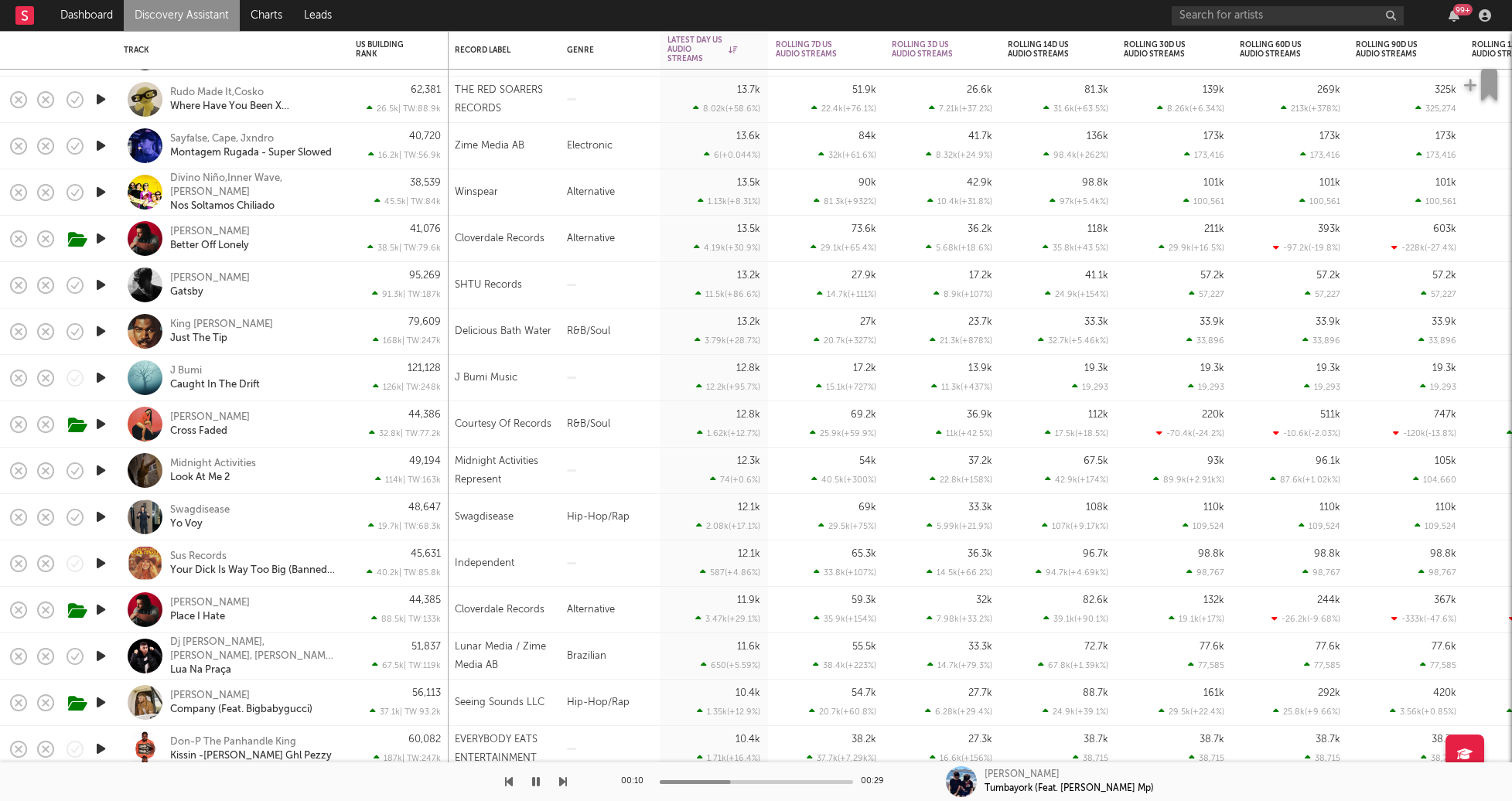
click at [104, 519] on icon "button" at bounding box center [101, 516] width 16 height 19
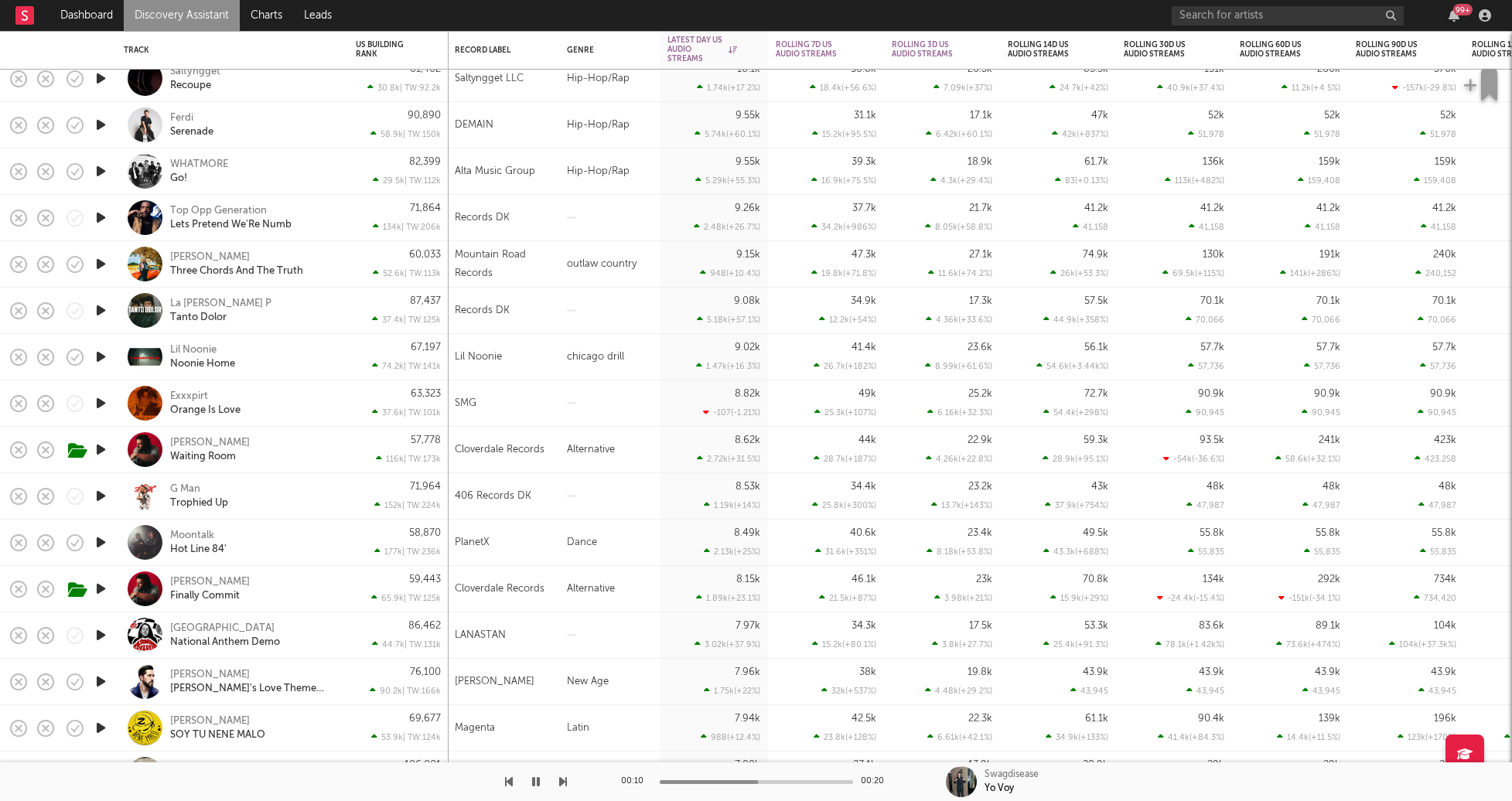
click at [101, 401] on icon "button" at bounding box center [101, 403] width 16 height 19
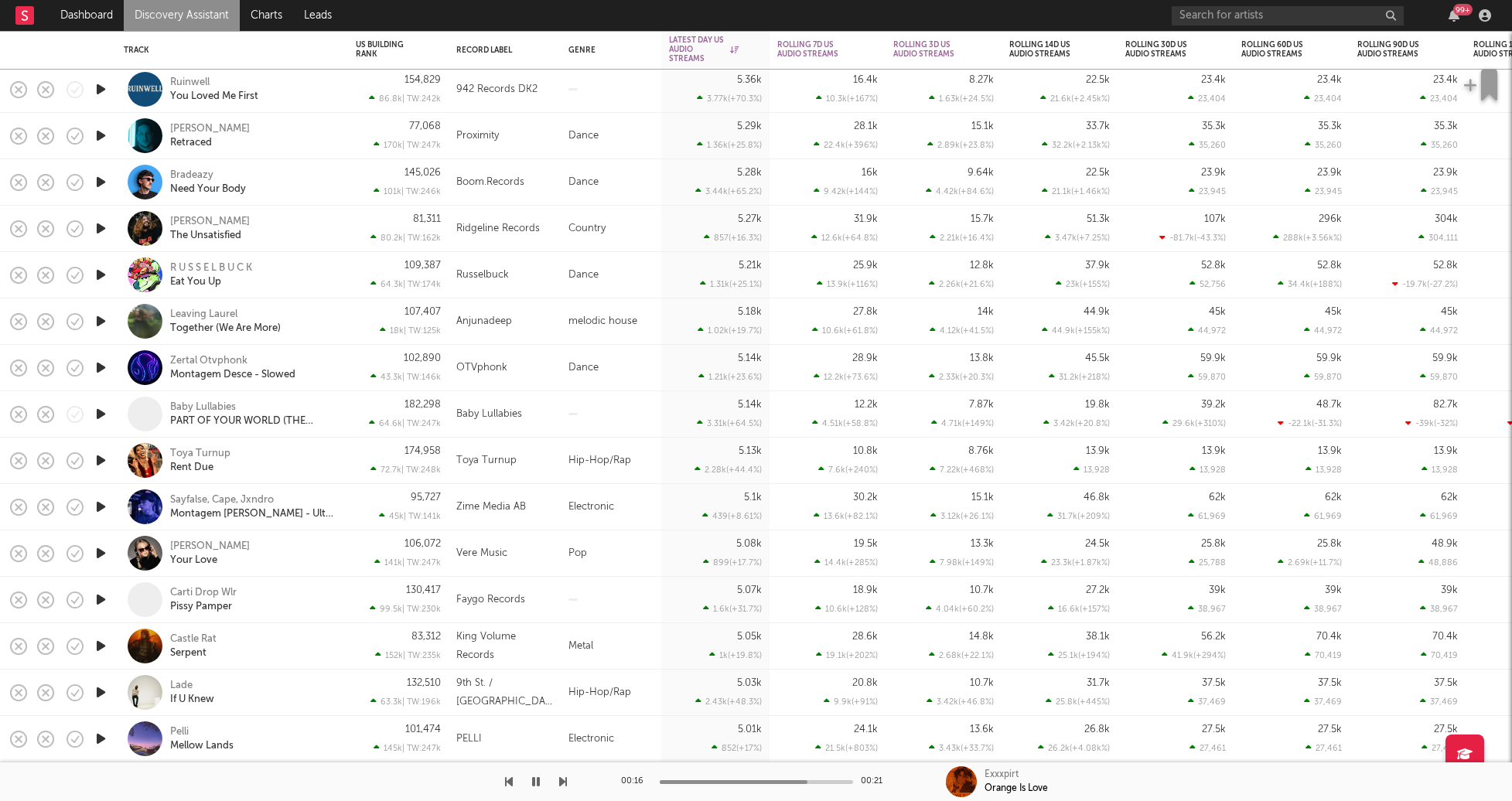
click at [159, 5] on link "Discovery Assistant" at bounding box center [182, 15] width 116 height 31
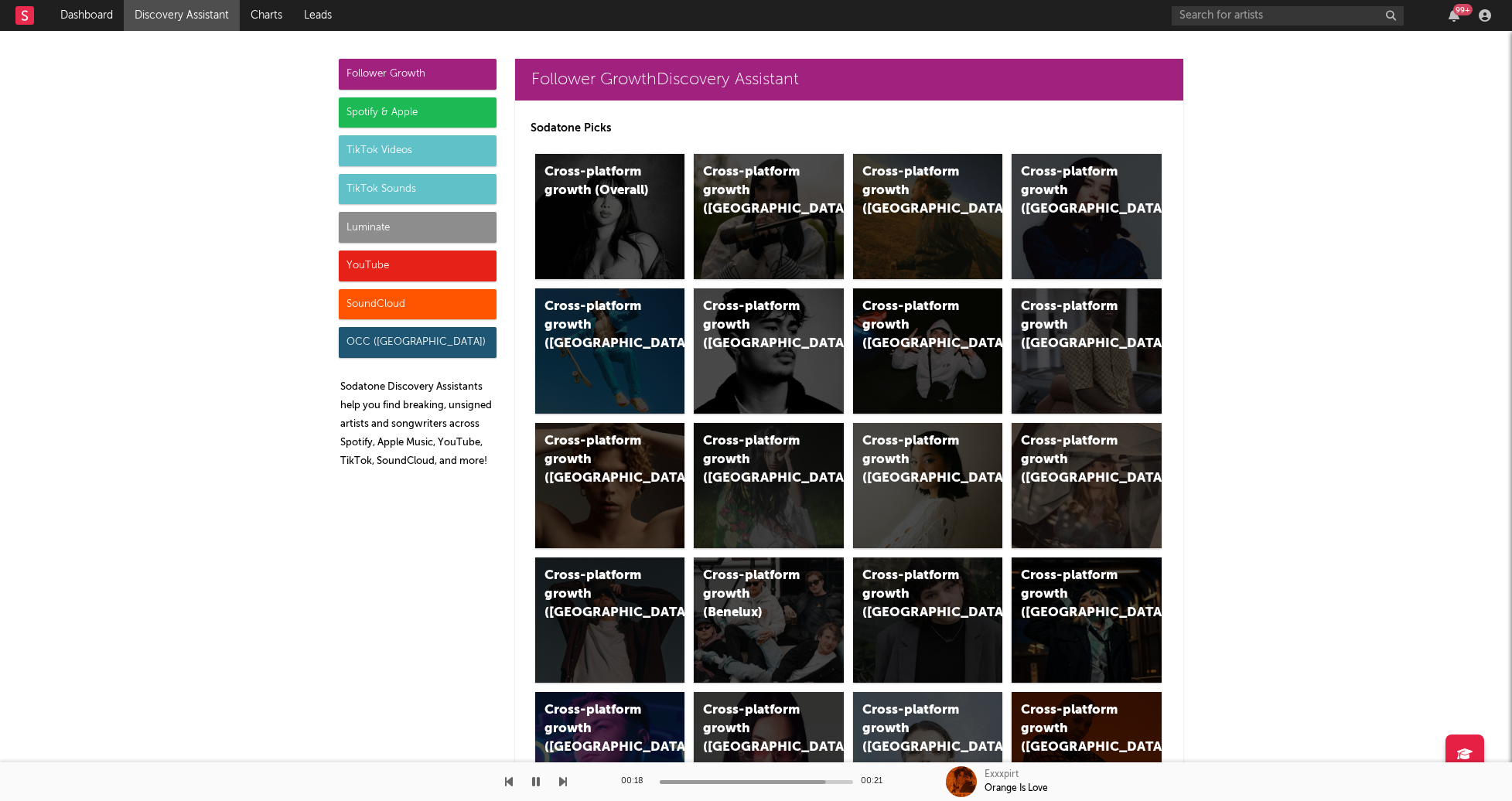
click at [429, 230] on div "Luminate" at bounding box center [417, 227] width 158 height 31
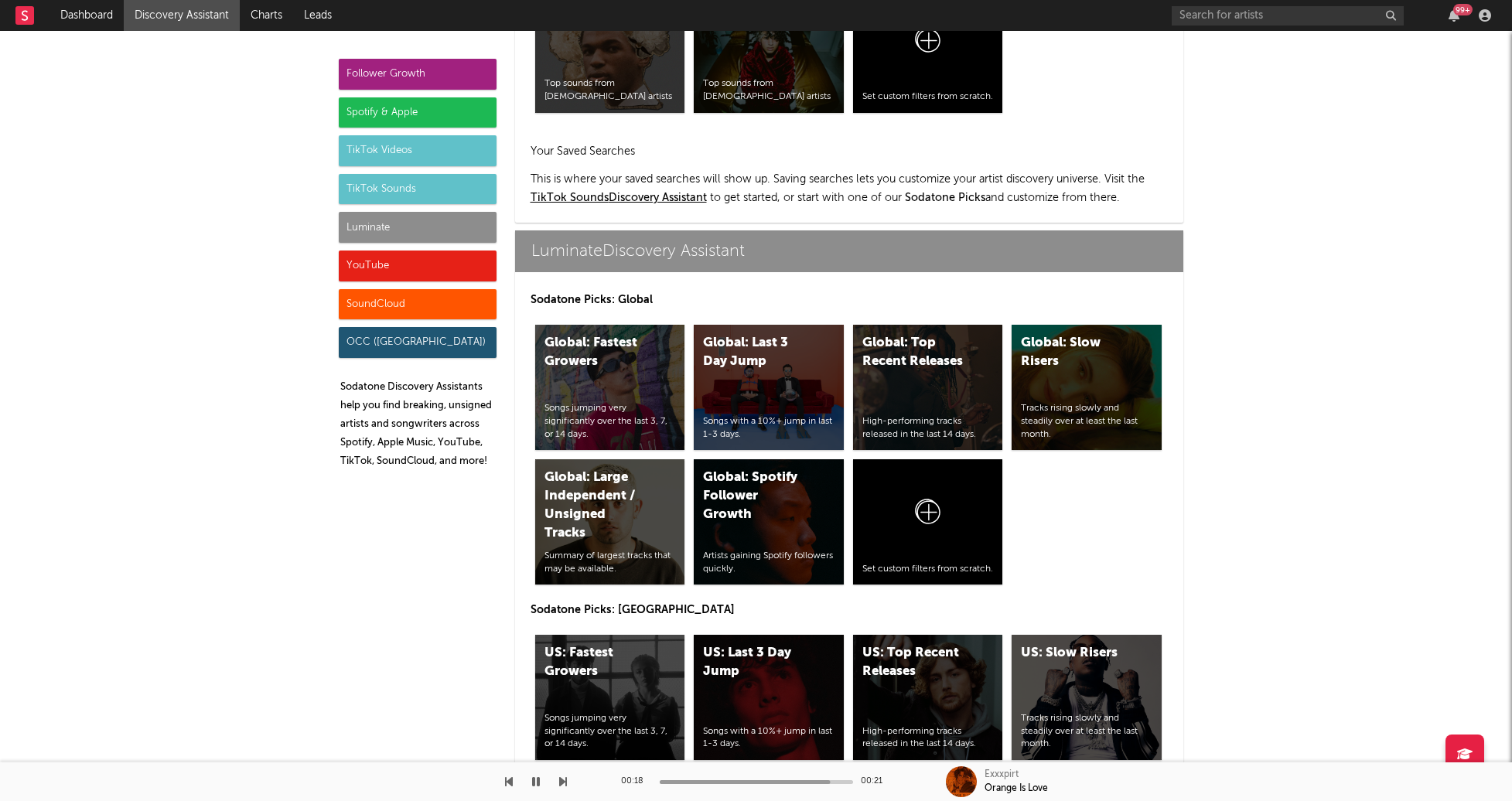
scroll to position [6864, 0]
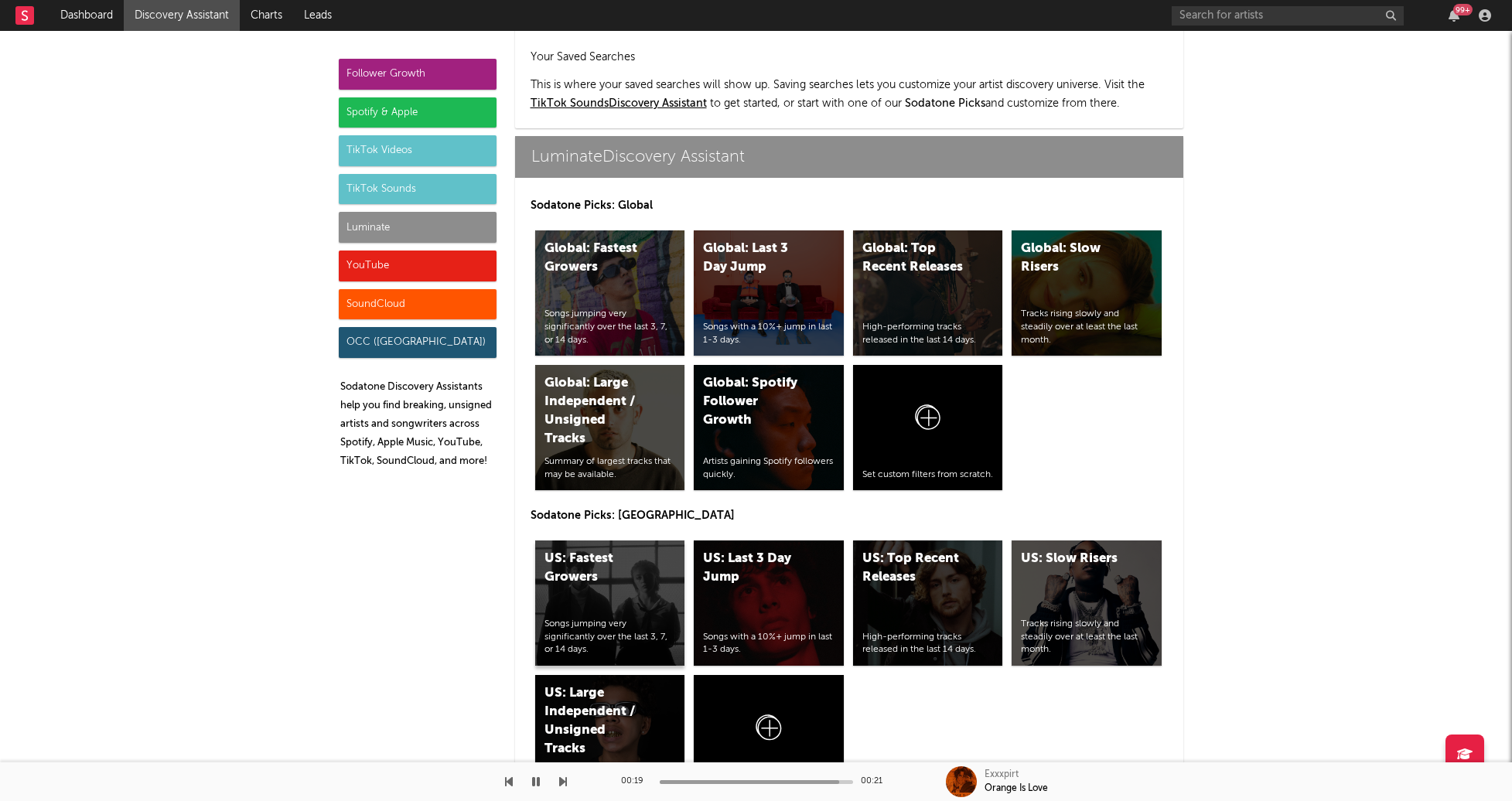
click at [594, 618] on div "Songs jumping very significantly over the last 3, 7, or 14 days." at bounding box center [610, 637] width 132 height 39
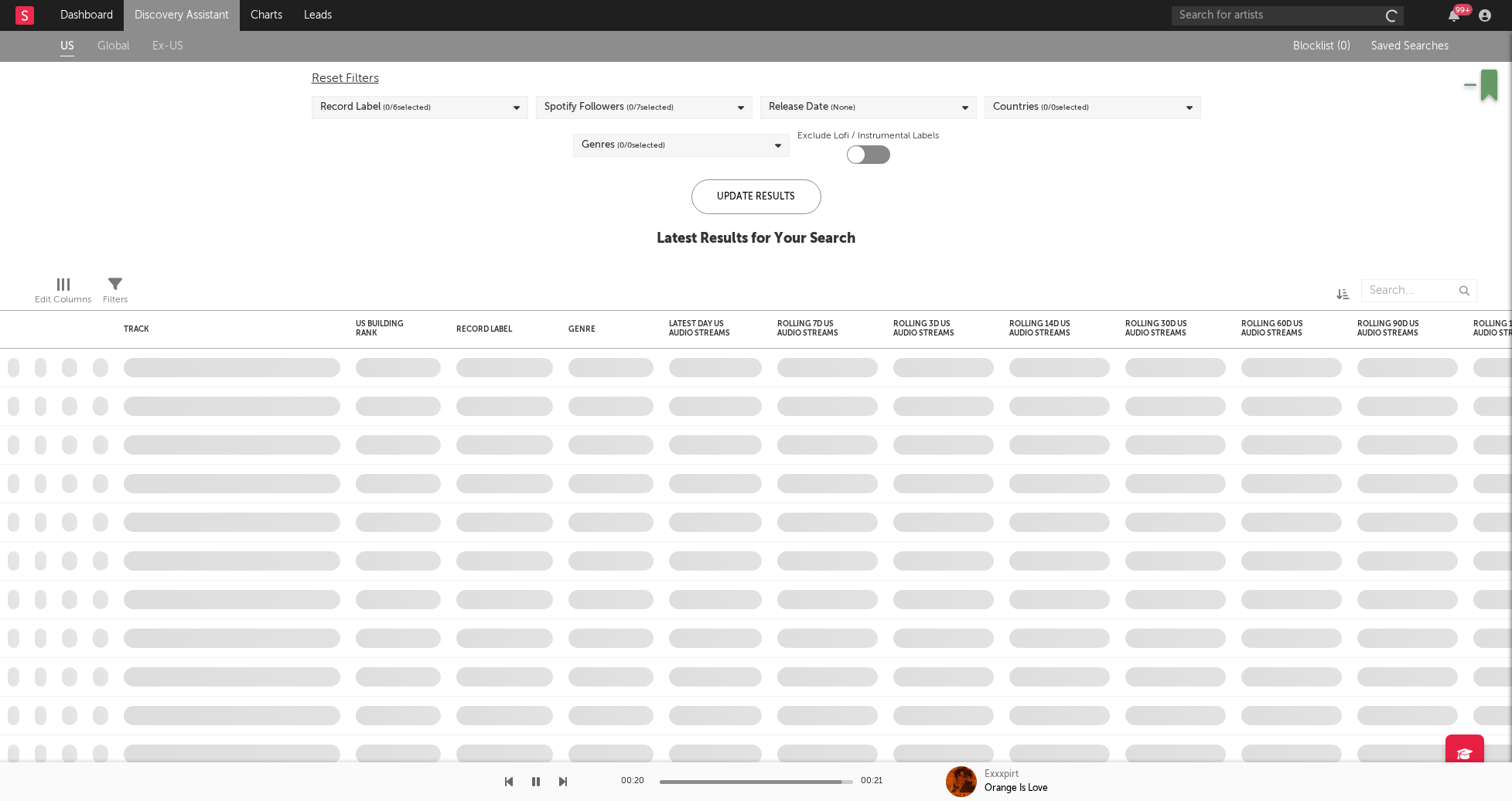
checkbox input "true"
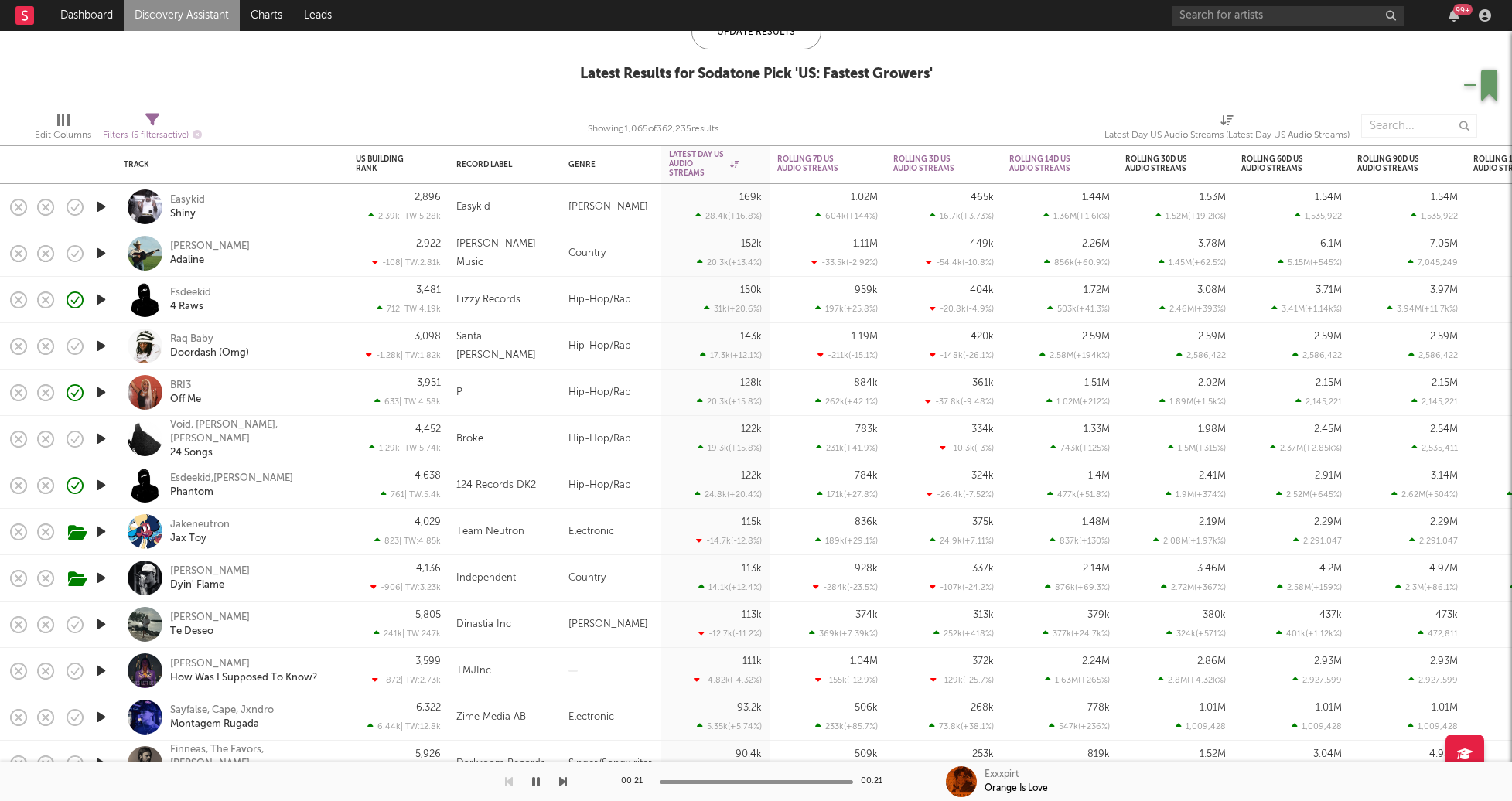
click at [106, 530] on icon "button" at bounding box center [101, 531] width 16 height 19
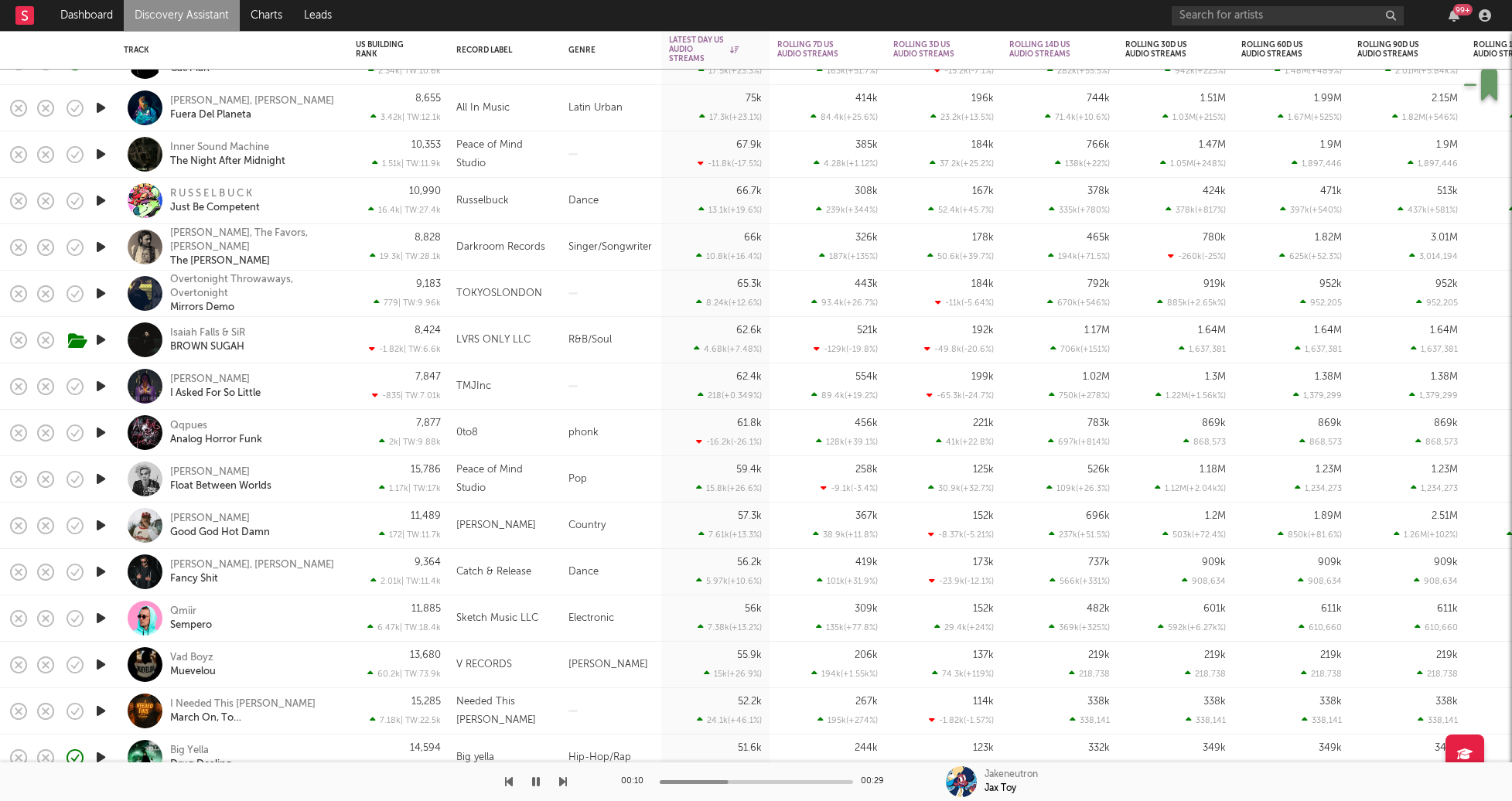
click at [334, 380] on div "Xania Monet I Asked For So Little" at bounding box center [253, 386] width 166 height 28
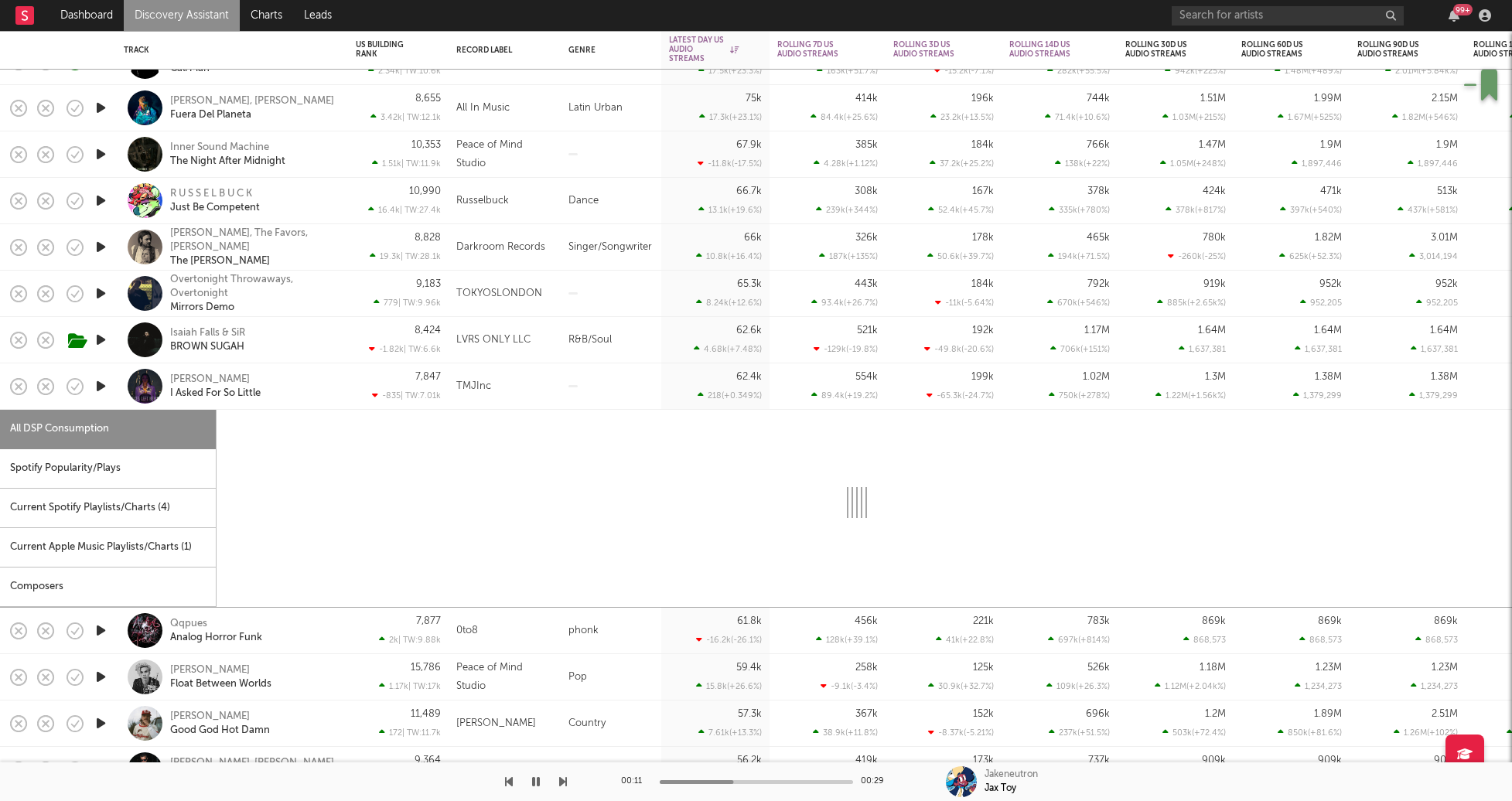
select select "1w"
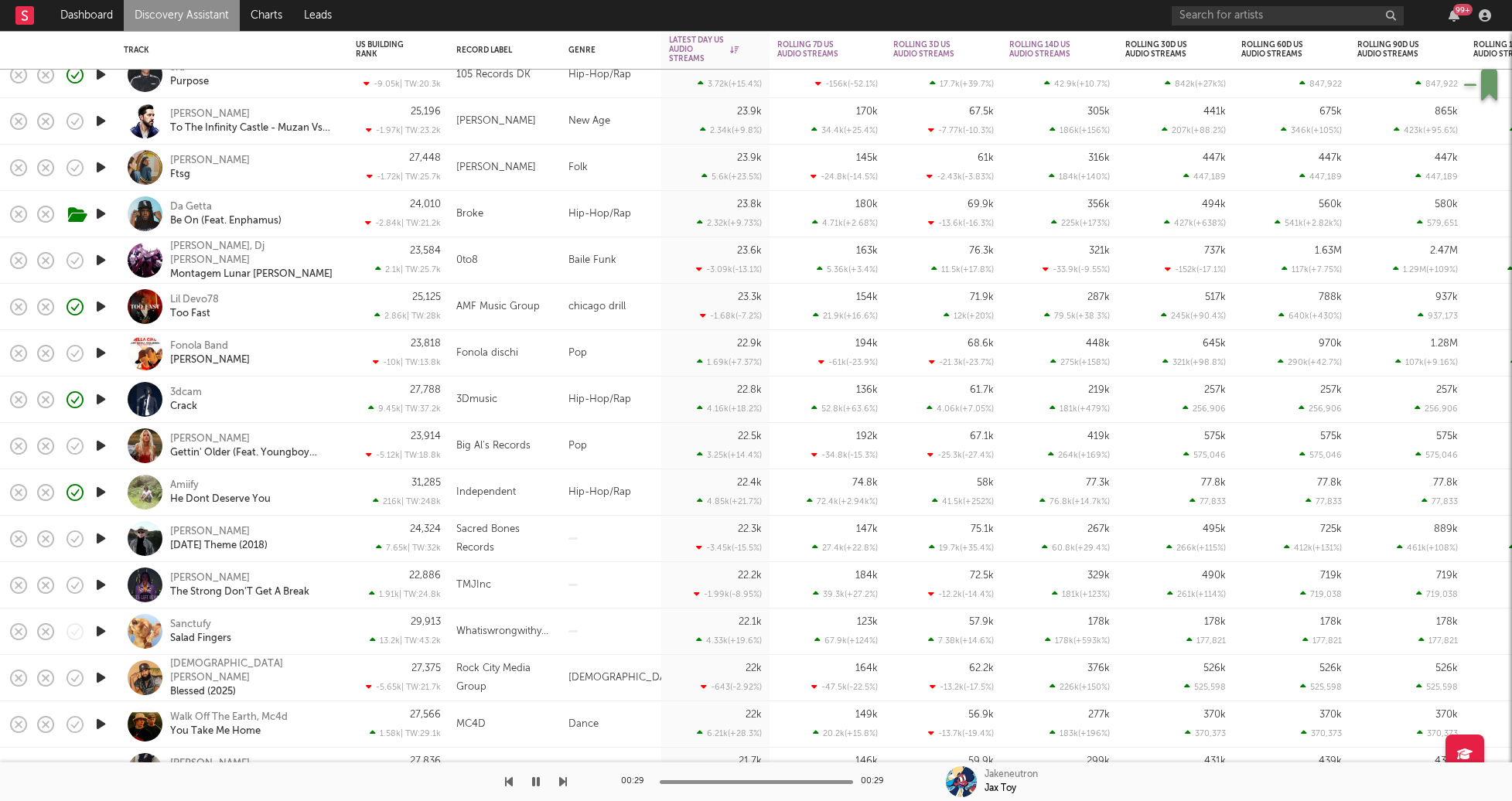
click at [100, 315] on icon "button" at bounding box center [101, 306] width 16 height 19
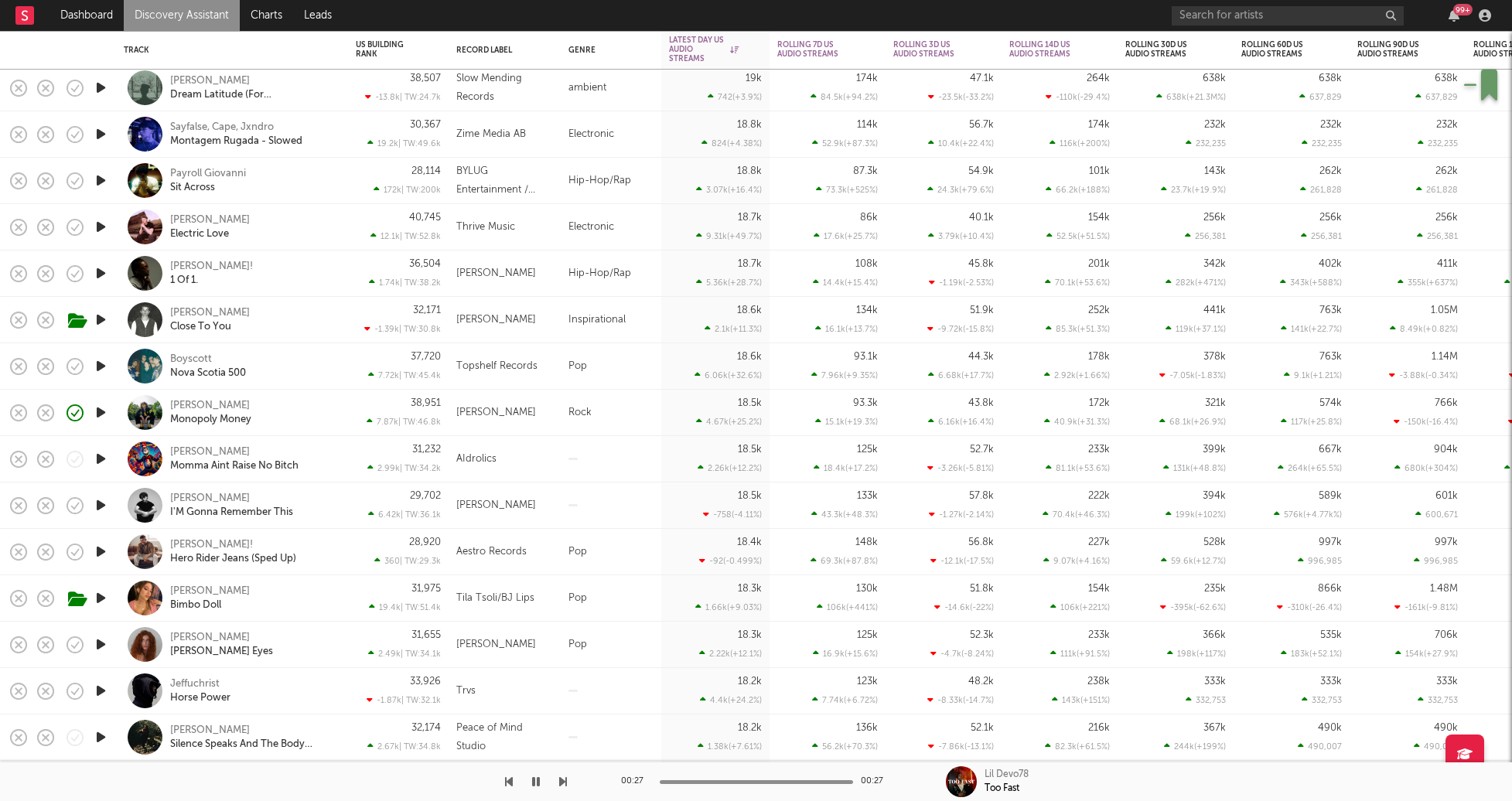
click at [103, 230] on icon "button" at bounding box center [101, 226] width 16 height 19
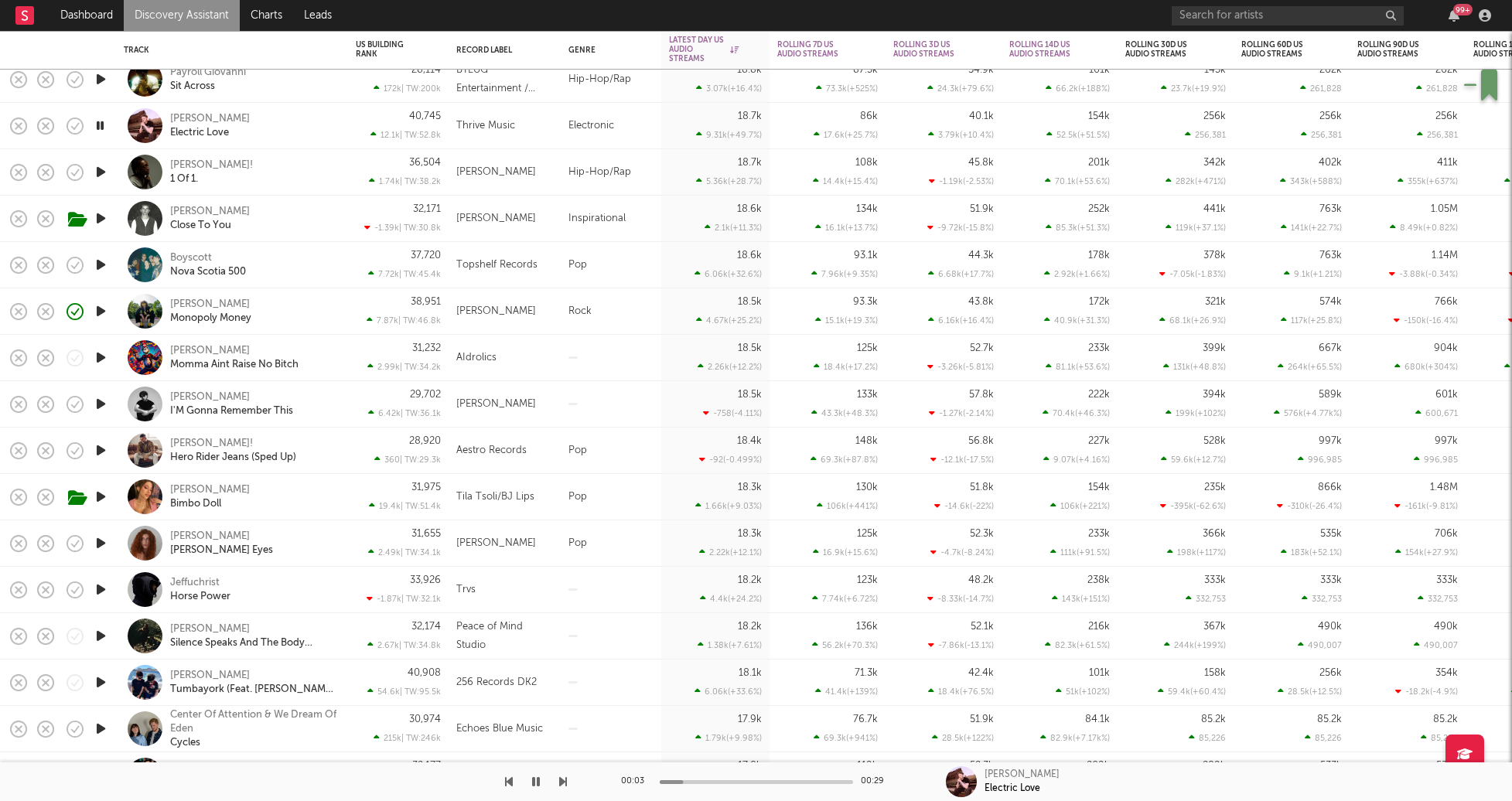
click at [106, 500] on icon "button" at bounding box center [101, 496] width 16 height 19
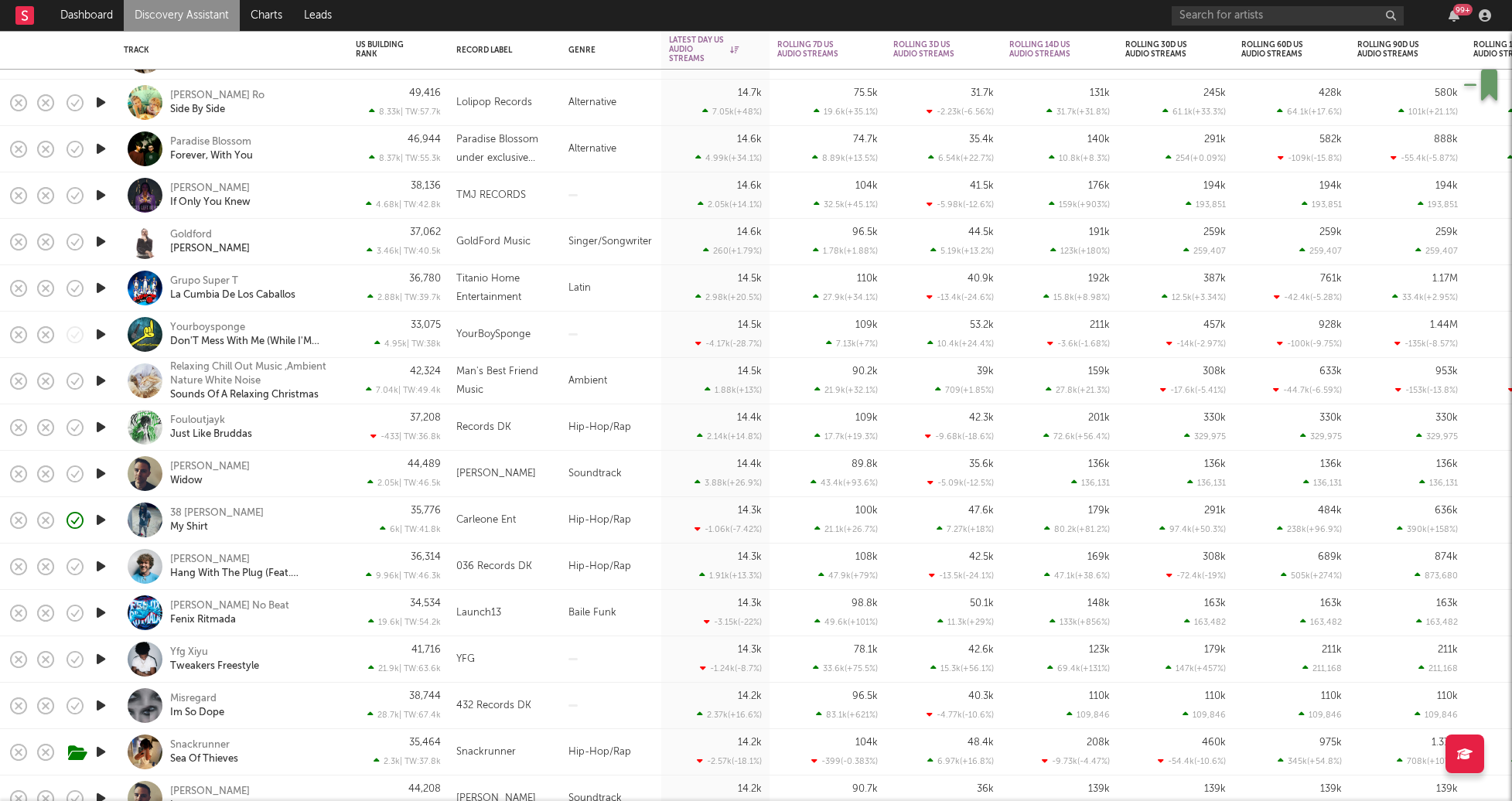
click at [106, 426] on icon "button" at bounding box center [101, 426] width 16 height 19
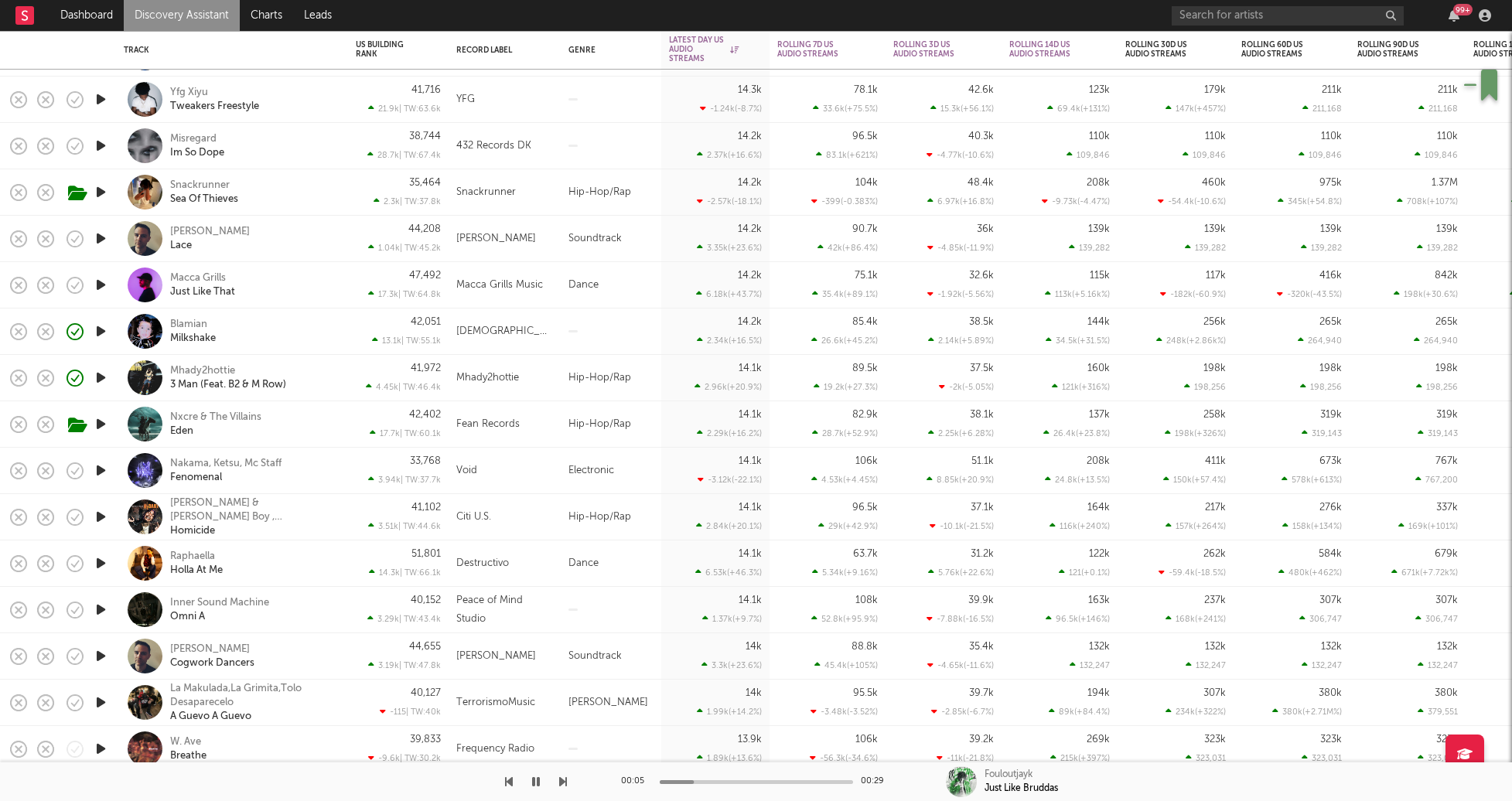
click at [102, 323] on icon "button" at bounding box center [101, 331] width 16 height 19
click at [300, 320] on div "Blamian Milkshake" at bounding box center [253, 331] width 166 height 28
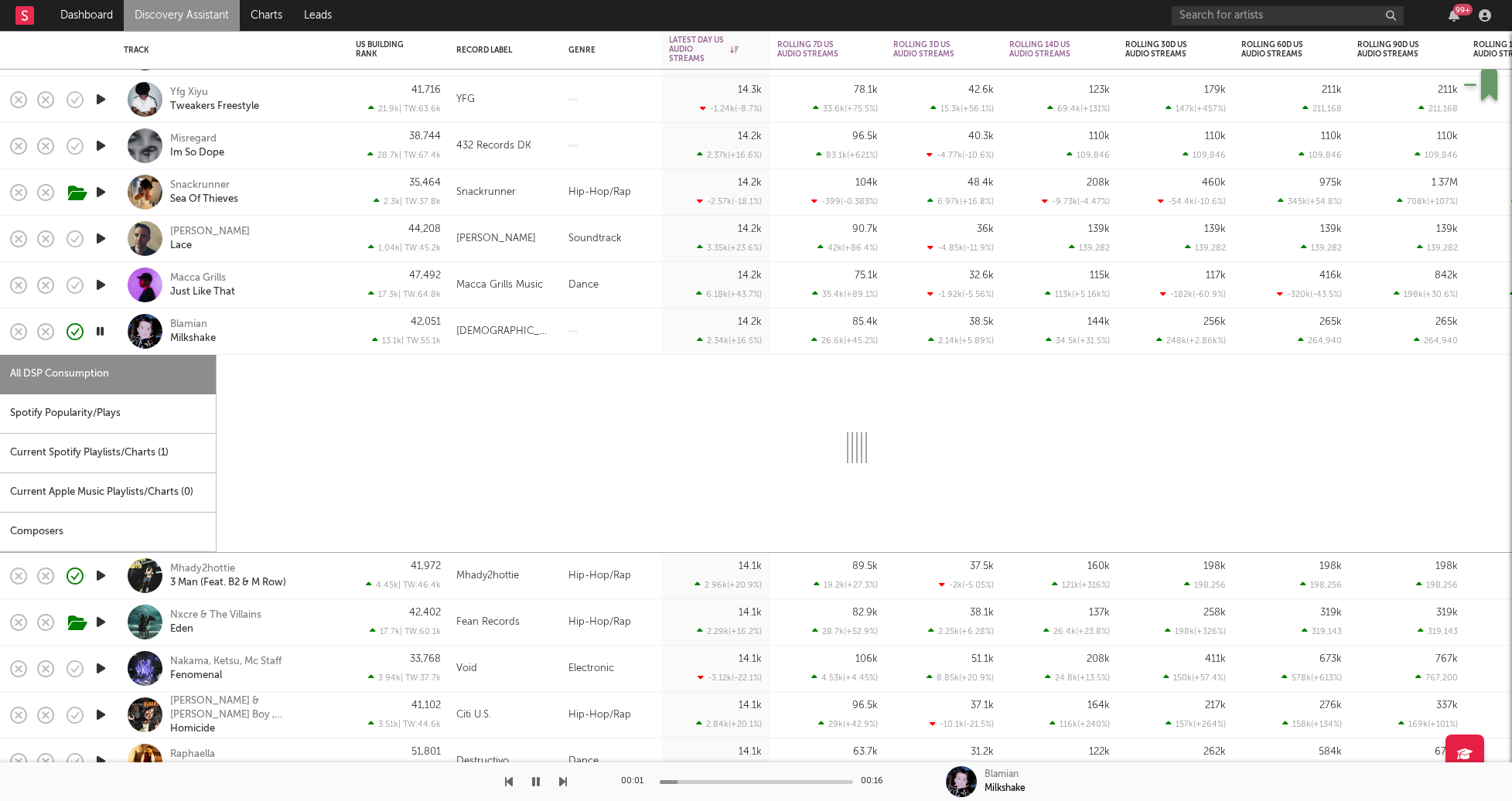
select select "1w"
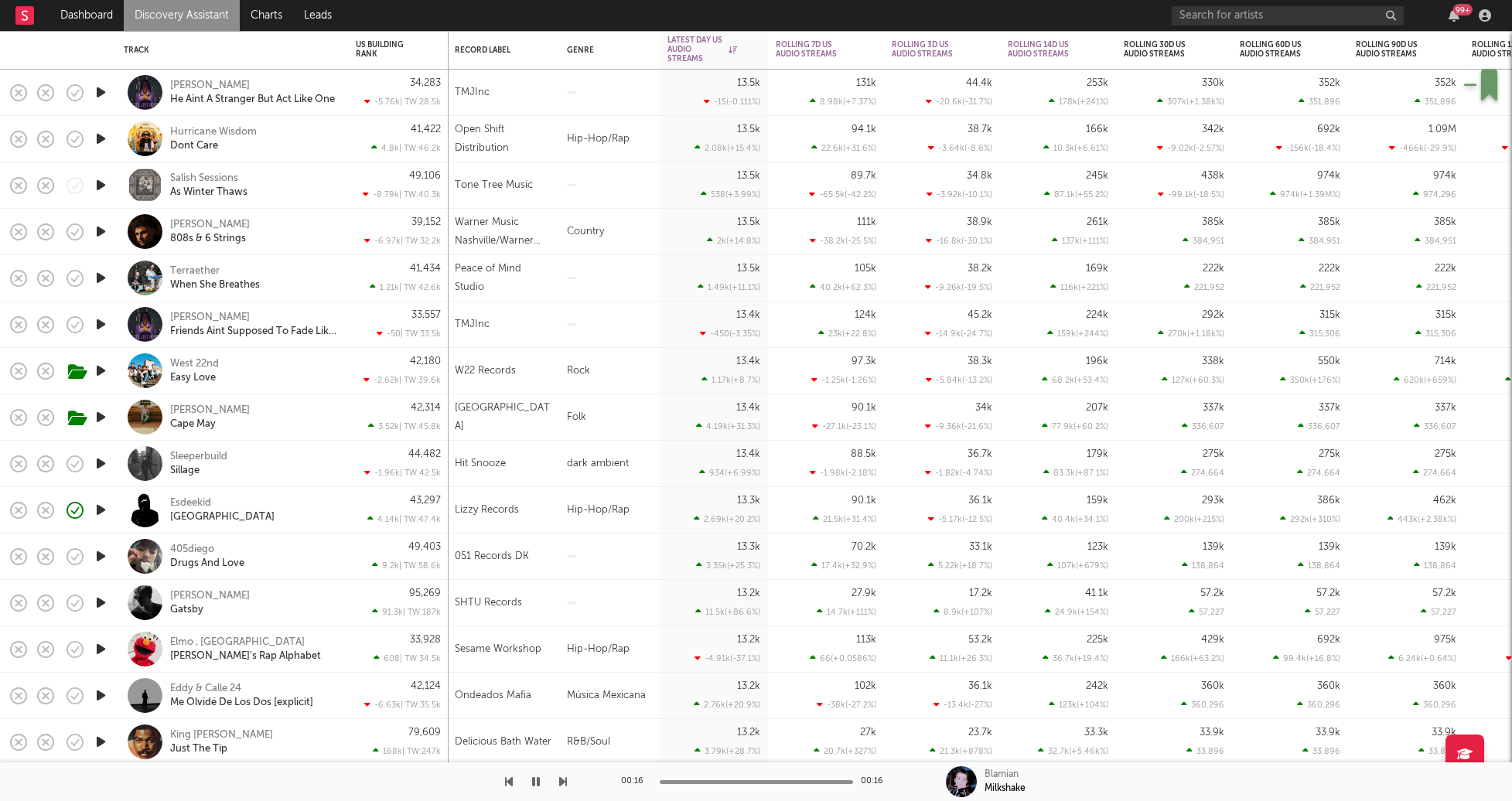
click at [104, 554] on icon "button" at bounding box center [101, 556] width 16 height 19
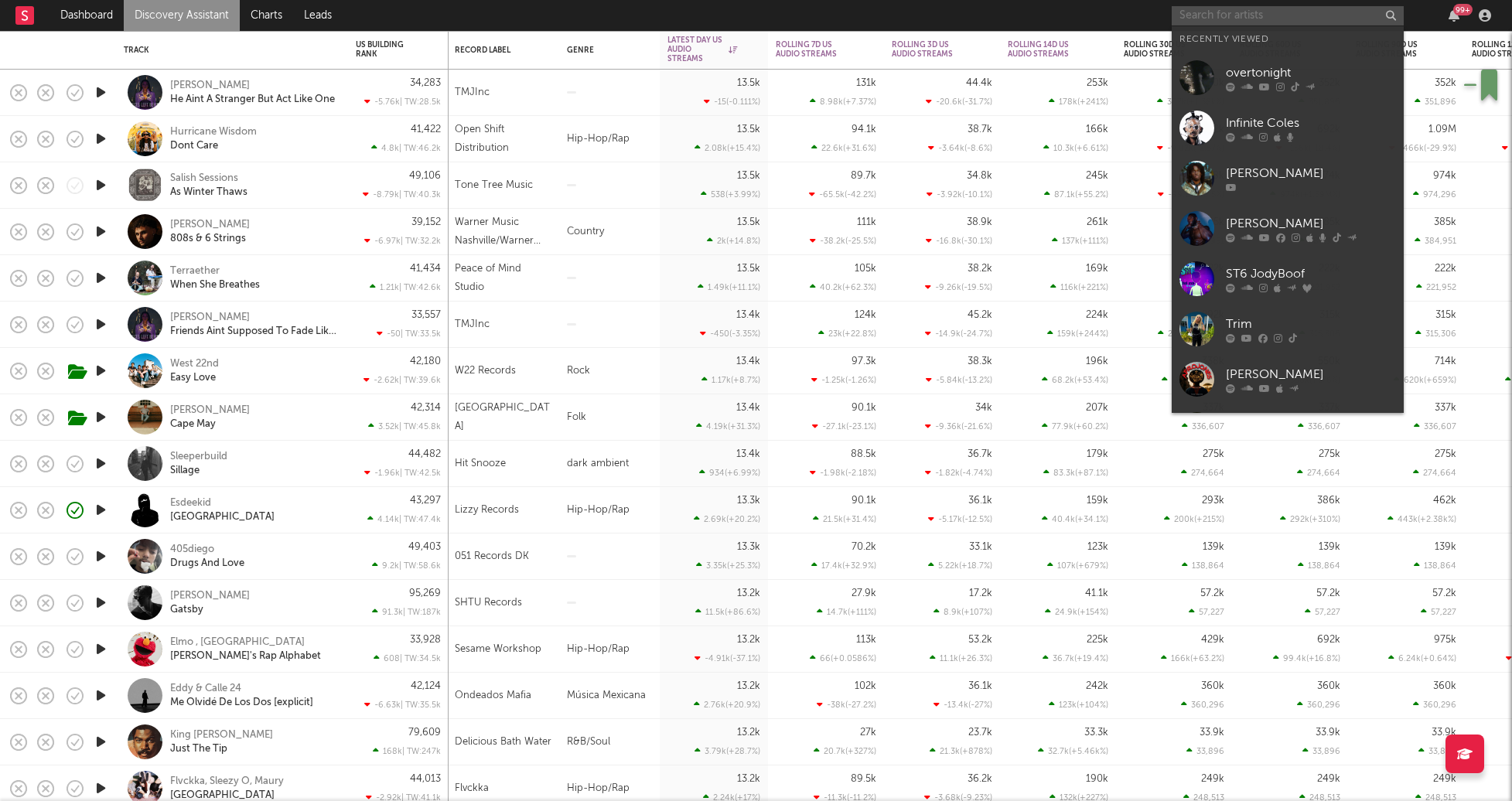
click at [1204, 15] on input "text" at bounding box center [1287, 15] width 232 height 19
paste input "https://www.youtube.com/watch?v=pH8UYgmflXQ"
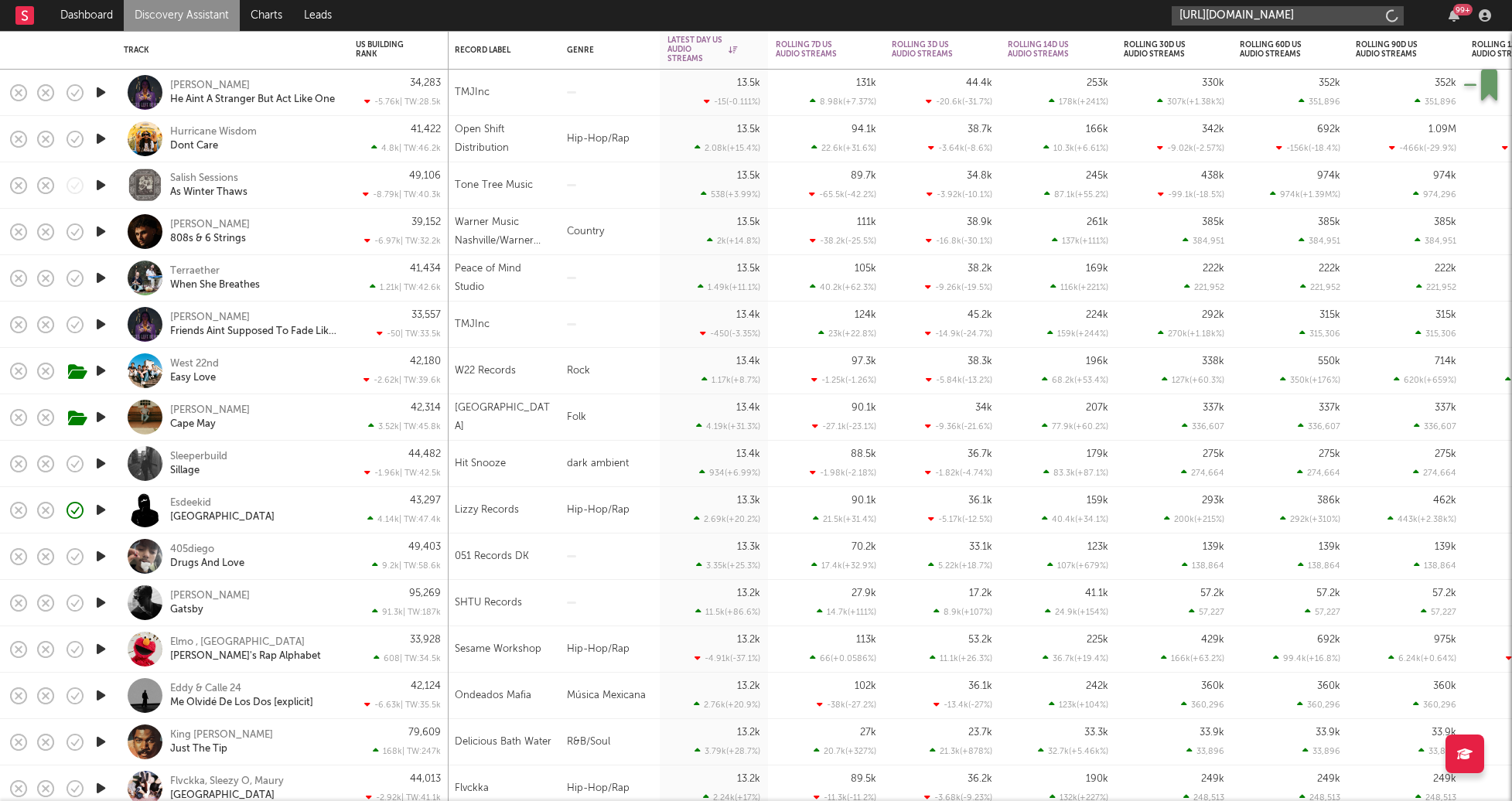
scroll to position [0, 55]
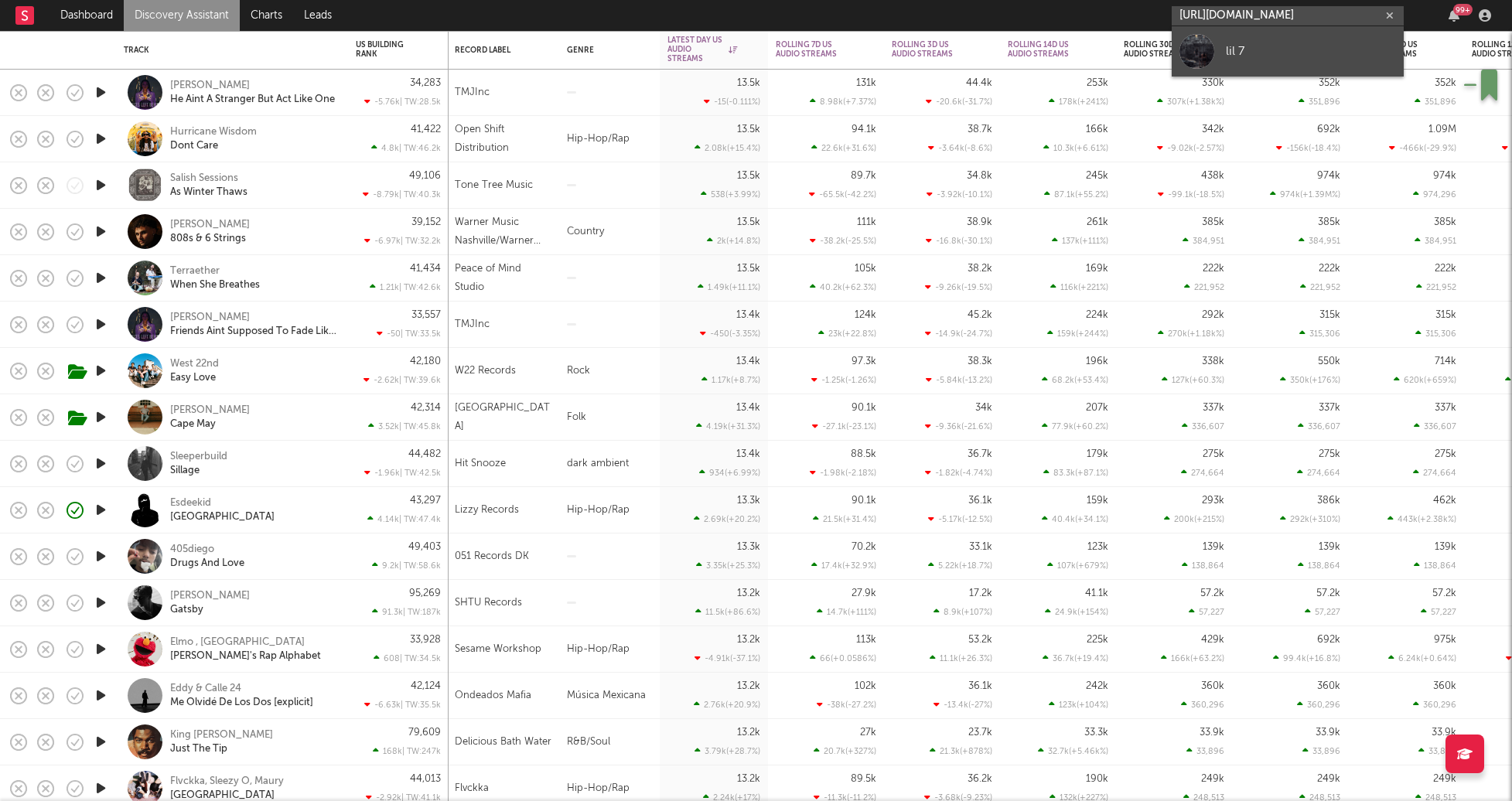
type input "https://www.youtube.com/watch?v=pH8UYgmflXQ"
click at [1247, 53] on div "lil 7" at bounding box center [1311, 51] width 170 height 18
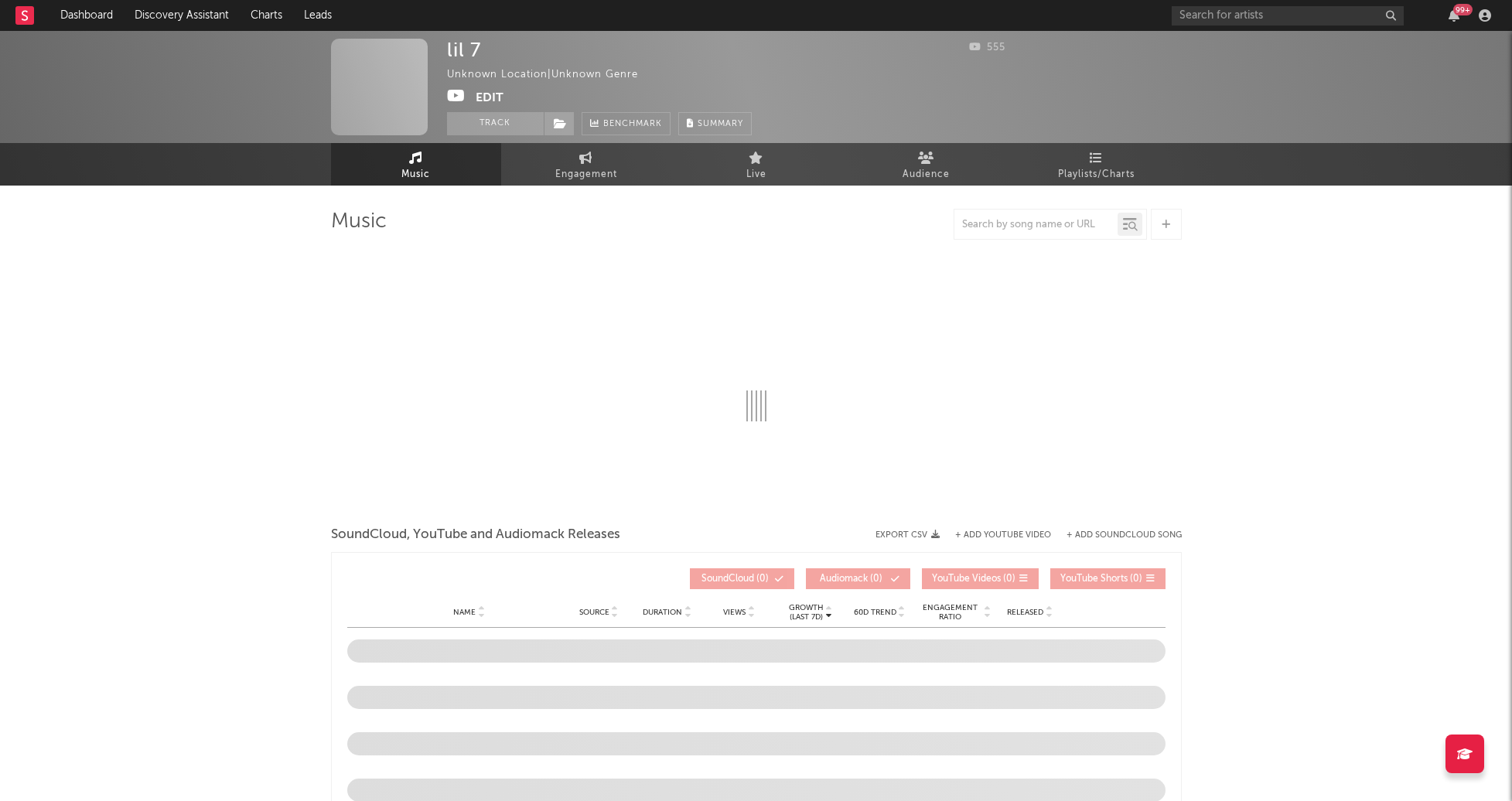
select select "1w"
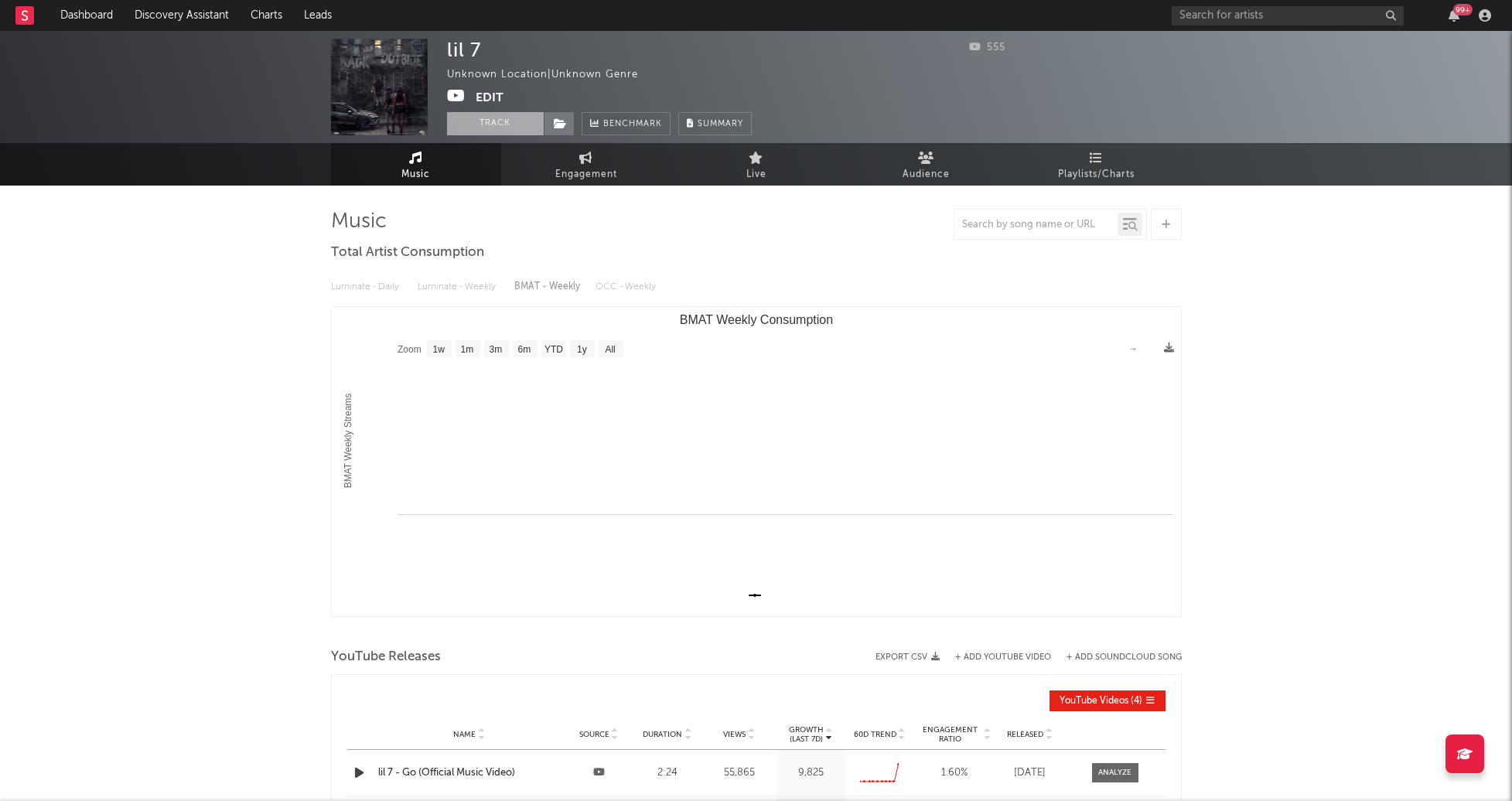
click at [476, 118] on button "Track" at bounding box center [495, 124] width 96 height 23
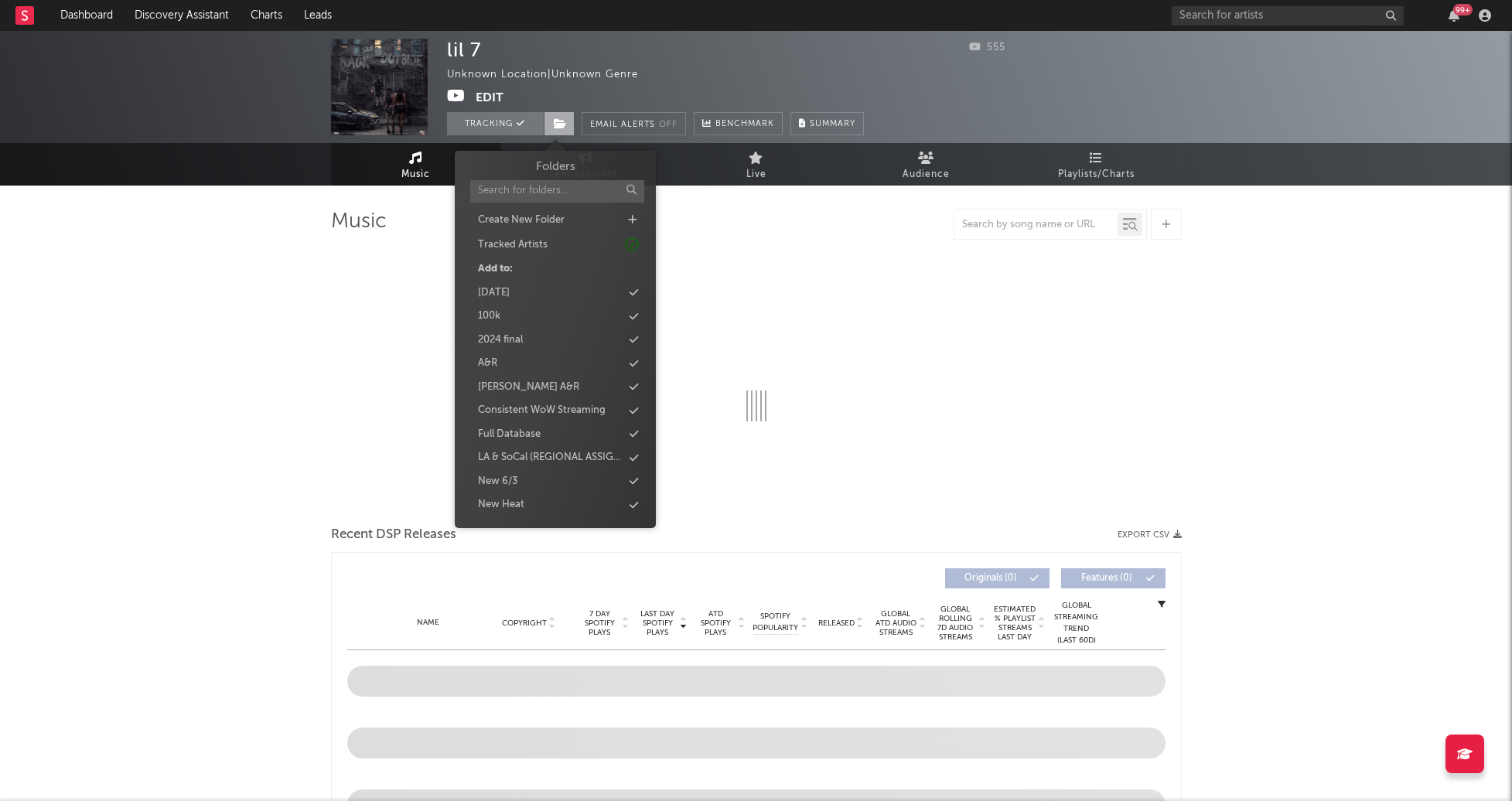
click at [562, 128] on icon at bounding box center [561, 123] width 13 height 11
select select "1w"
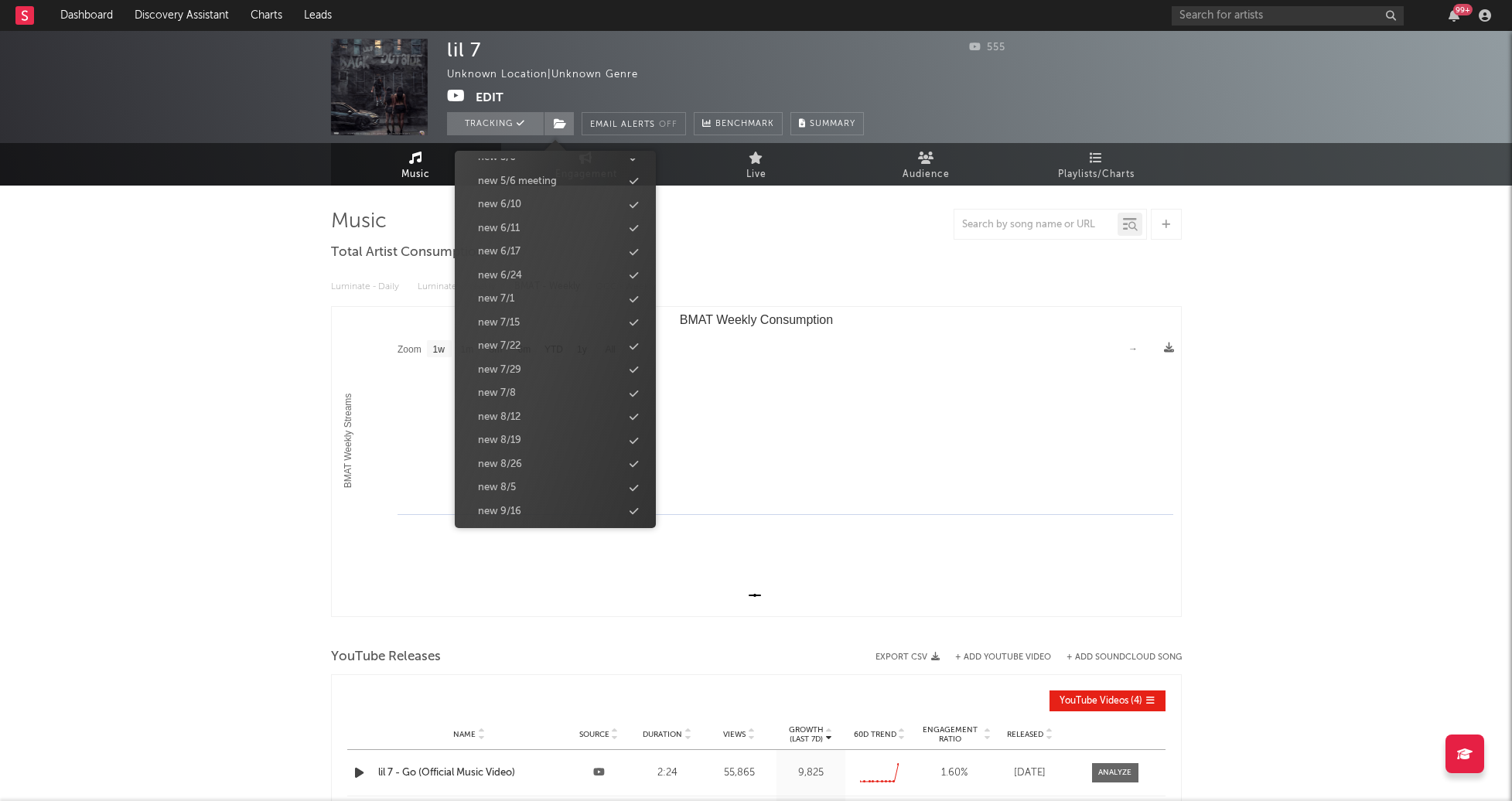
scroll to position [1531, 0]
click at [521, 385] on div "new 9/30" at bounding box center [500, 389] width 44 height 15
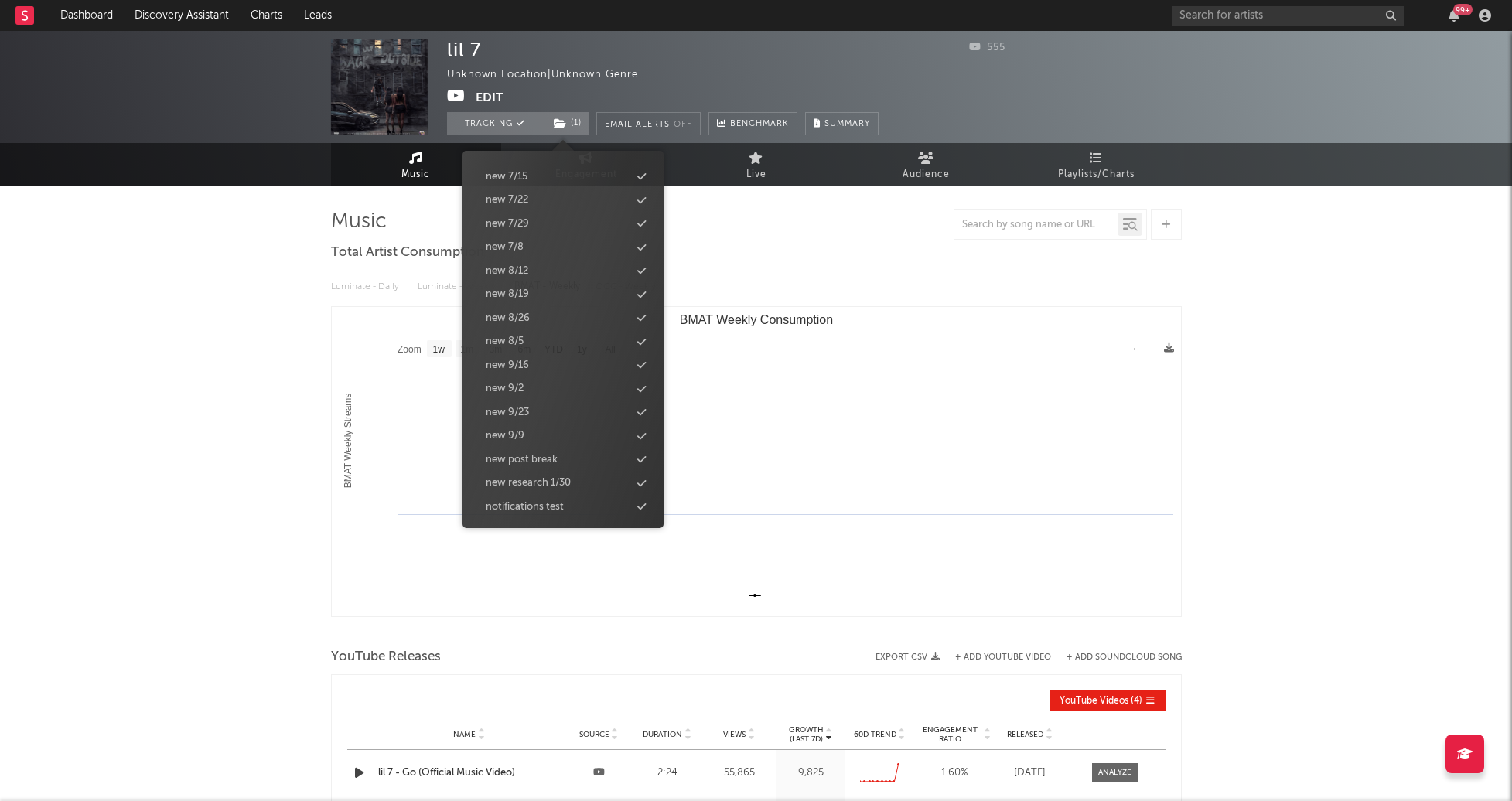
scroll to position [1555, 0]
click at [246, 488] on div "lil 7 Unknown Location | Unknown Genre Edit Tracking ( 1 ) Email Alerts Off Ben…" at bounding box center [756, 561] width 1512 height 1060
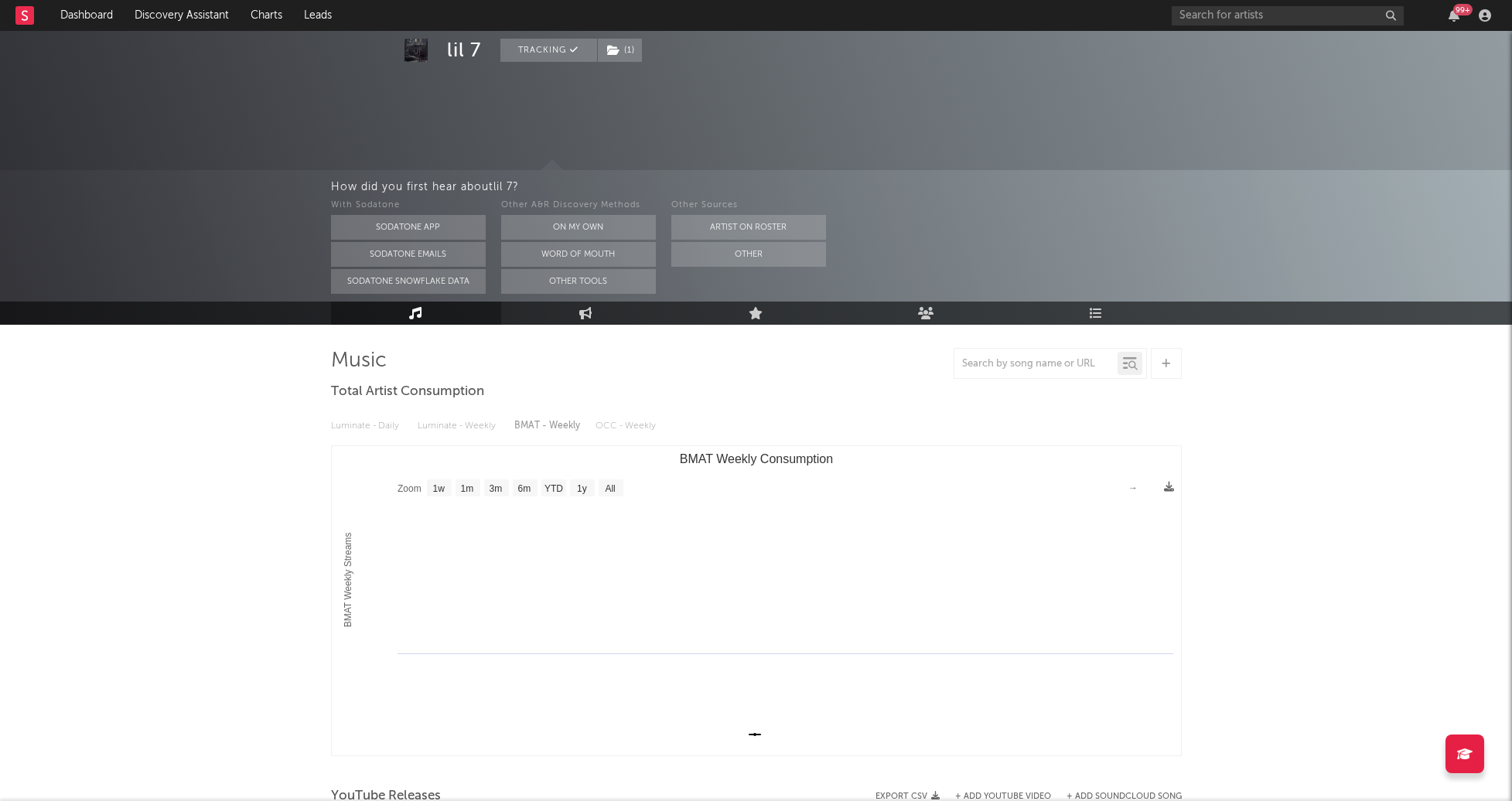
scroll to position [215, 0]
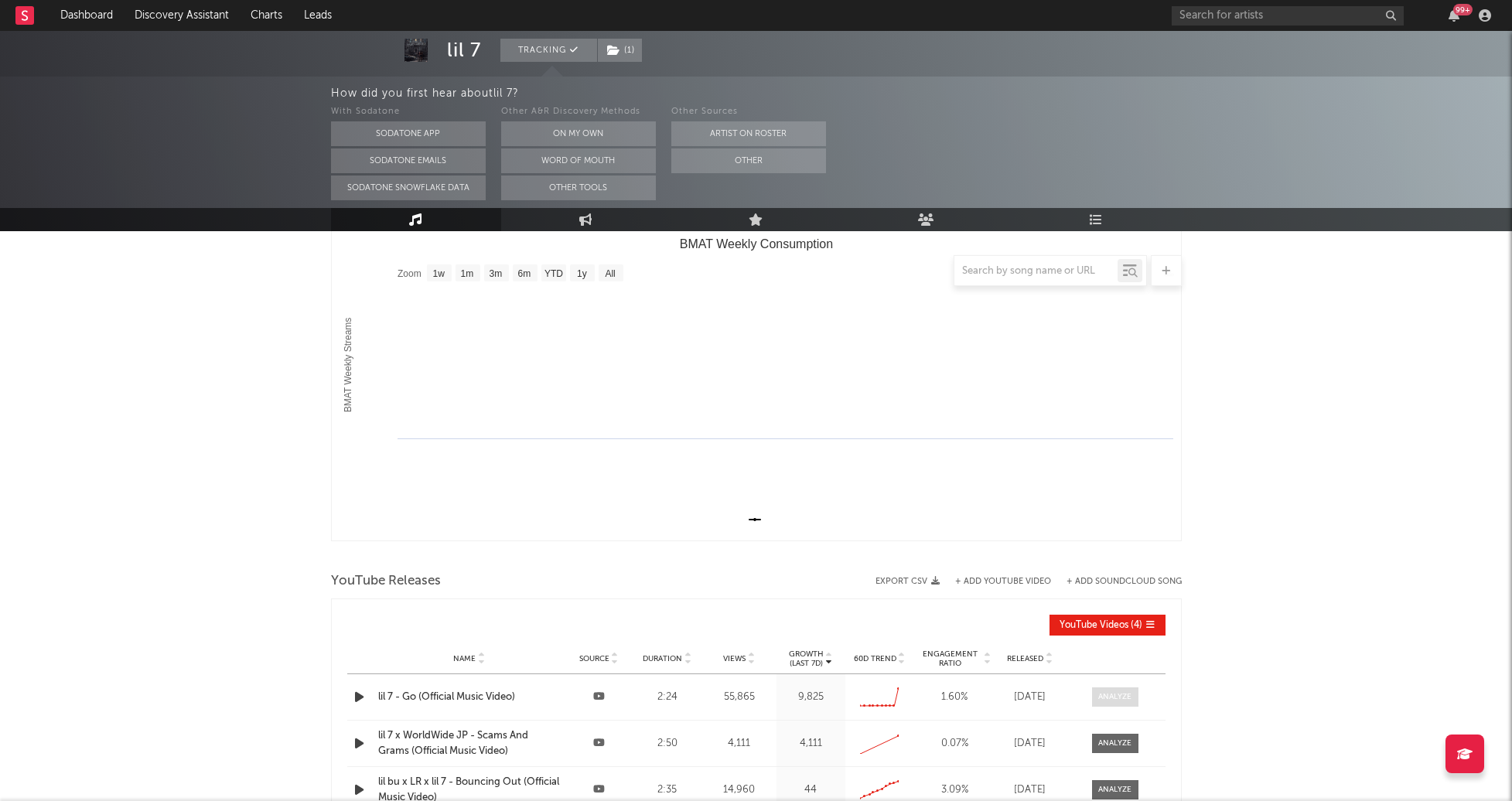
click at [1117, 706] on span at bounding box center [1115, 696] width 46 height 19
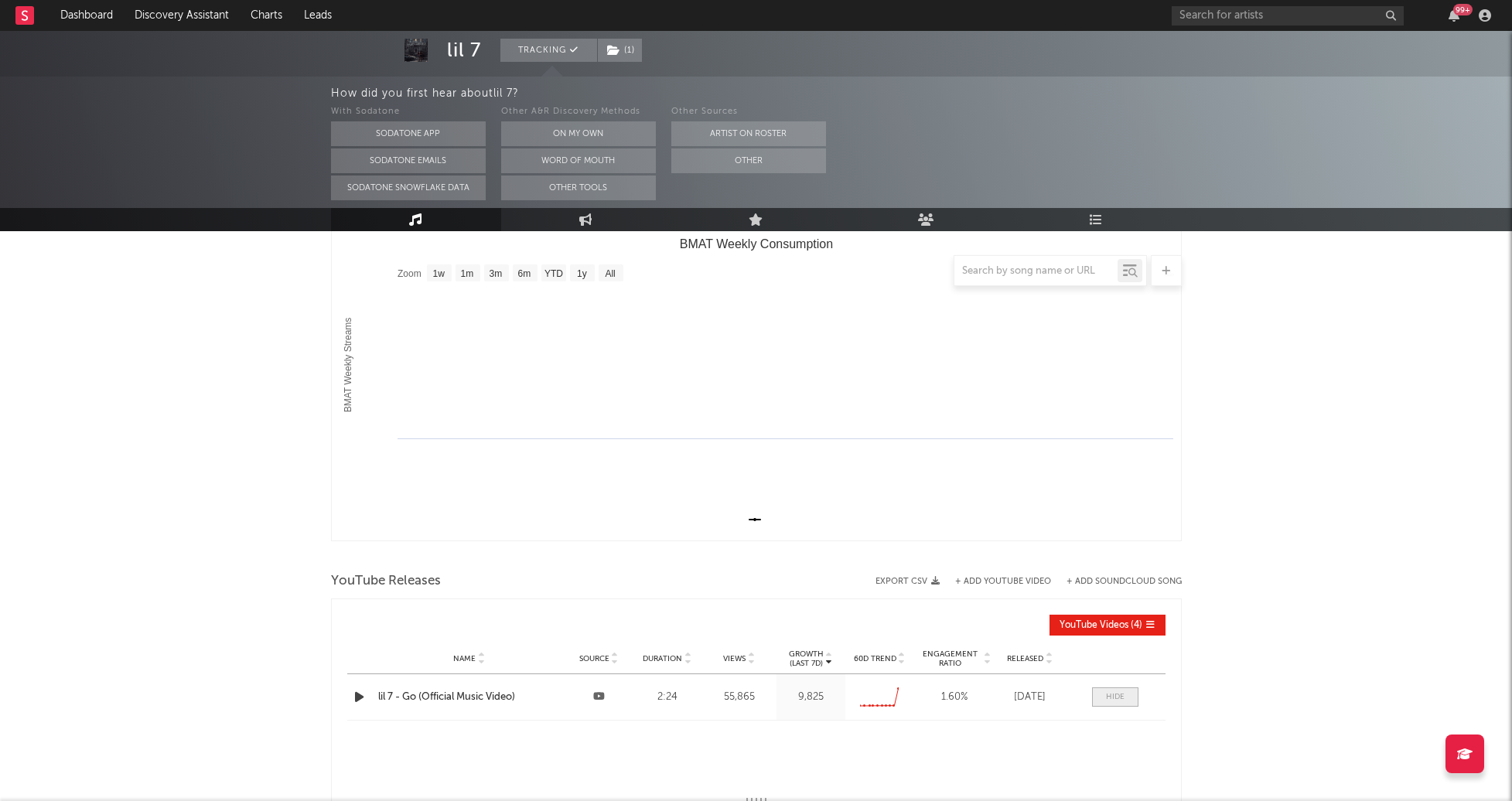
select select "6m"
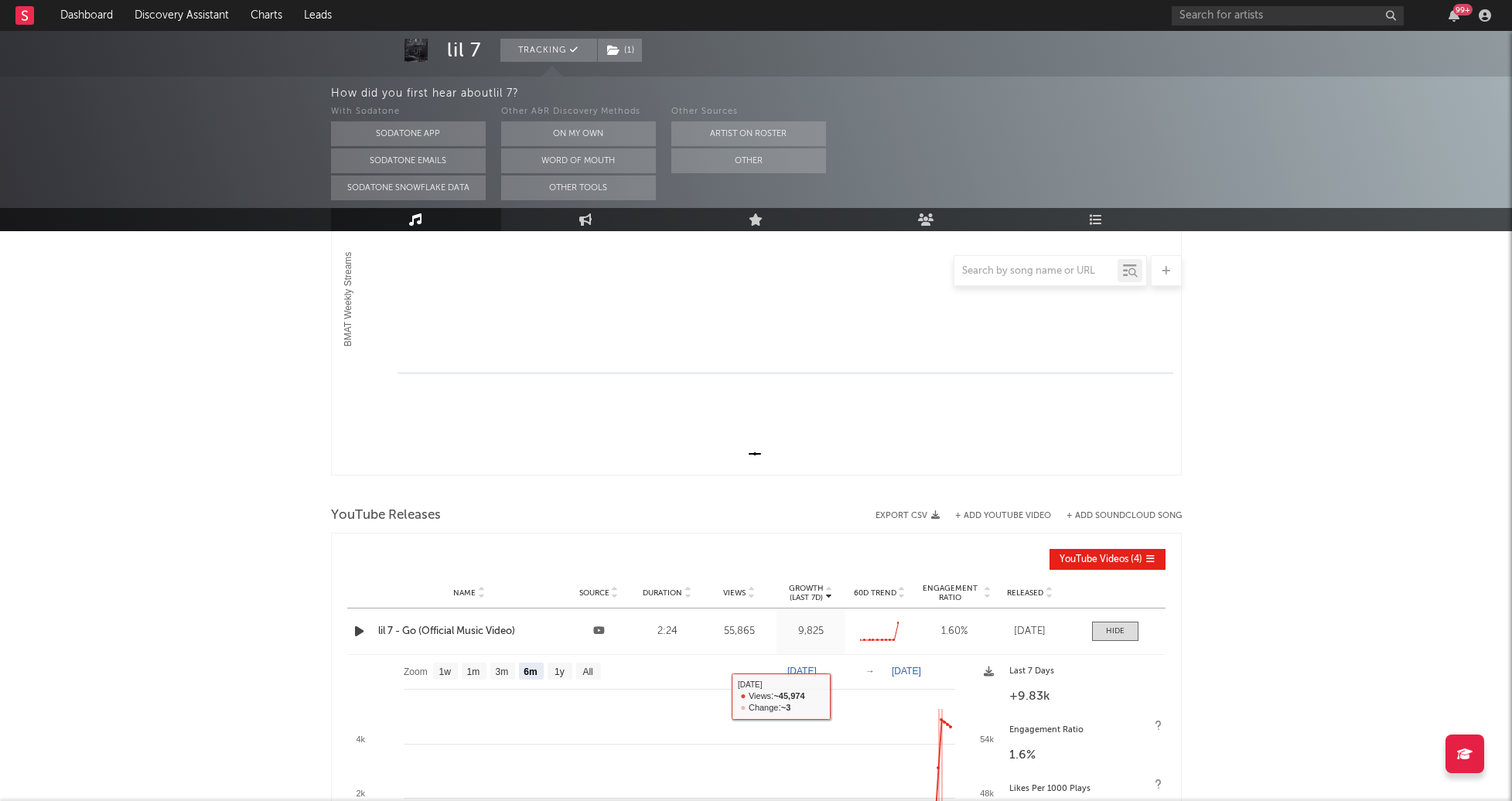
scroll to position [0, 0]
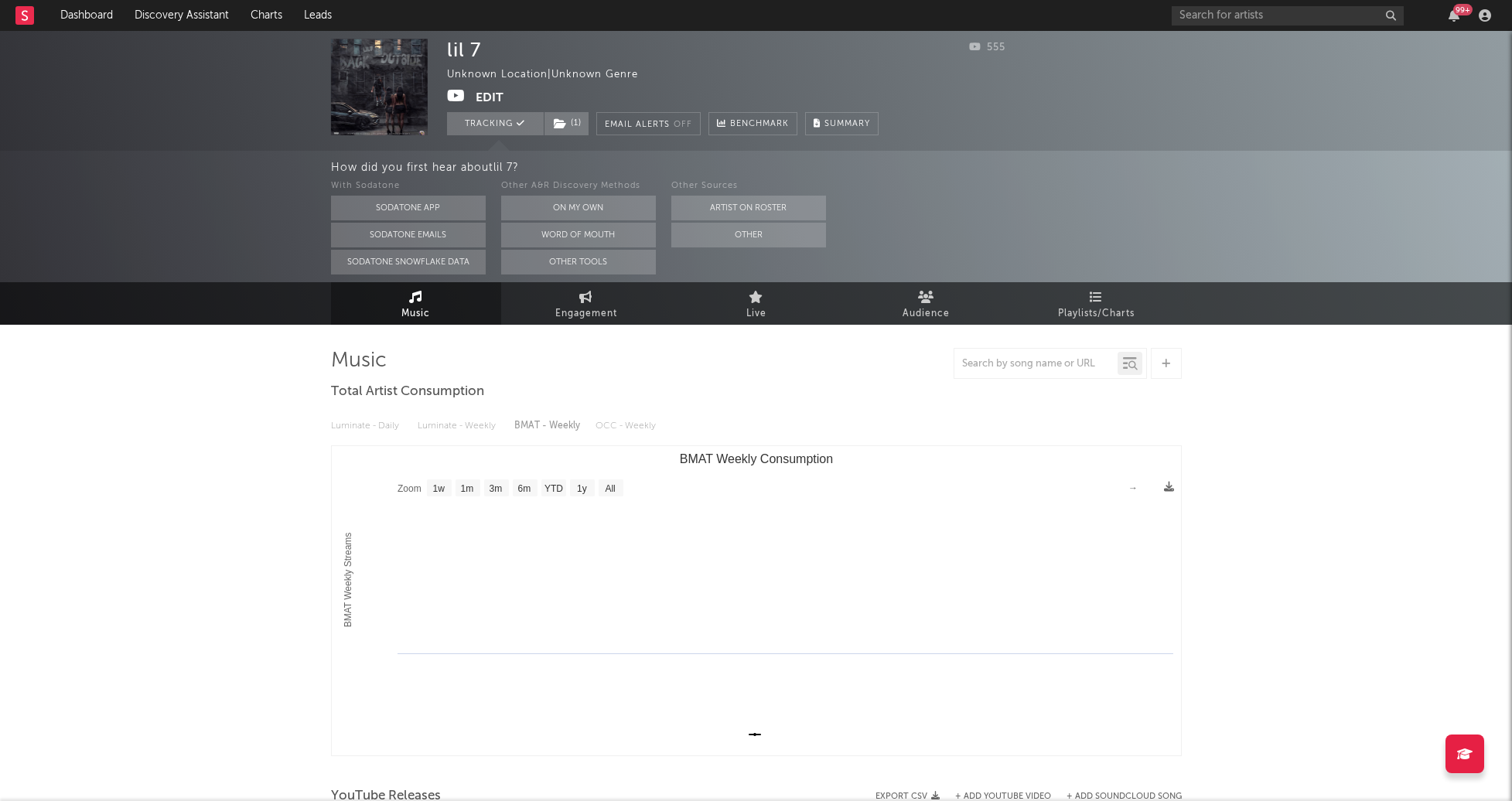
select select "1w"
select select "6m"
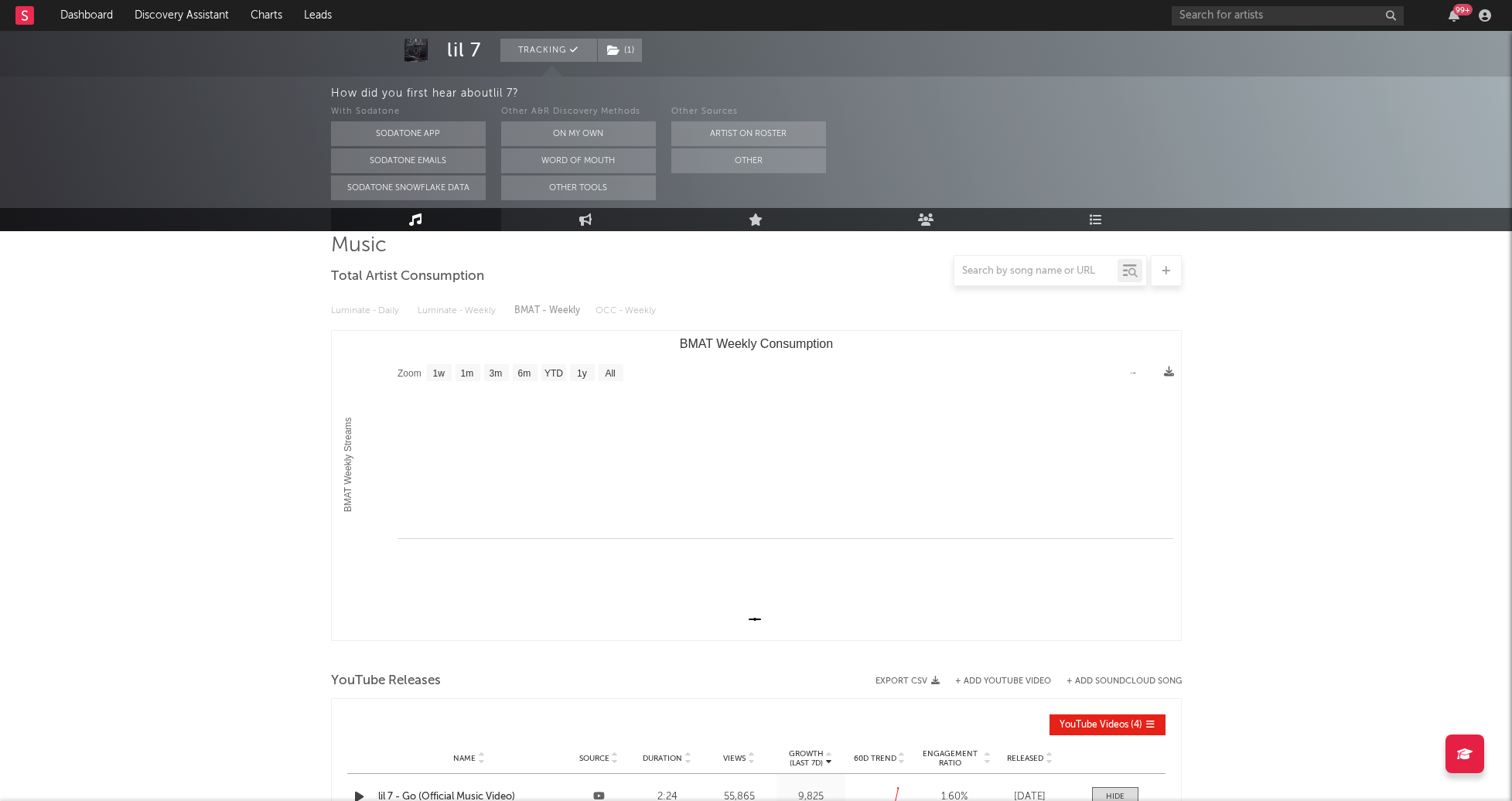
scroll to position [177, 0]
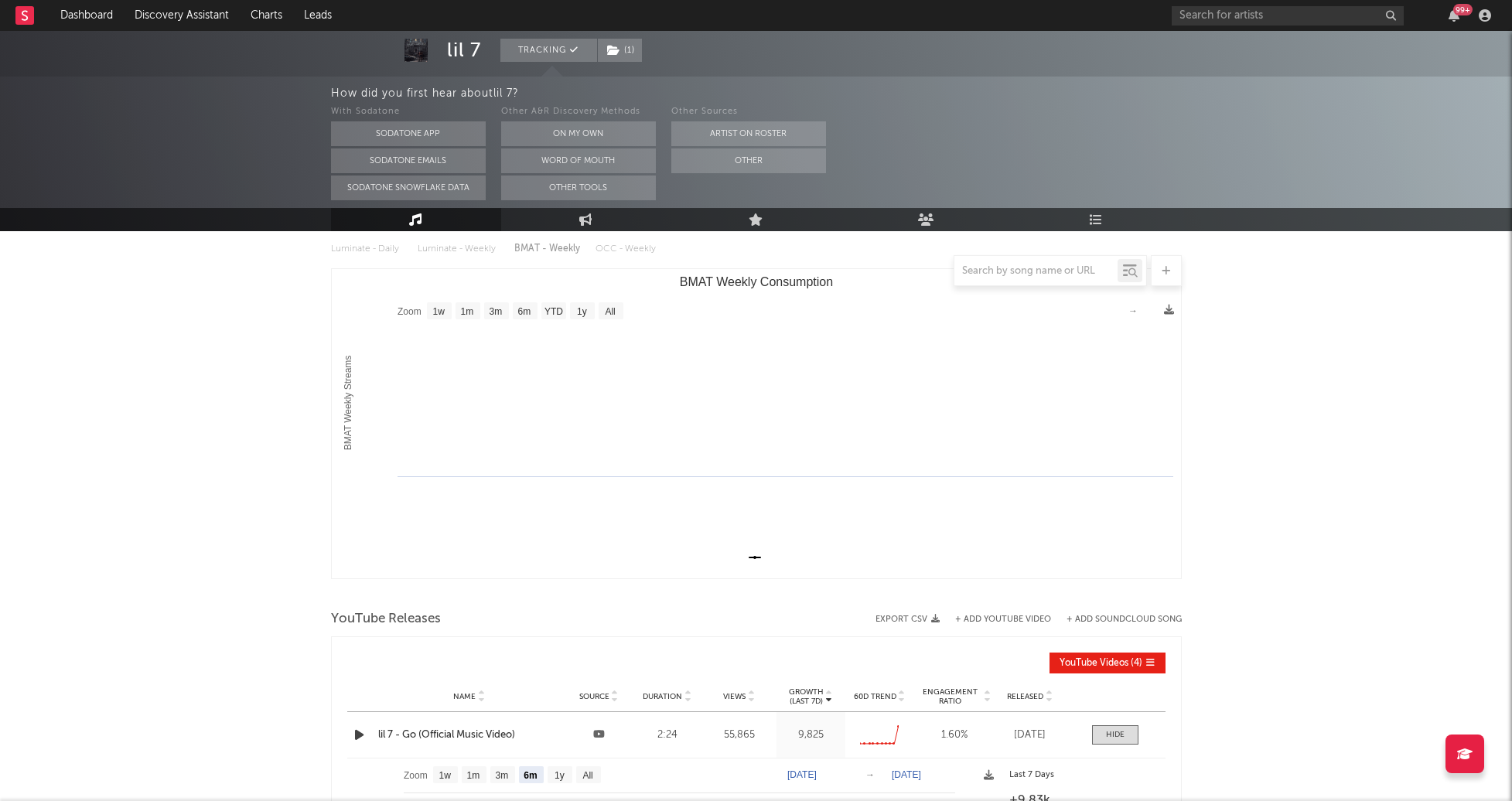
click at [396, 731] on div "lil 7 - Go (Official Music Video)" at bounding box center [469, 735] width 183 height 15
click at [1227, 21] on input "text" at bounding box center [1287, 15] width 232 height 19
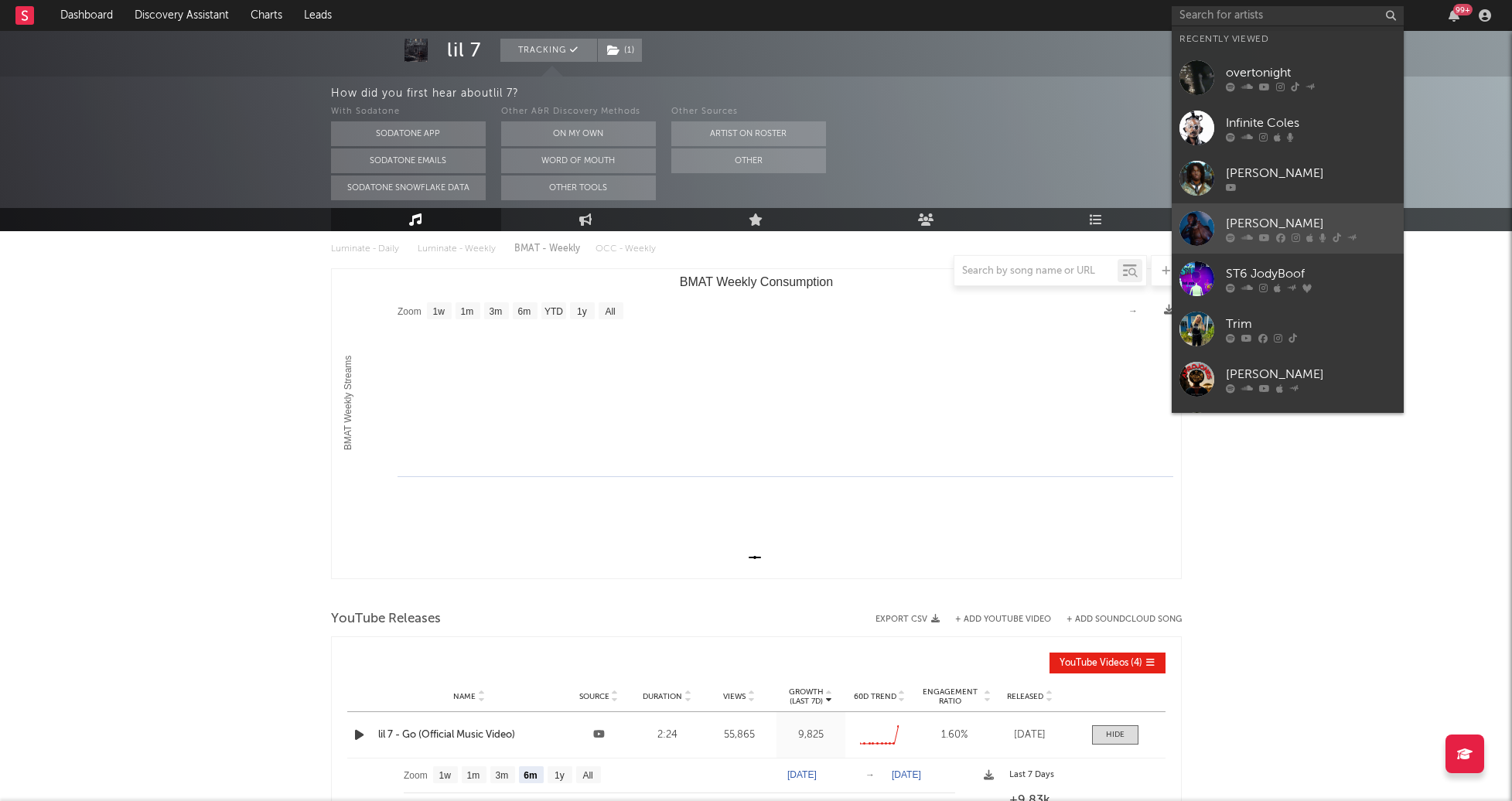
click at [1269, 235] on div at bounding box center [1311, 237] width 170 height 9
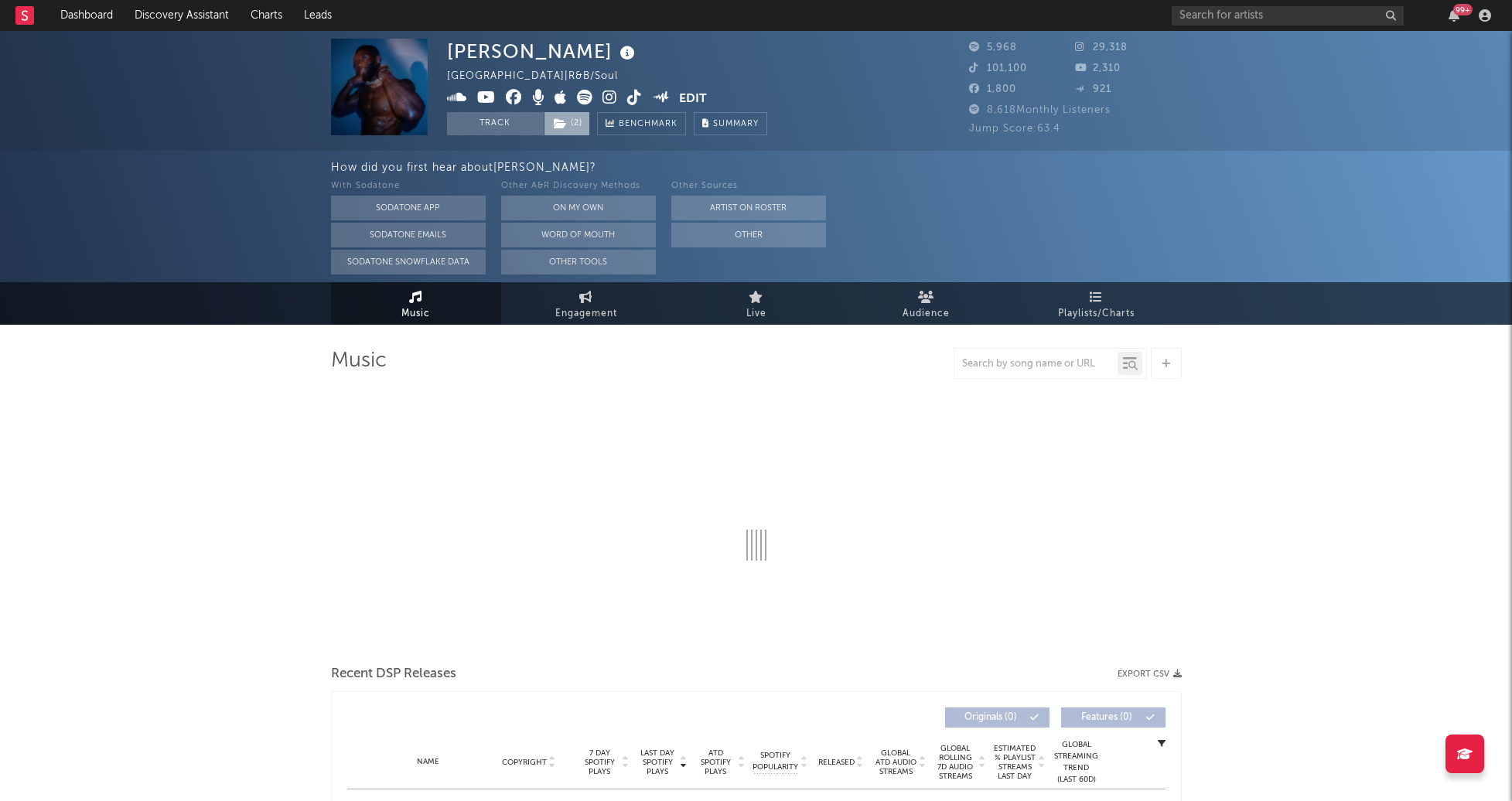
click at [566, 128] on icon at bounding box center [561, 123] width 13 height 11
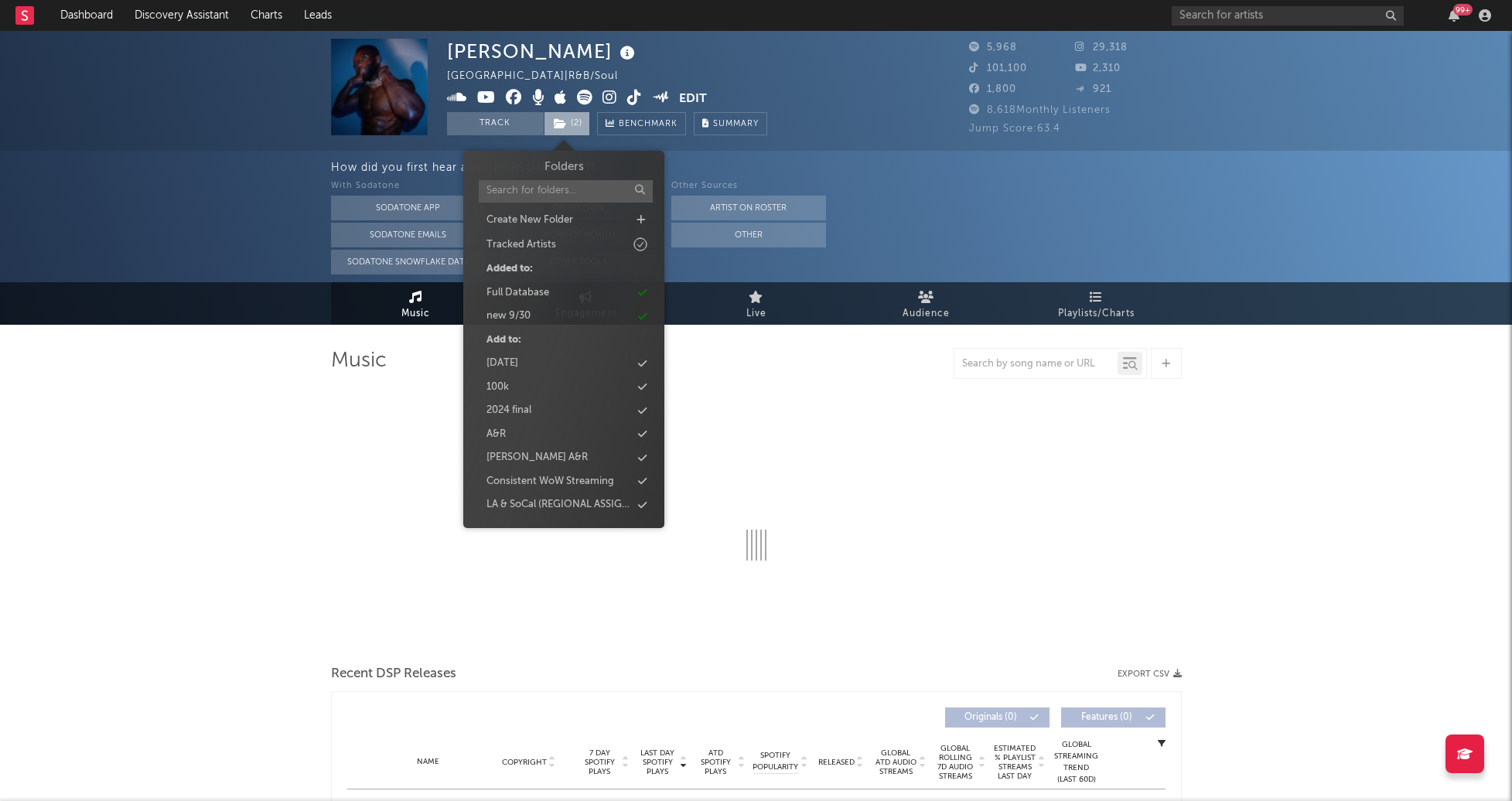
select select "6m"
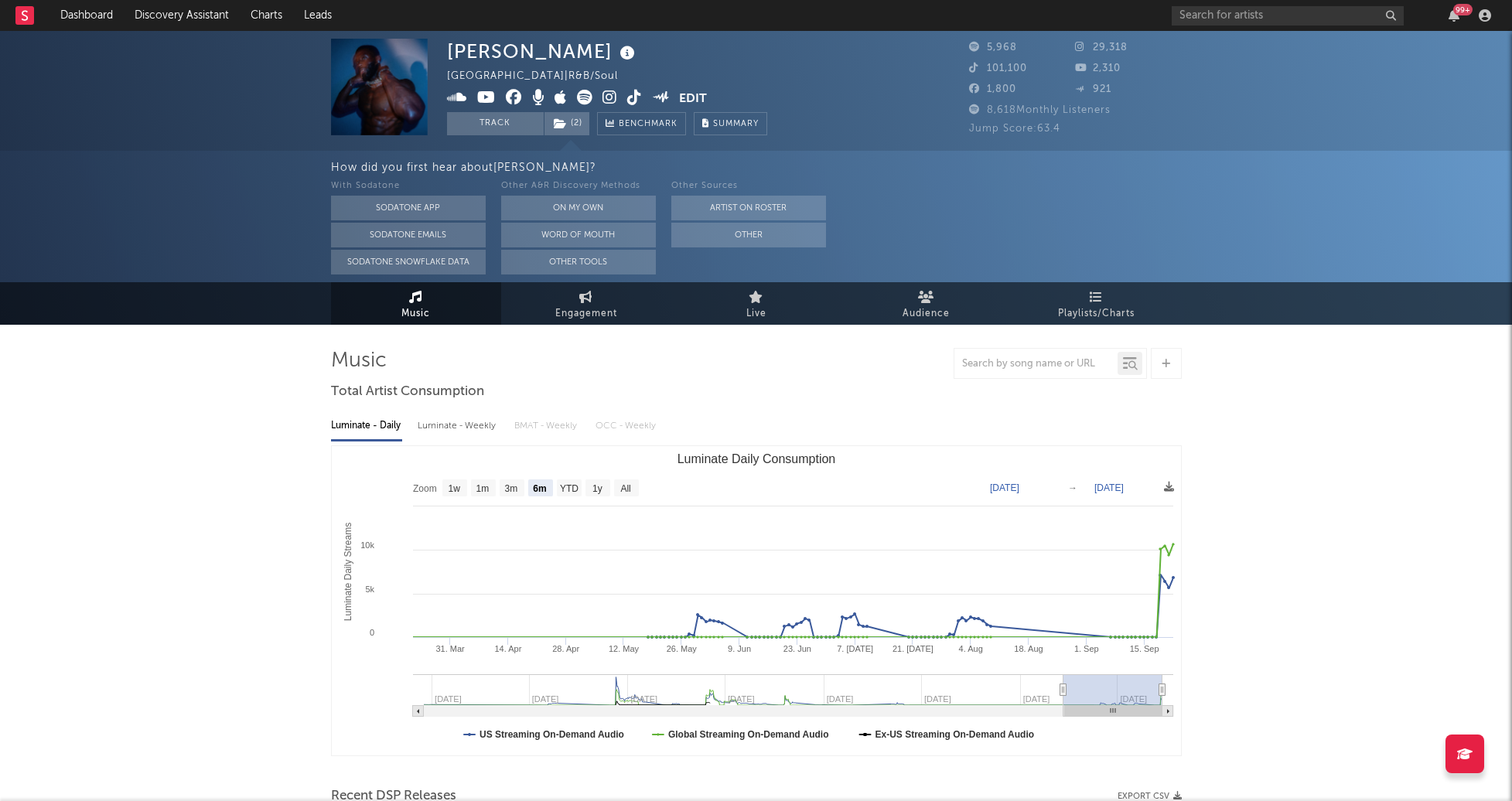
click at [606, 98] on icon at bounding box center [610, 97] width 15 height 15
click at [252, 8] on link "Charts" at bounding box center [267, 15] width 54 height 31
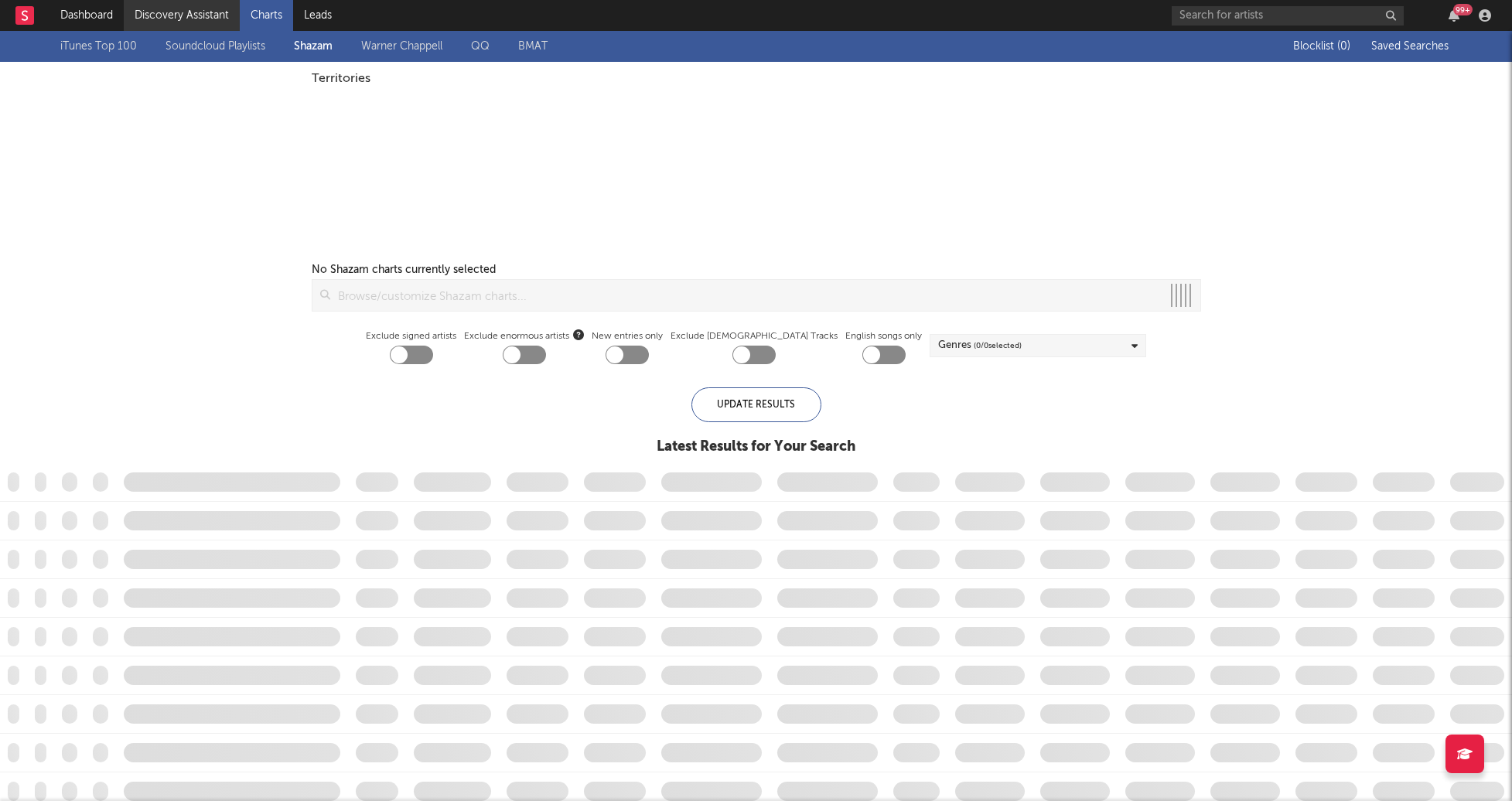
checkbox input "true"
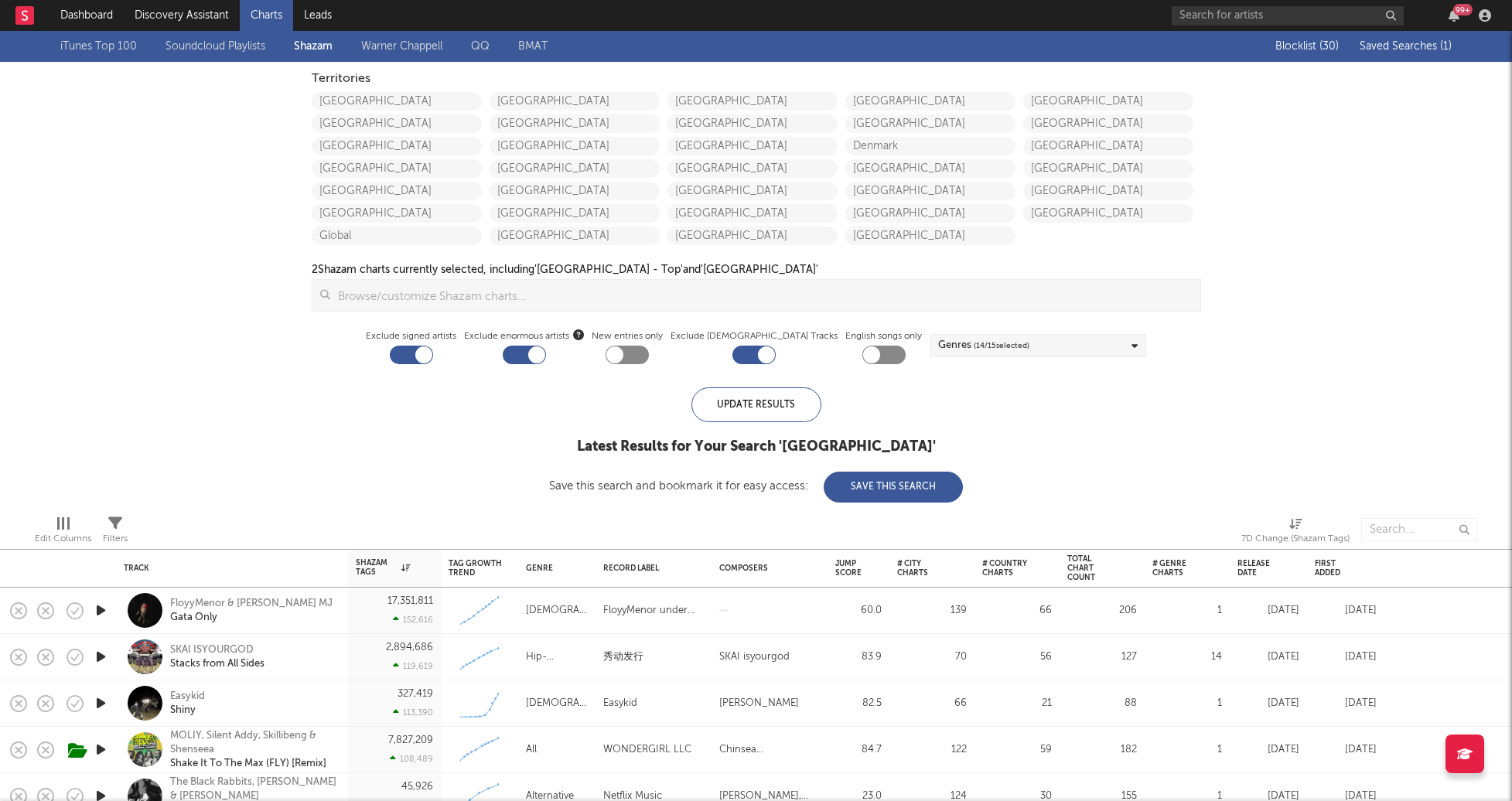
click at [1388, 41] on span "Saved Searches ( 1 )" at bounding box center [1406, 46] width 92 height 11
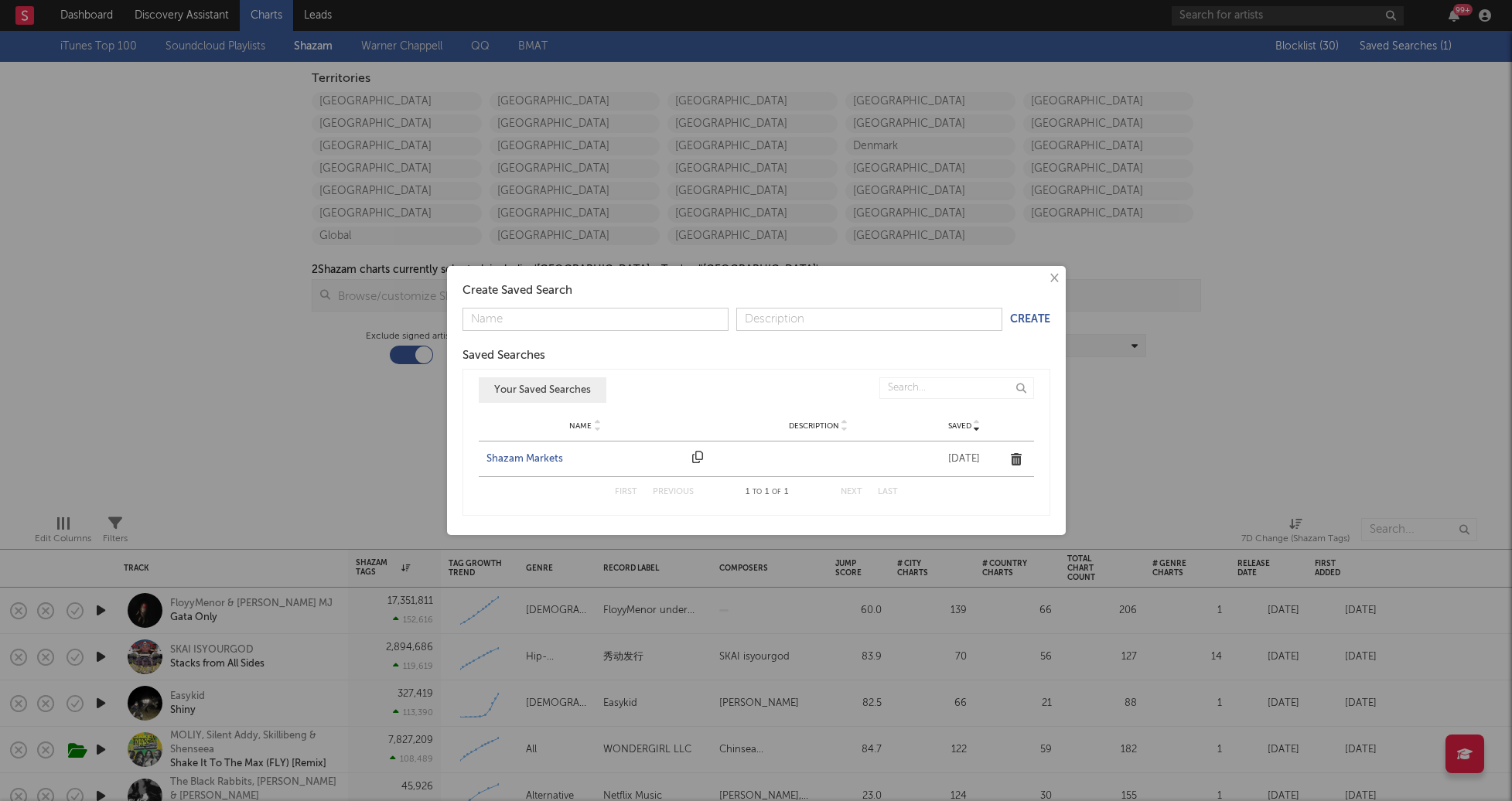
click at [522, 460] on div "Shazam Markets" at bounding box center [585, 459] width 199 height 15
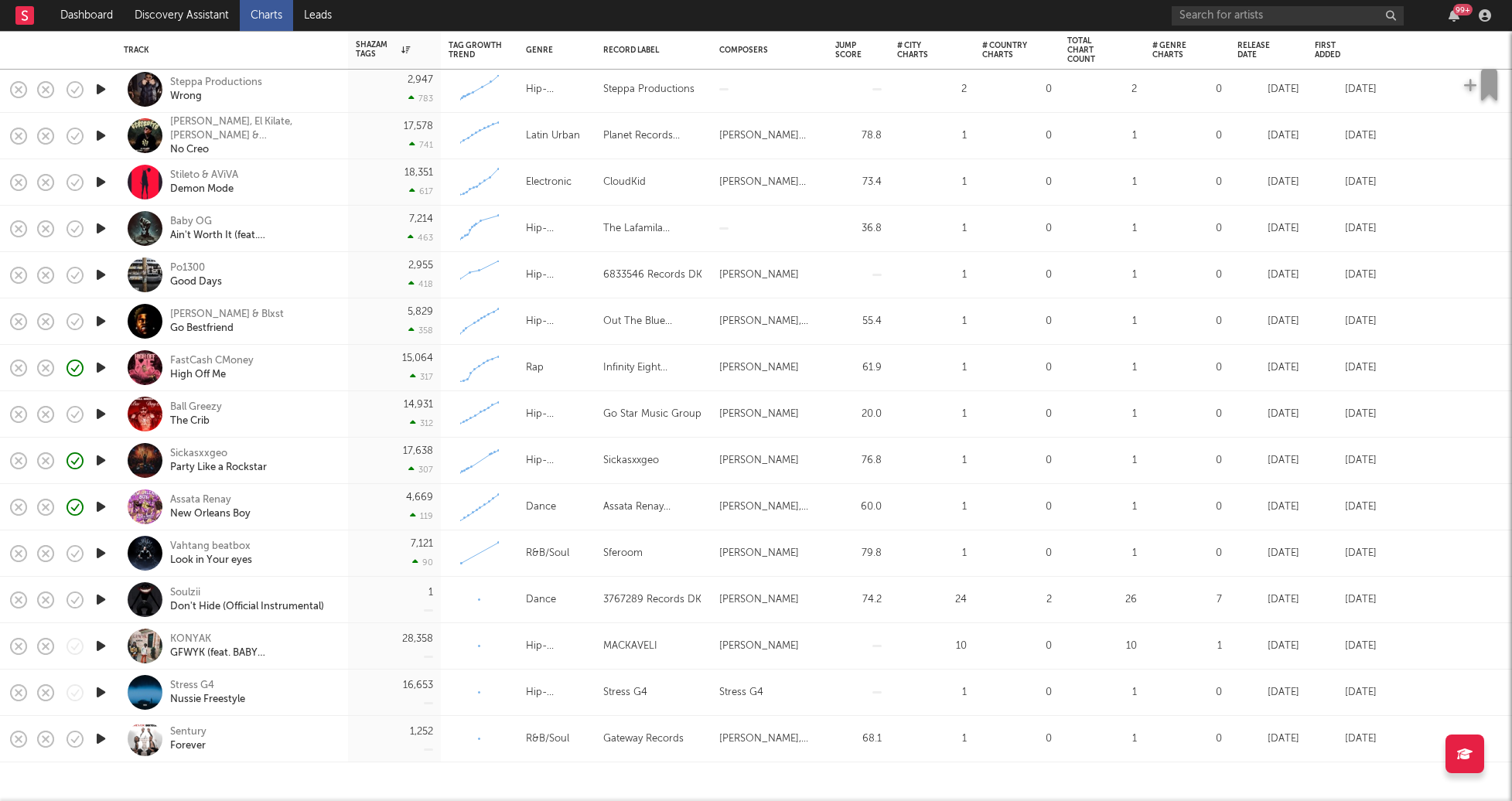
click at [101, 273] on icon "button" at bounding box center [101, 275] width 16 height 19
click at [101, 693] on icon "button" at bounding box center [101, 692] width 16 height 19
click at [204, 685] on div "Stress G4" at bounding box center [208, 685] width 75 height 14
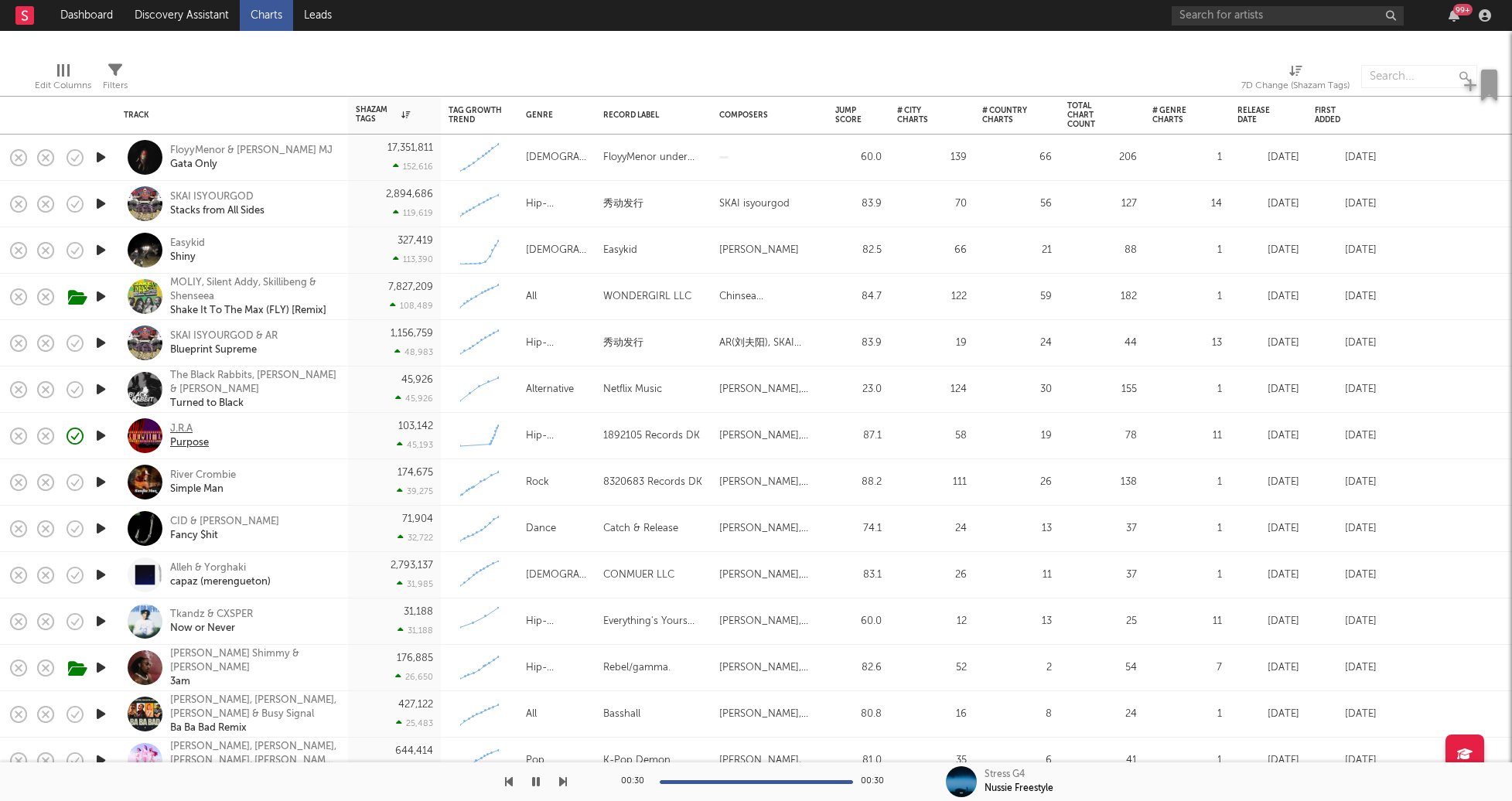
click at [185, 426] on div "J.R.A" at bounding box center [189, 429] width 39 height 14
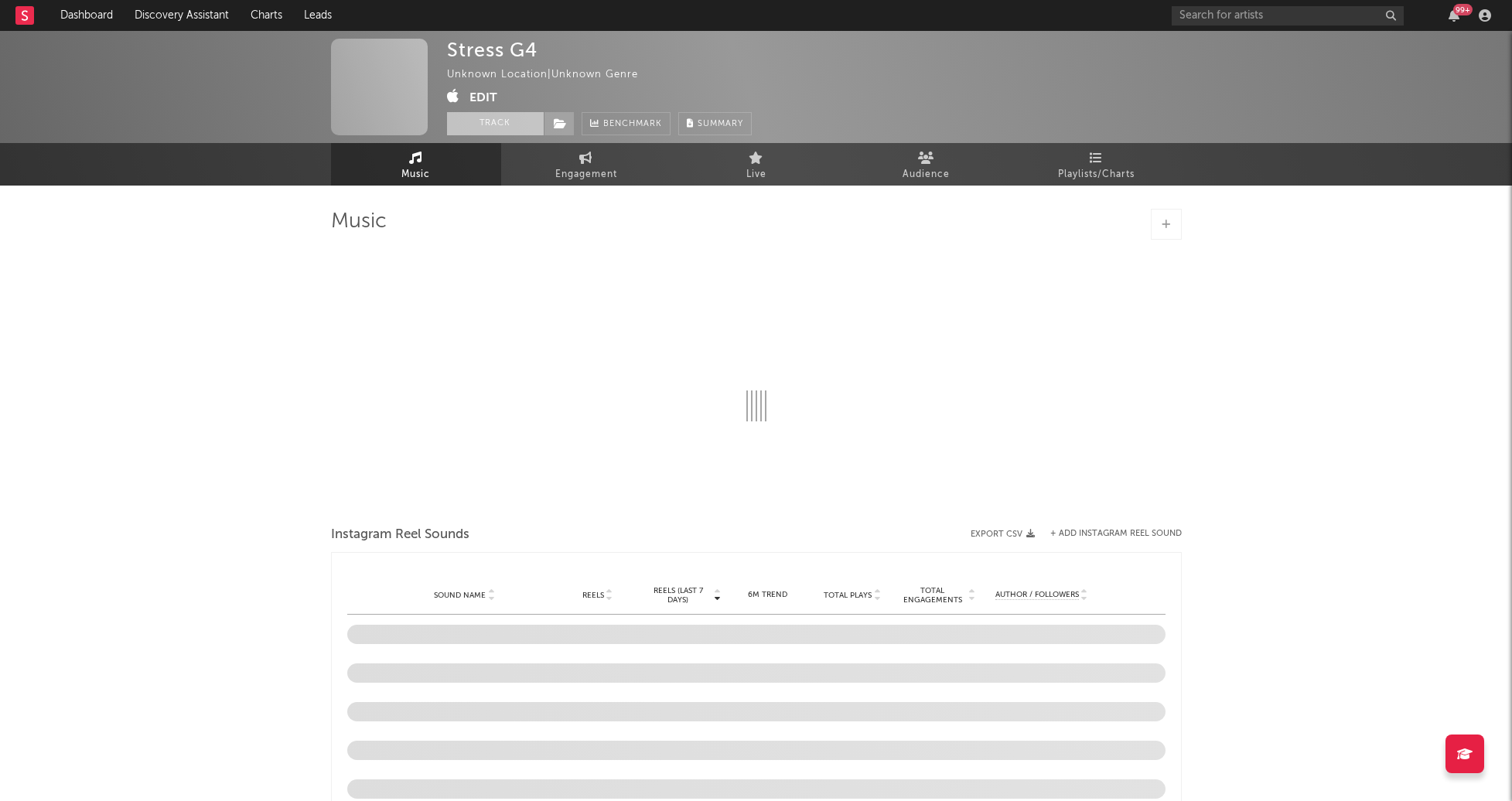
select select "1w"
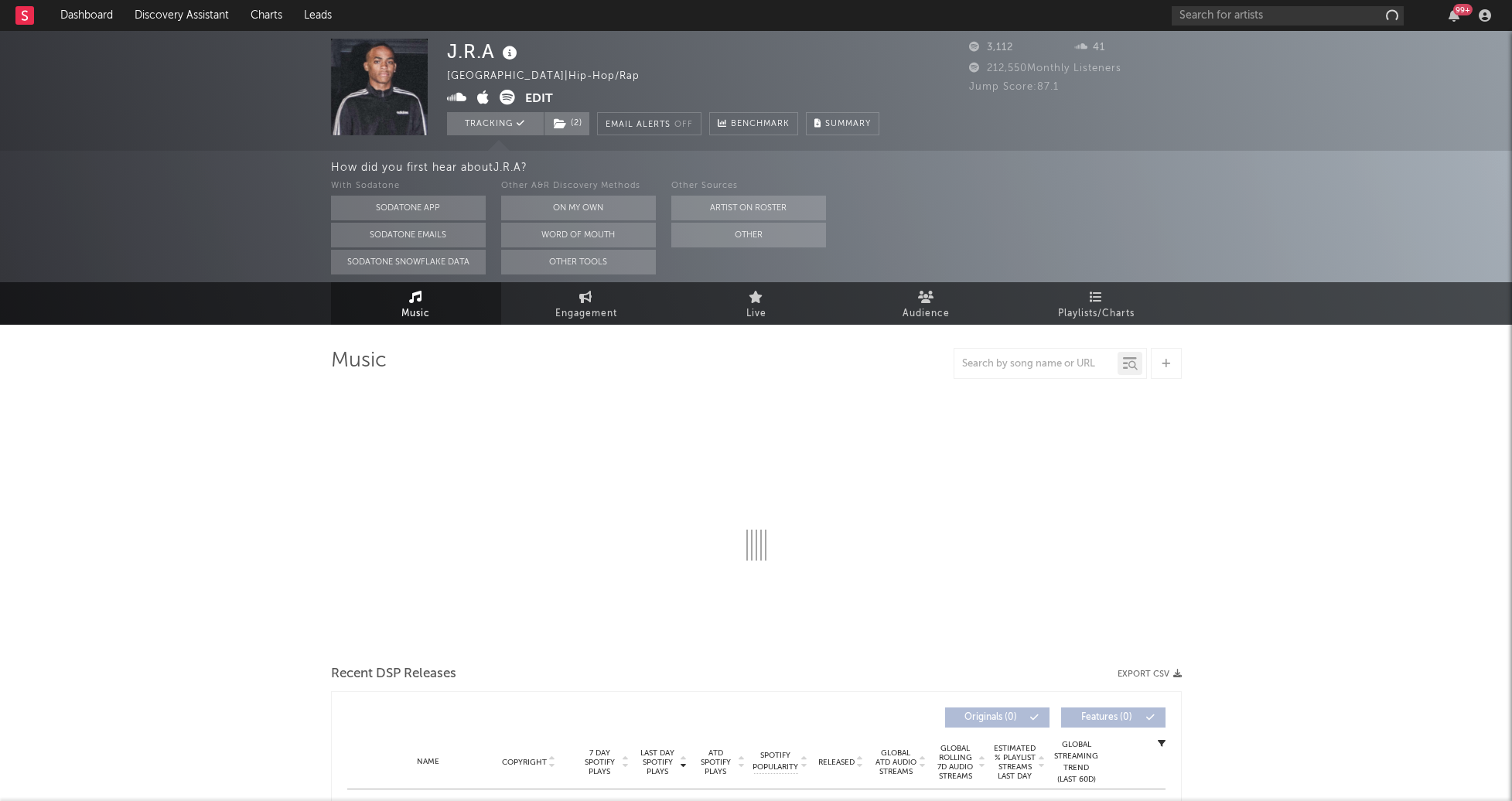
select select "1w"
